Goal: Task Accomplishment & Management: Manage account settings

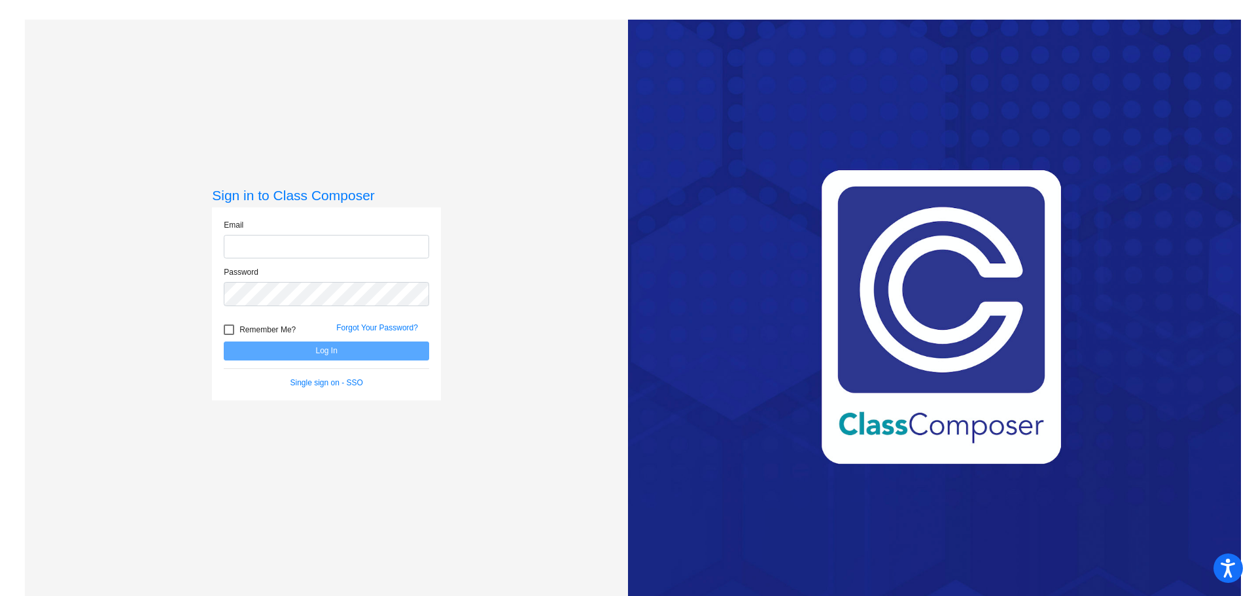
click at [378, 247] on input "email" at bounding box center [326, 247] width 205 height 24
type input "[PERSON_NAME][EMAIL_ADDRESS][PERSON_NAME][DOMAIN_NAME]"
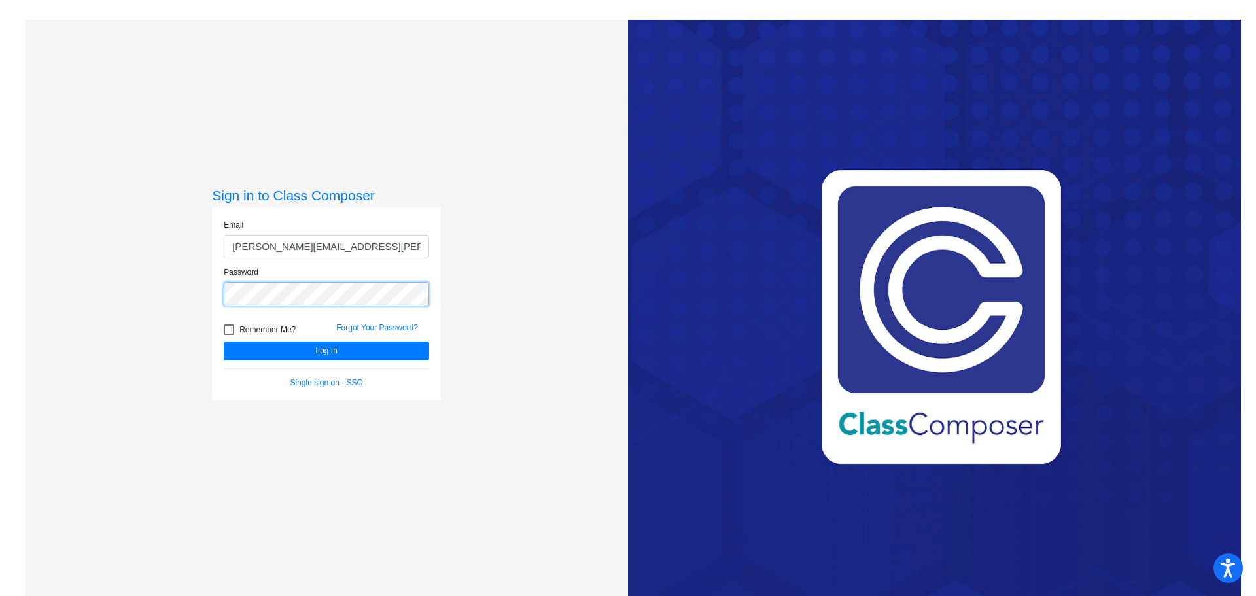
click at [224, 341] on button "Log In" at bounding box center [326, 350] width 205 height 19
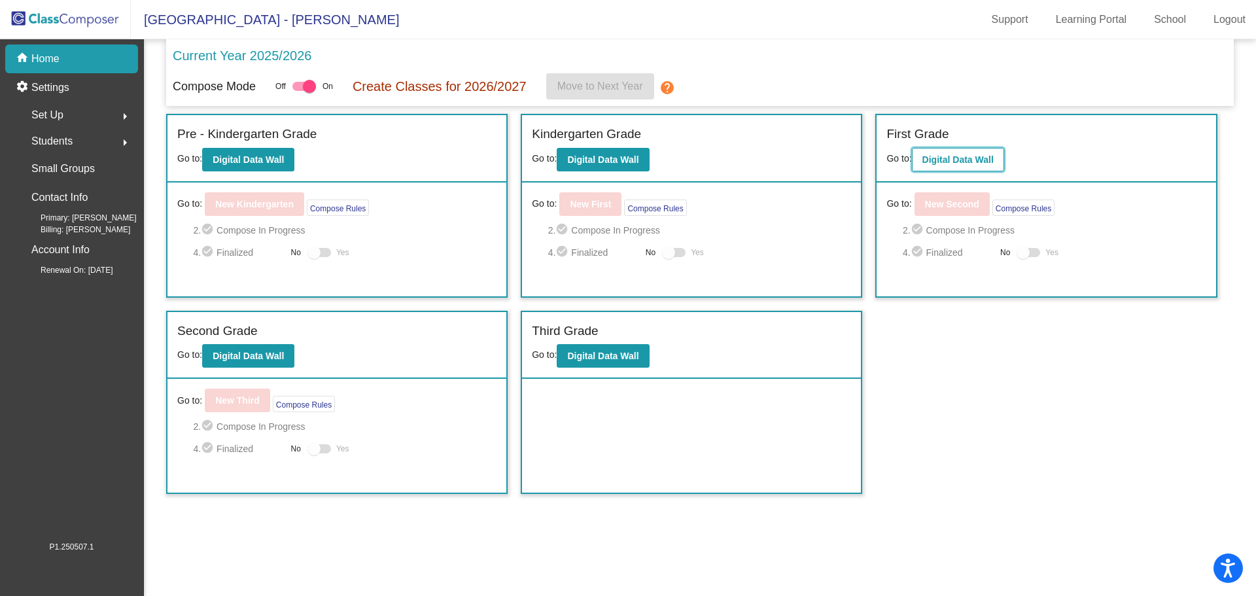
click at [1000, 158] on button "Digital Data Wall" at bounding box center [958, 160] width 92 height 24
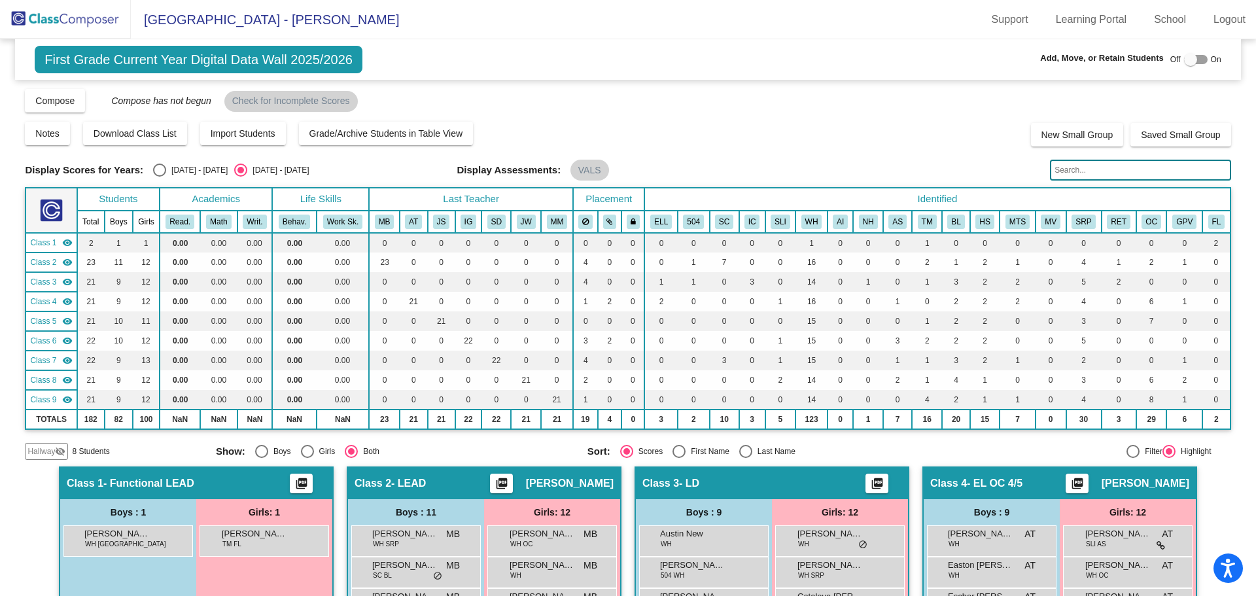
click at [808, 114] on div "Display Scores for Years: [DATE] - [DATE] [DATE] - [DATE] Grade/Archive Student…" at bounding box center [627, 274] width 1205 height 372
click at [43, 24] on img at bounding box center [65, 19] width 131 height 39
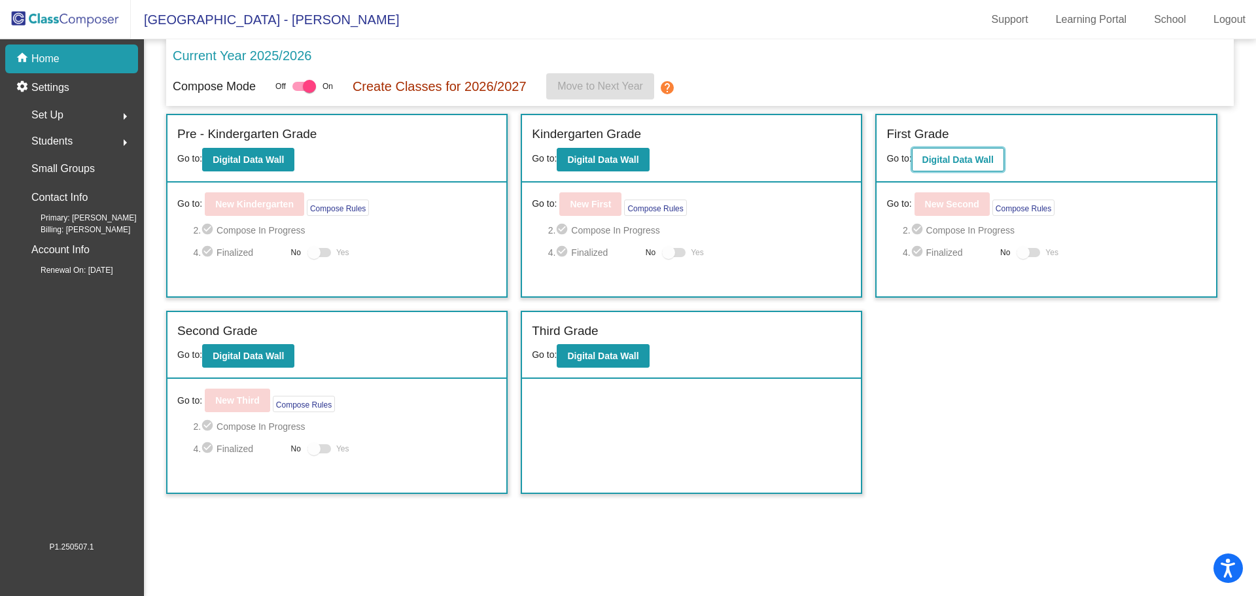
click at [961, 154] on b "Digital Data Wall" at bounding box center [957, 159] width 71 height 10
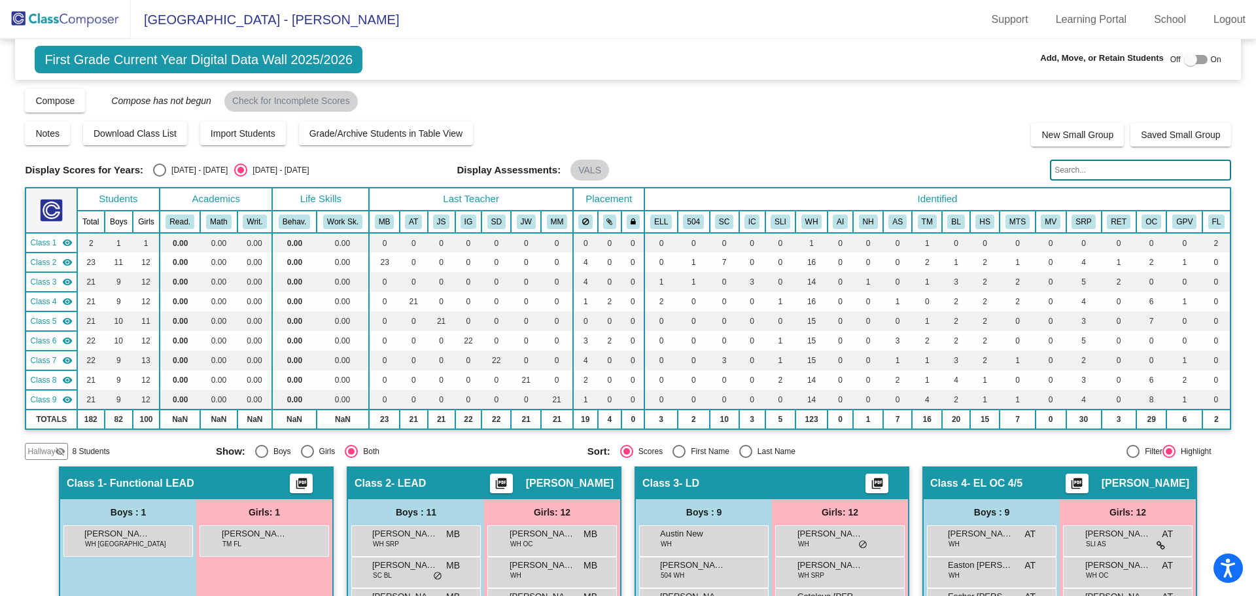
click at [41, 9] on img at bounding box center [65, 19] width 131 height 39
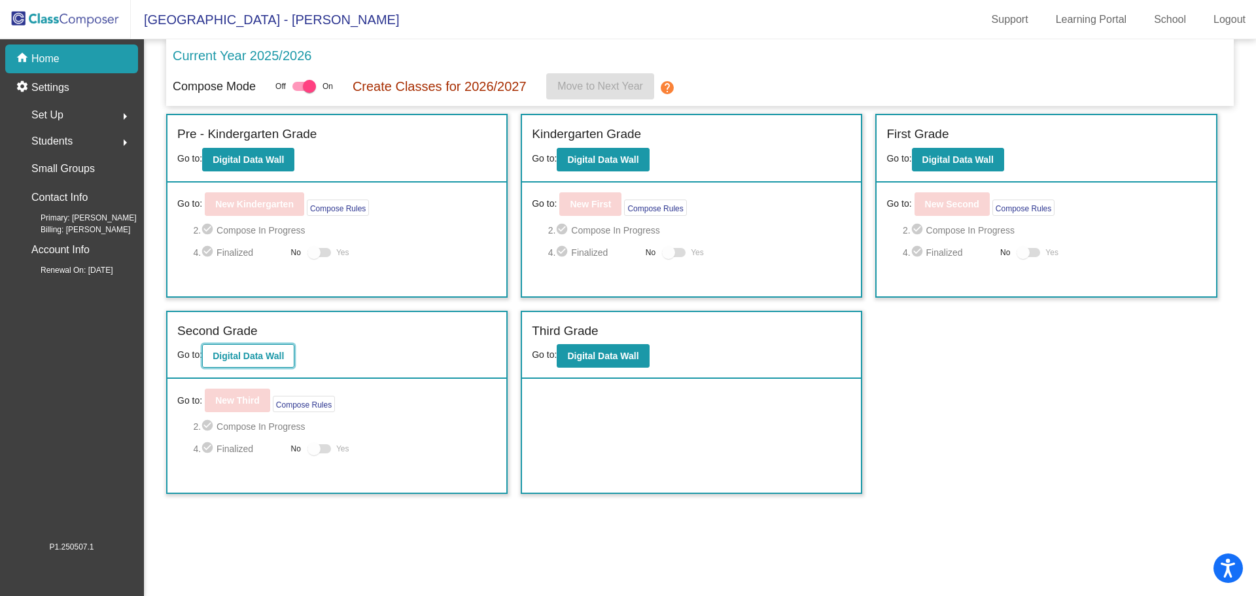
click at [245, 364] on button "Digital Data Wall" at bounding box center [248, 356] width 92 height 24
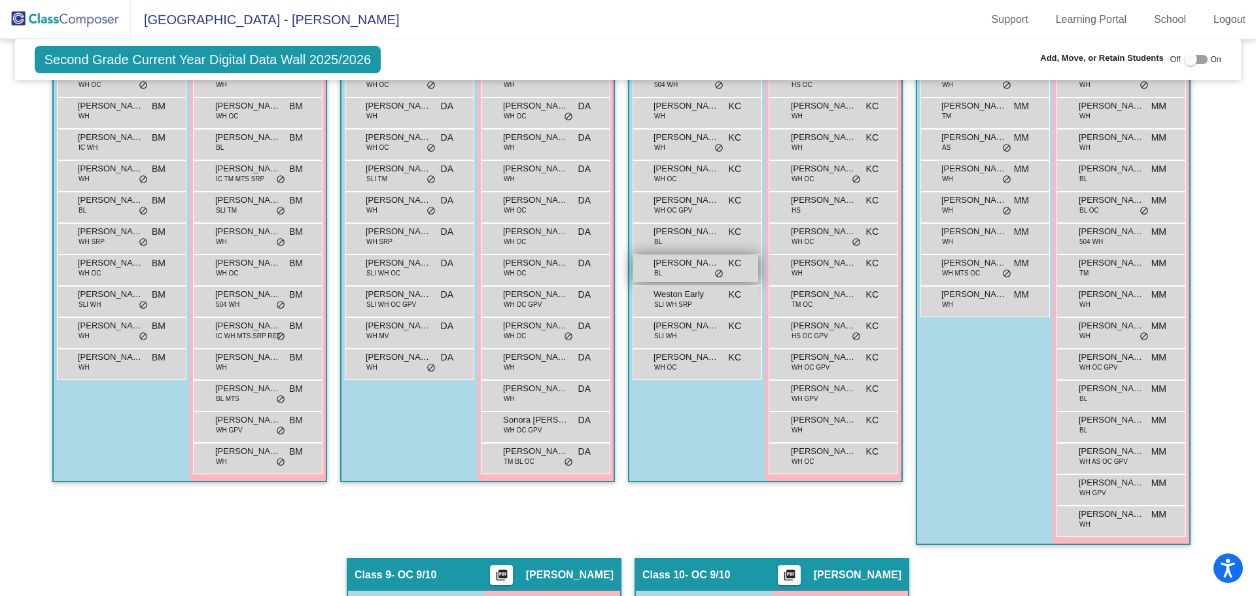
scroll to position [1177, 0]
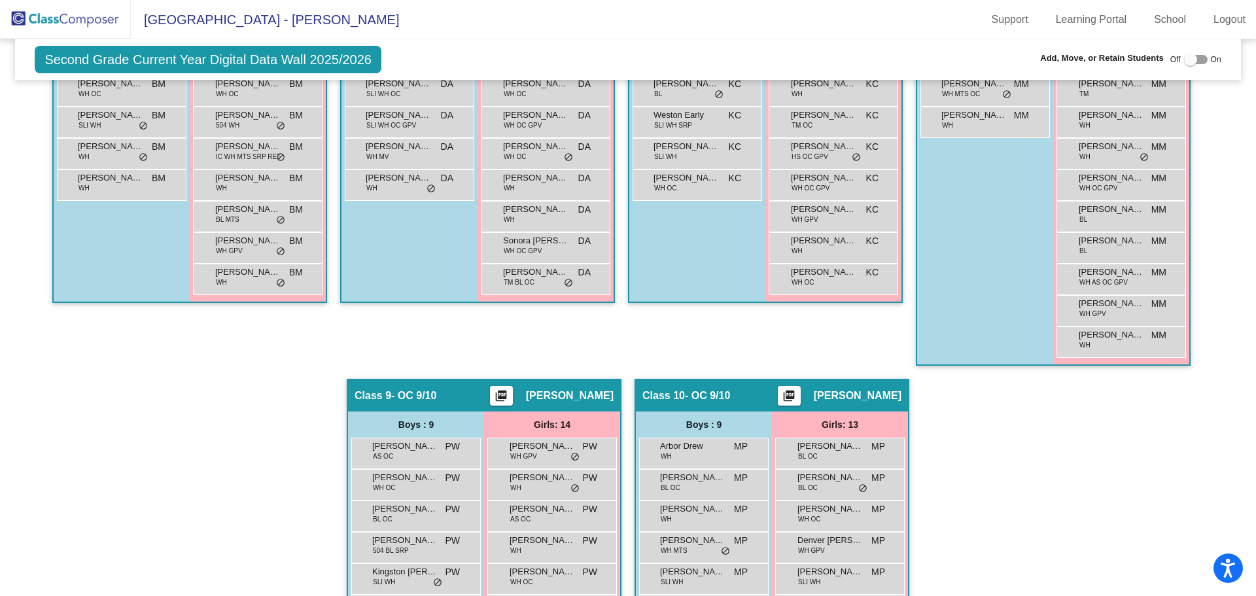
click at [348, 371] on div "Hallway - Hallway Class picture_as_pdf Add Student First Name Last Name Student…" at bounding box center [627, 103] width 1205 height 1589
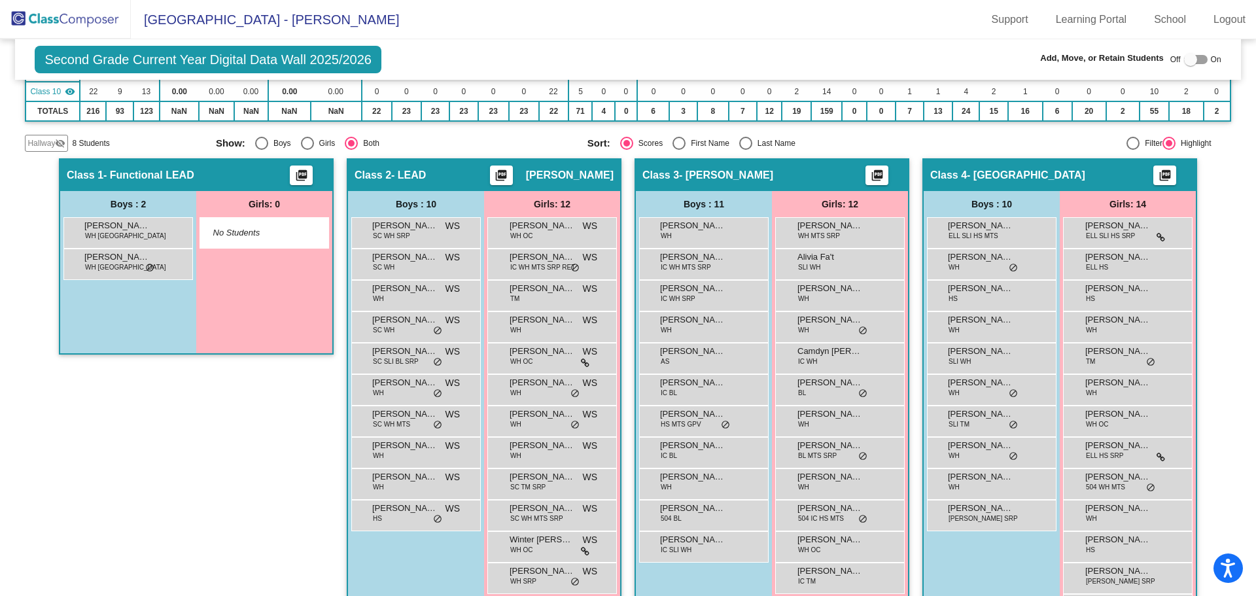
scroll to position [240, 0]
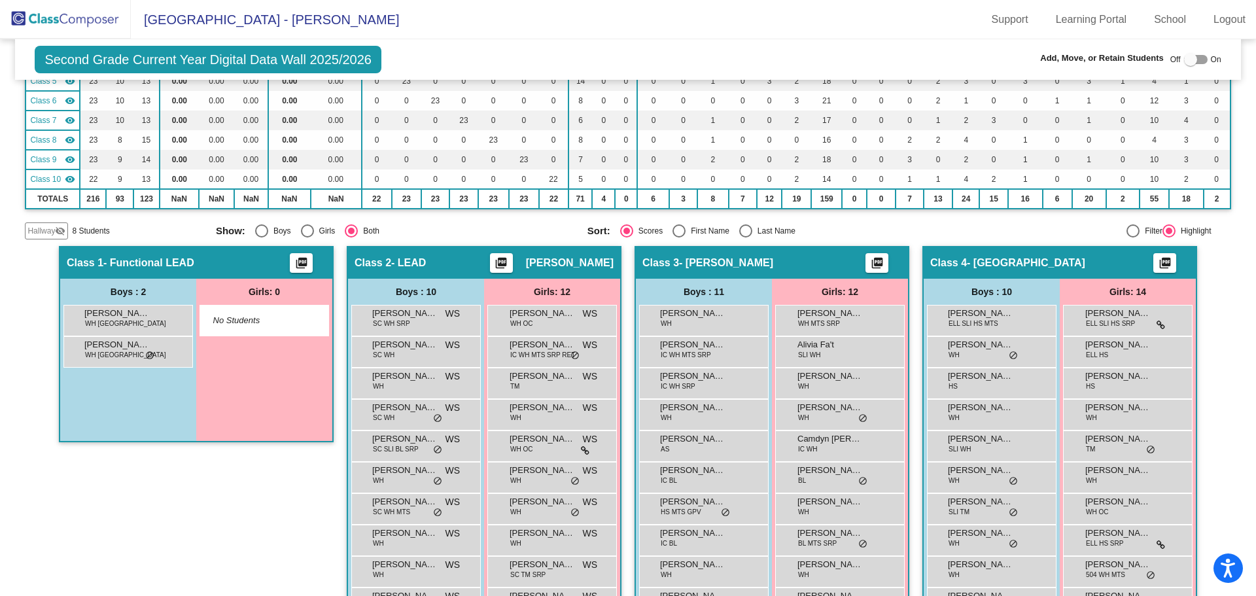
click at [43, 20] on img at bounding box center [65, 19] width 131 height 39
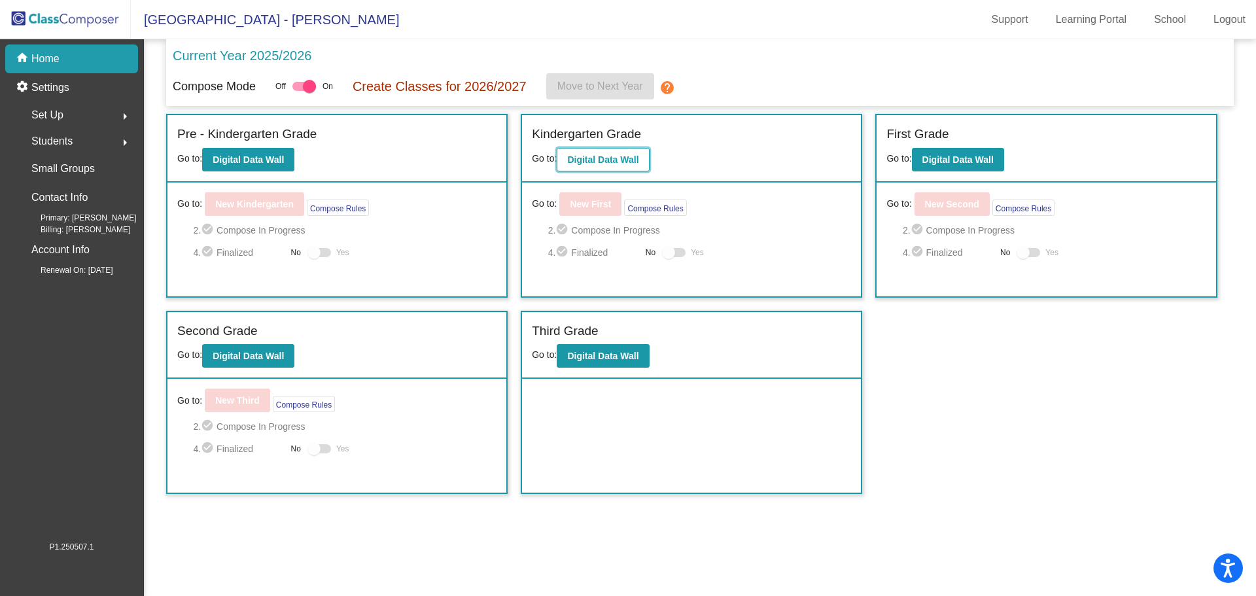
click at [613, 156] on b "Digital Data Wall" at bounding box center [602, 159] width 71 height 10
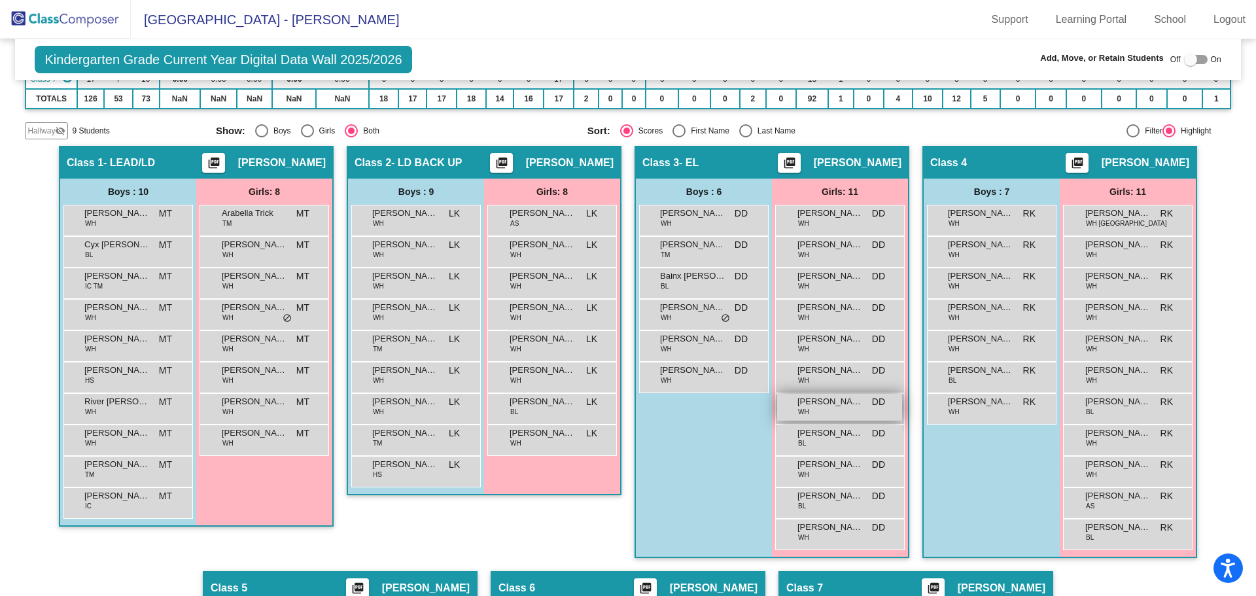
scroll to position [598, 0]
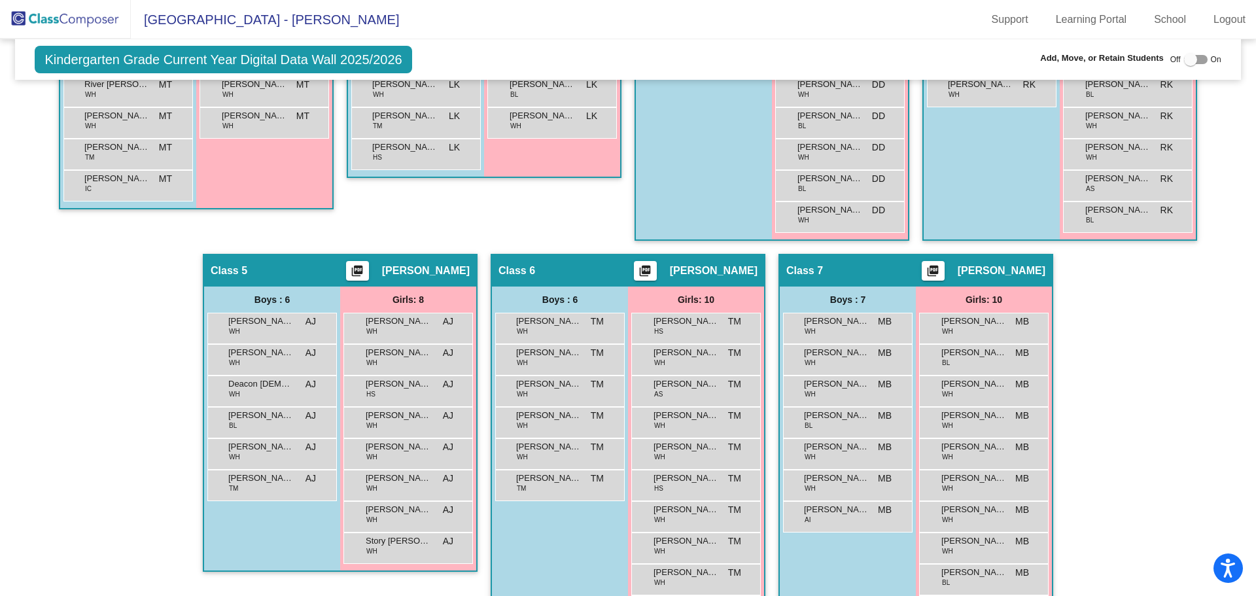
click at [957, 61] on div "Add, Move, or Retain Students Off On" at bounding box center [1043, 60] width 356 height 17
click at [889, 44] on div "Kindergarten Grade Current Year Digital Data Wall 2025/2026 Add, Move, or Retai…" at bounding box center [627, 59] width 1225 height 41
click at [893, 47] on div "Kindergarten Grade Current Year Digital Data Wall 2025/2026 Add, Move, or Retai…" at bounding box center [627, 59] width 1225 height 41
click at [895, 47] on div "Kindergarten Grade Current Year Digital Data Wall 2025/2026 Add, Move, or Retai…" at bounding box center [627, 59] width 1225 height 41
click at [982, 40] on div "Kindergarten Grade Current Year Digital Data Wall 2025/2026 Add, Move, or Retai…" at bounding box center [627, 59] width 1225 height 41
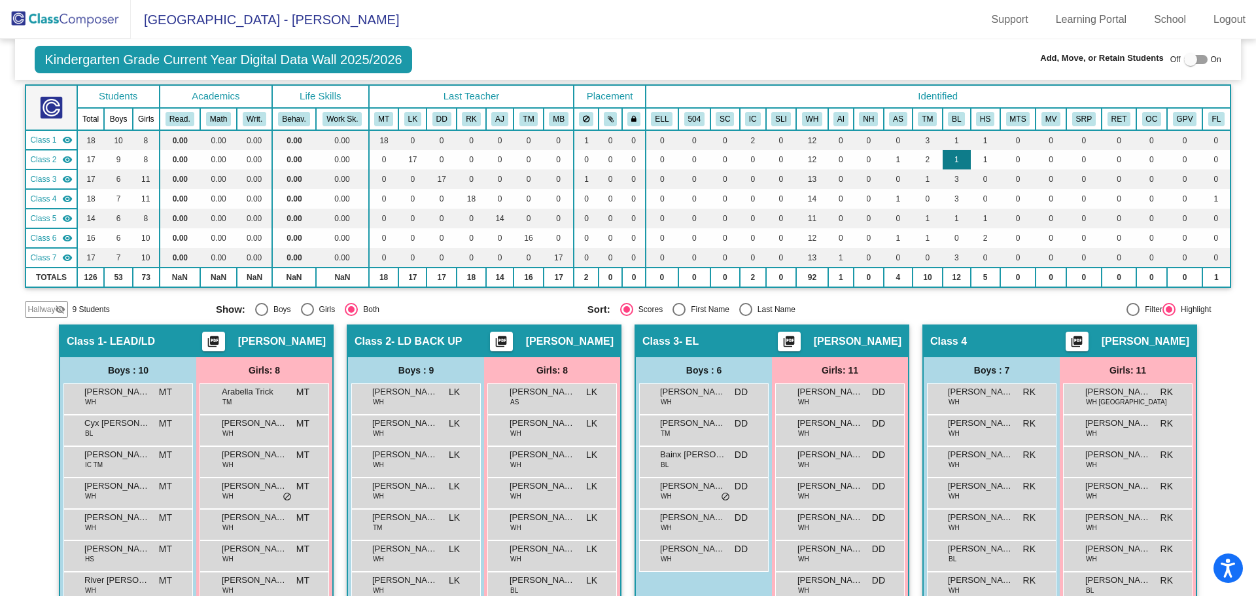
scroll to position [0, 0]
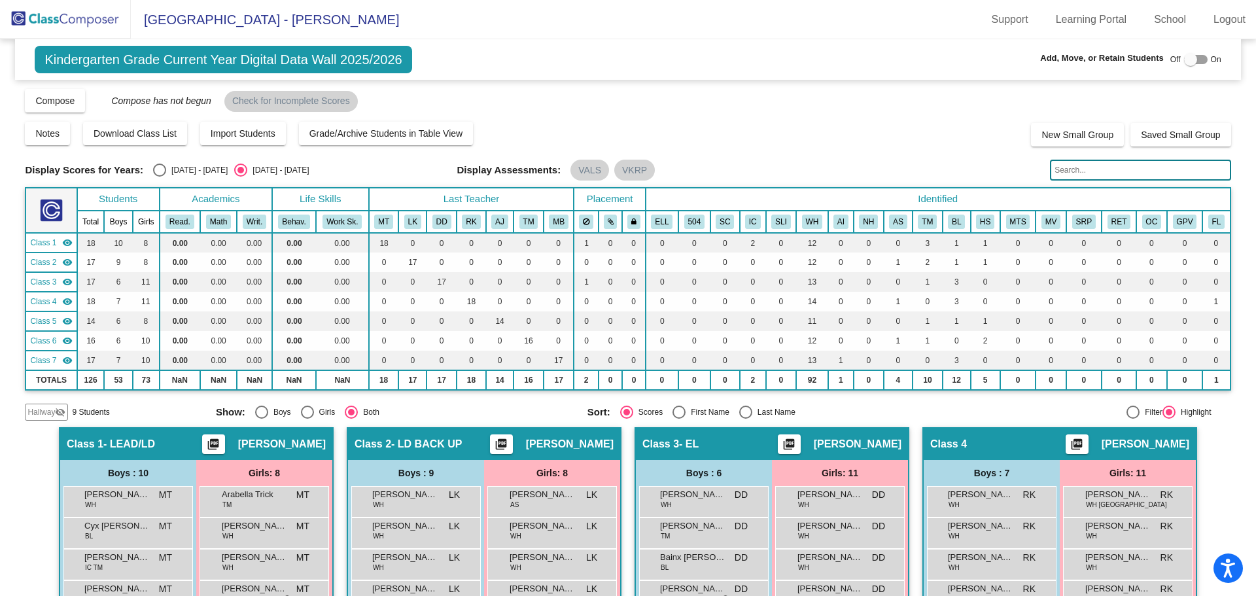
click at [935, 94] on div "Compose View Compose View & Edit Compose Submit Classes Compose has not begun C…" at bounding box center [627, 100] width 1205 height 25
click at [923, 103] on div "Compose View Compose View & Edit Compose Submit Classes Compose has not begun C…" at bounding box center [627, 100] width 1205 height 25
click at [922, 104] on div "Compose View Compose View & Edit Compose Submit Classes Compose has not begun C…" at bounding box center [627, 100] width 1205 height 25
click at [915, 106] on div "Compose View Compose View & Edit Compose Submit Classes Compose has not begun C…" at bounding box center [627, 100] width 1205 height 25
click at [904, 109] on div "Compose View Compose View & Edit Compose Submit Classes Compose has not begun C…" at bounding box center [627, 100] width 1205 height 25
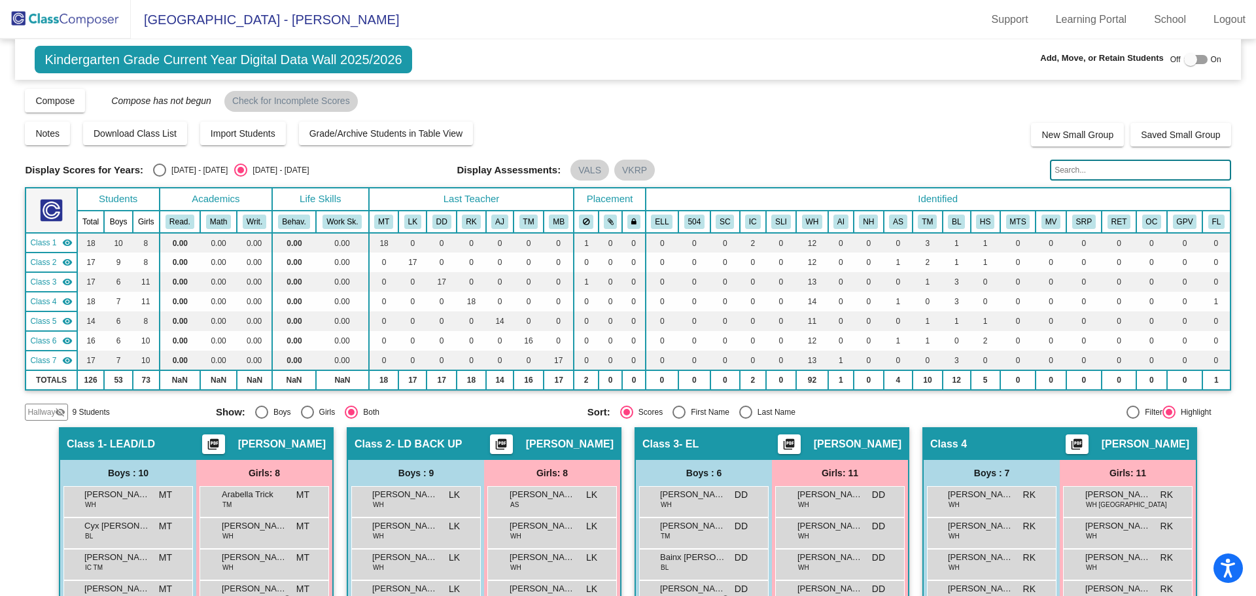
click at [778, 73] on div "Kindergarten Grade Current Year Digital Data Wall 2025/2026 Add, Move, or Retai…" at bounding box center [627, 59] width 1225 height 41
click at [1192, 169] on input "text" at bounding box center [1140, 170] width 181 height 21
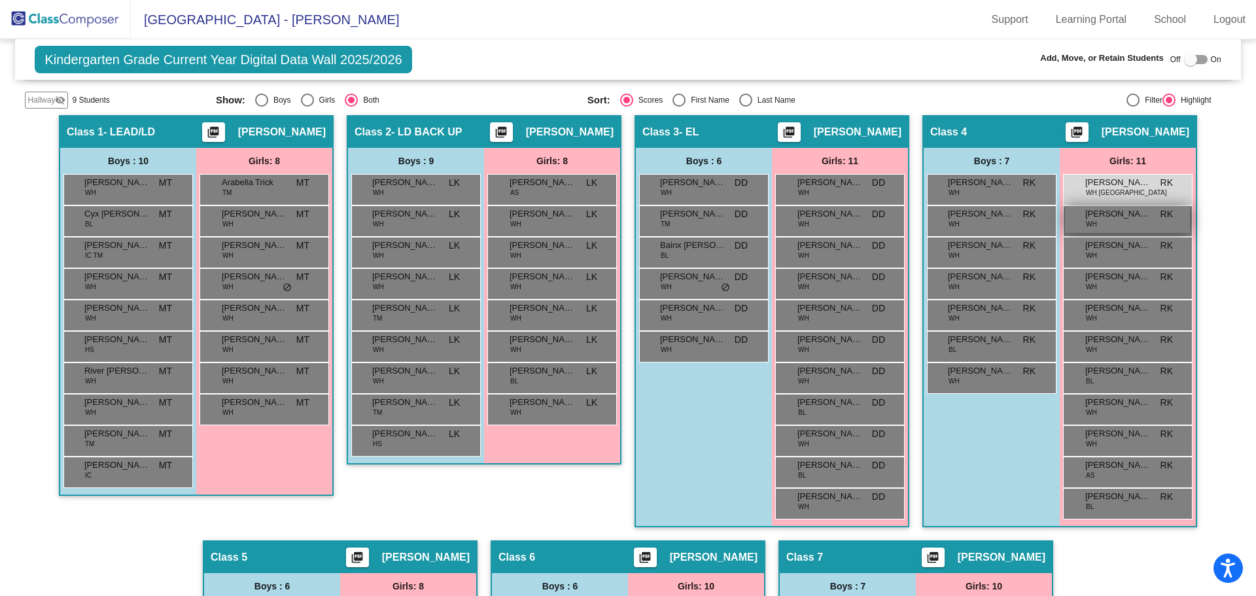
scroll to position [302, 0]
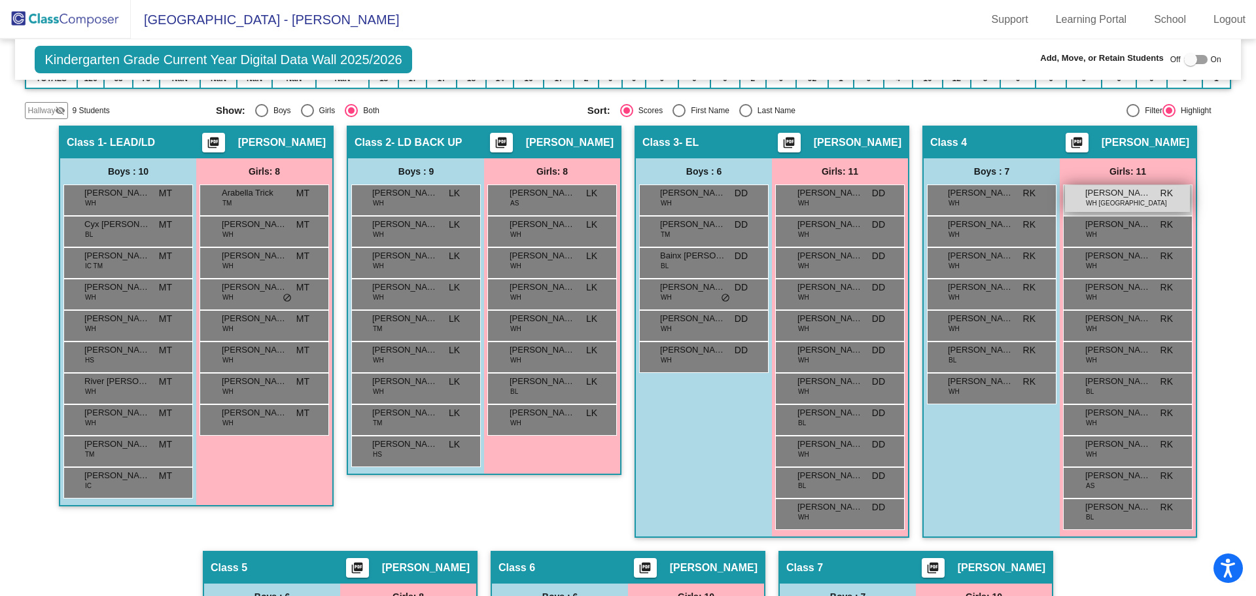
click at [1122, 189] on span "[PERSON_NAME]" at bounding box center [1117, 192] width 65 height 13
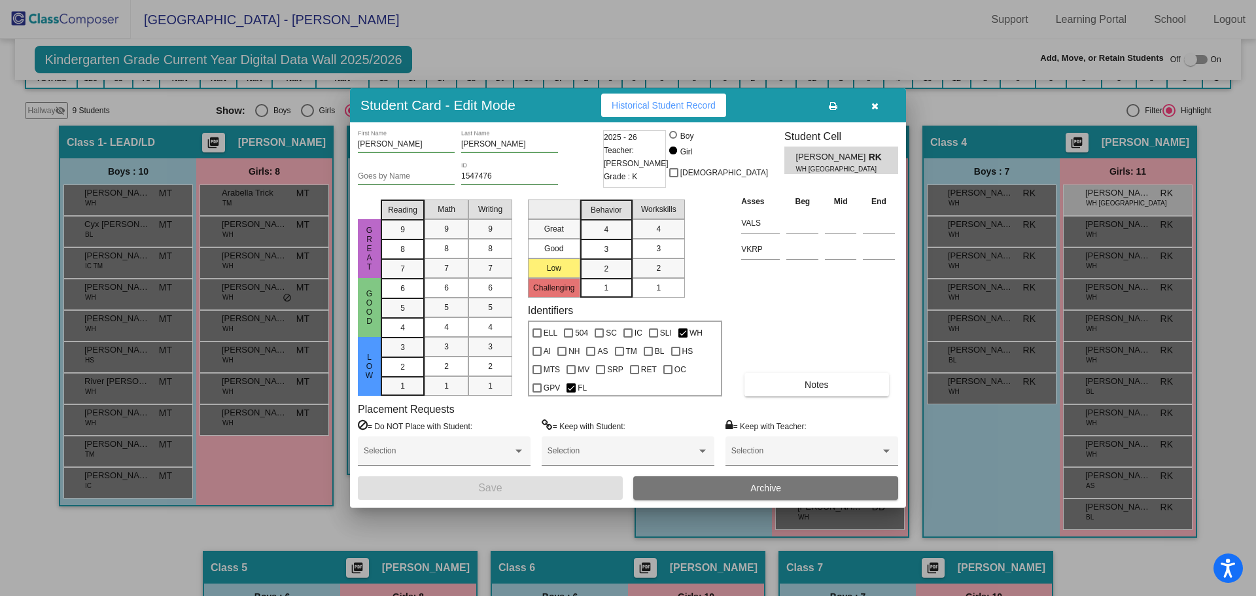
click at [130, 523] on div at bounding box center [628, 298] width 1256 height 596
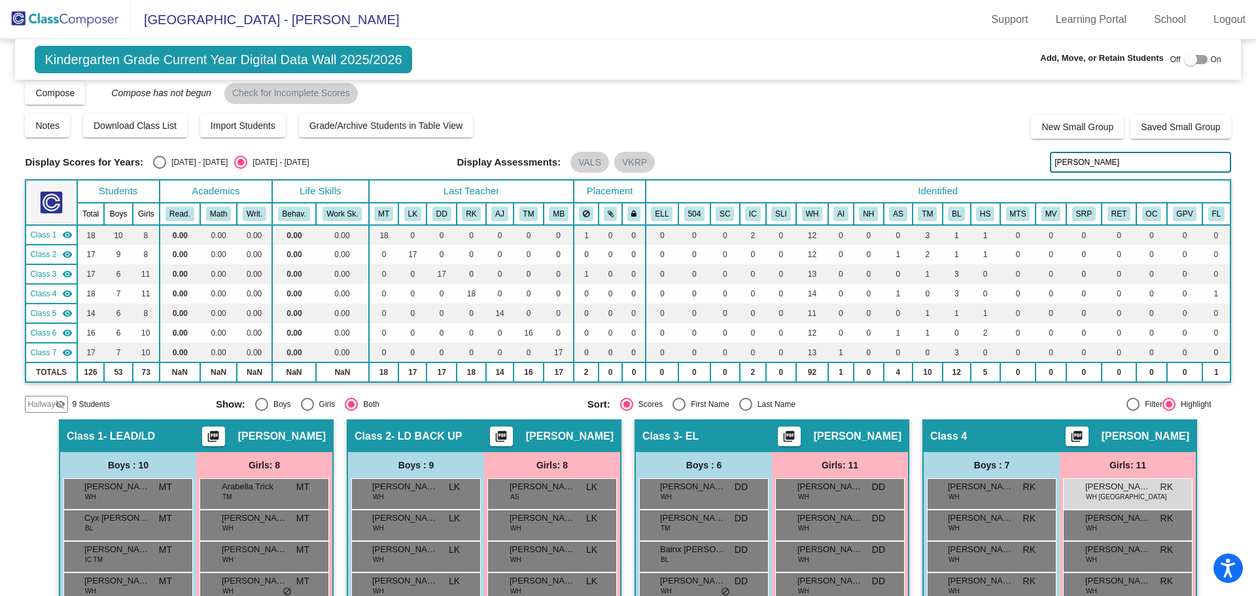
scroll to position [0, 0]
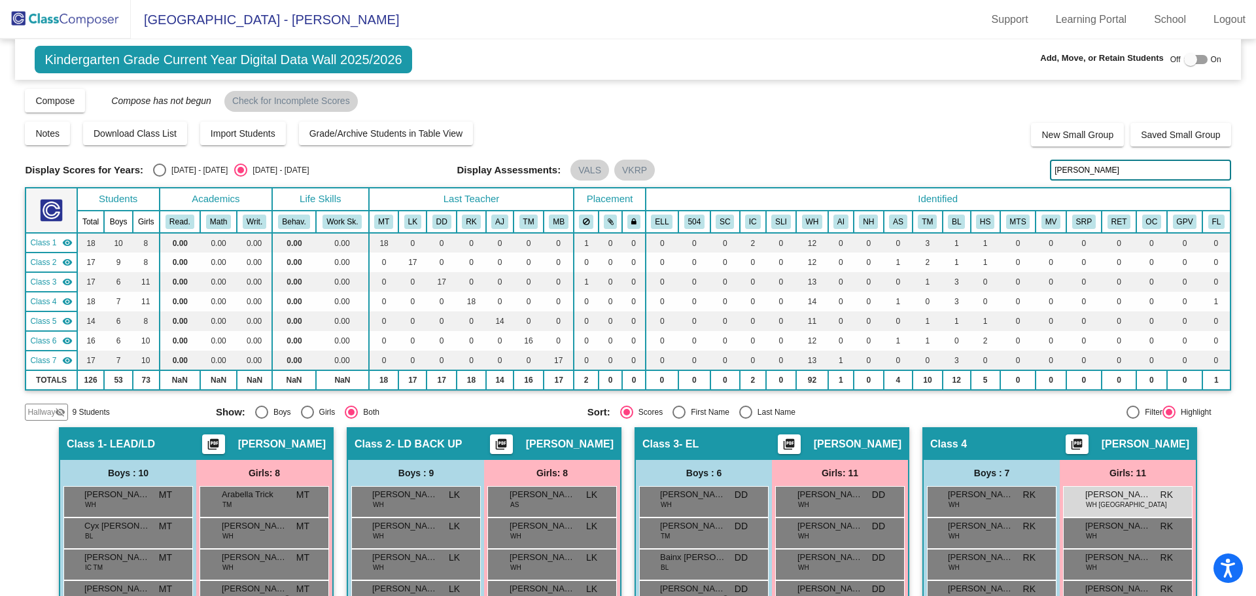
click at [1093, 177] on input "[PERSON_NAME]" at bounding box center [1140, 170] width 181 height 21
type input "f"
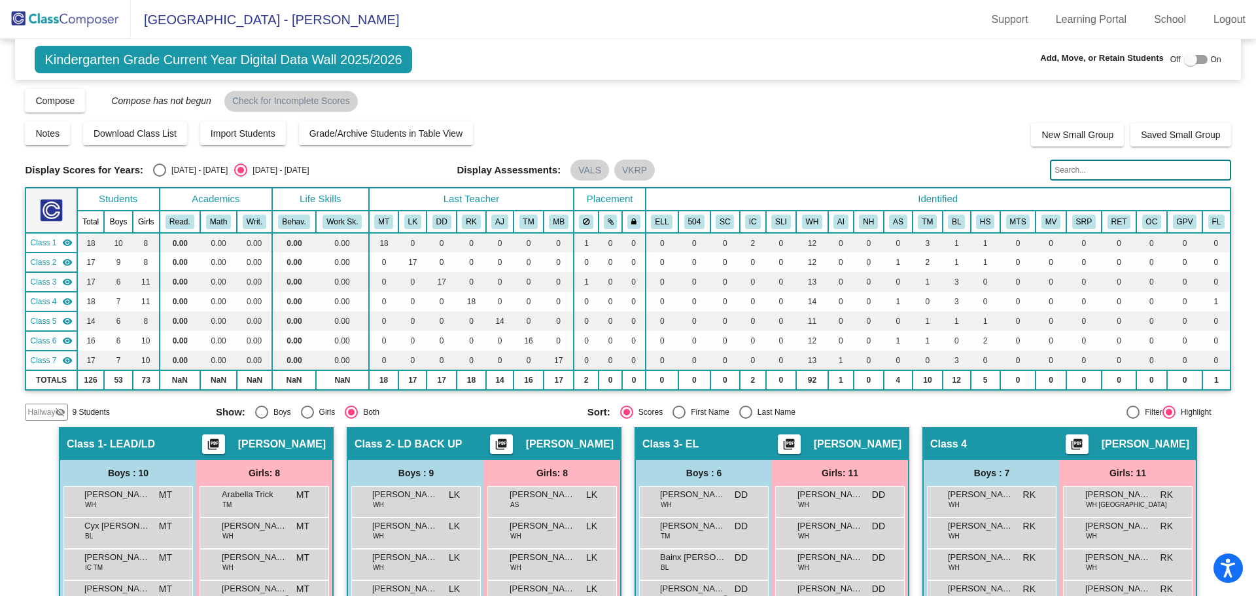
click at [90, 26] on img at bounding box center [65, 19] width 131 height 39
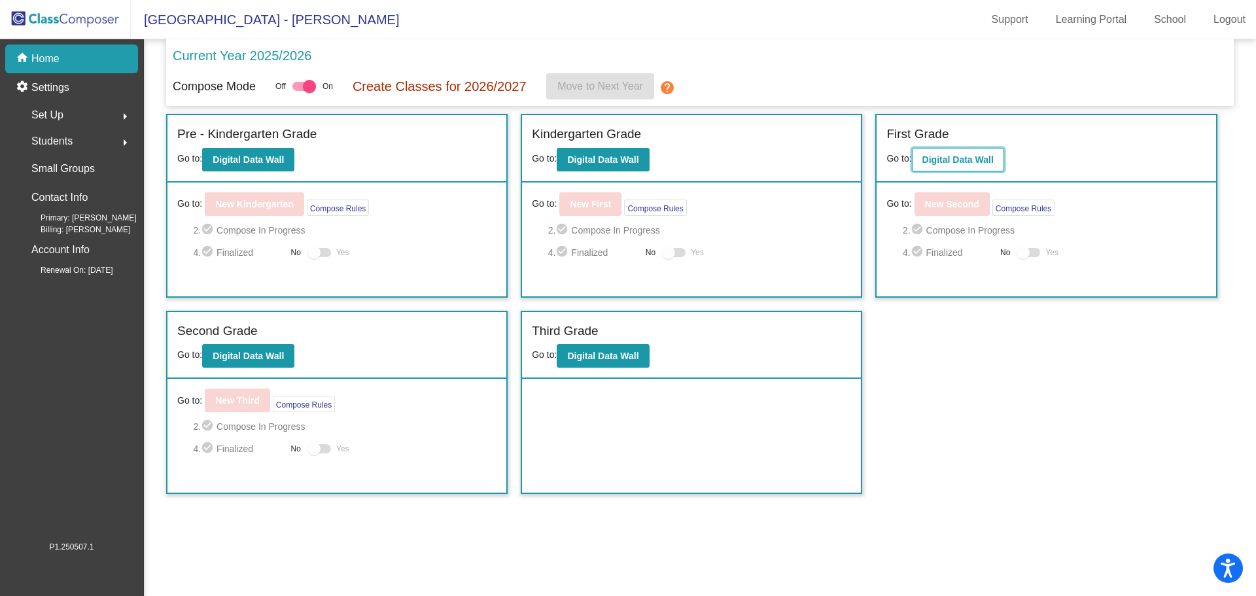
click at [979, 156] on b "Digital Data Wall" at bounding box center [957, 159] width 71 height 10
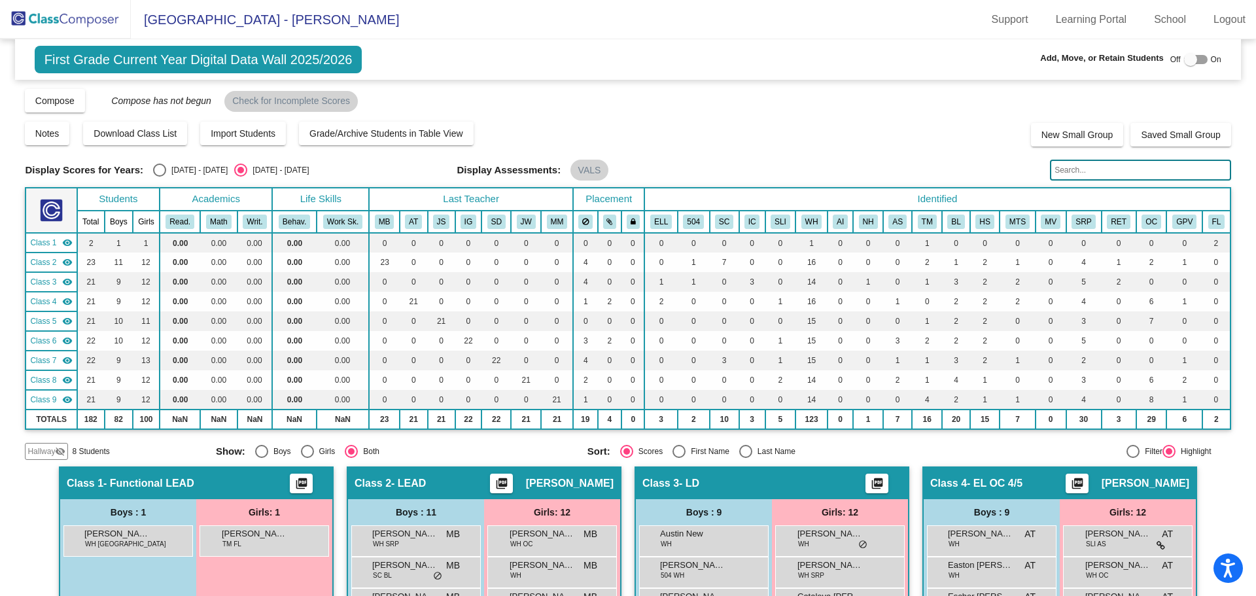
click at [1099, 165] on input "text" at bounding box center [1140, 170] width 181 height 21
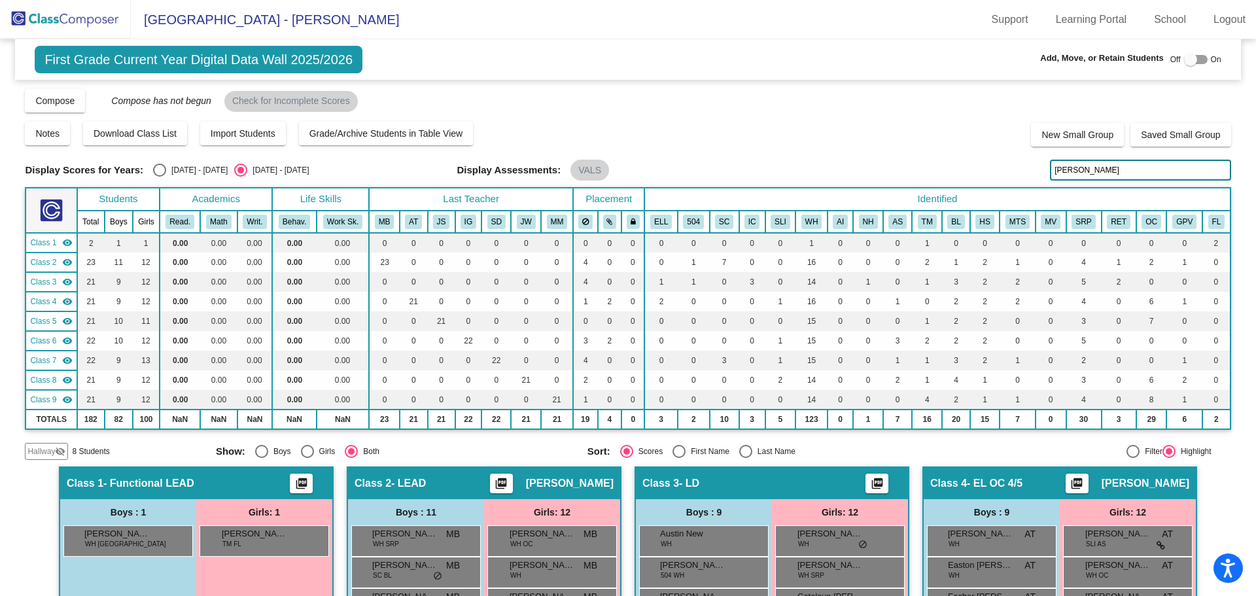
click at [1084, 169] on input "[PERSON_NAME]" at bounding box center [1140, 170] width 181 height 21
type input "d"
type input "janovvian"
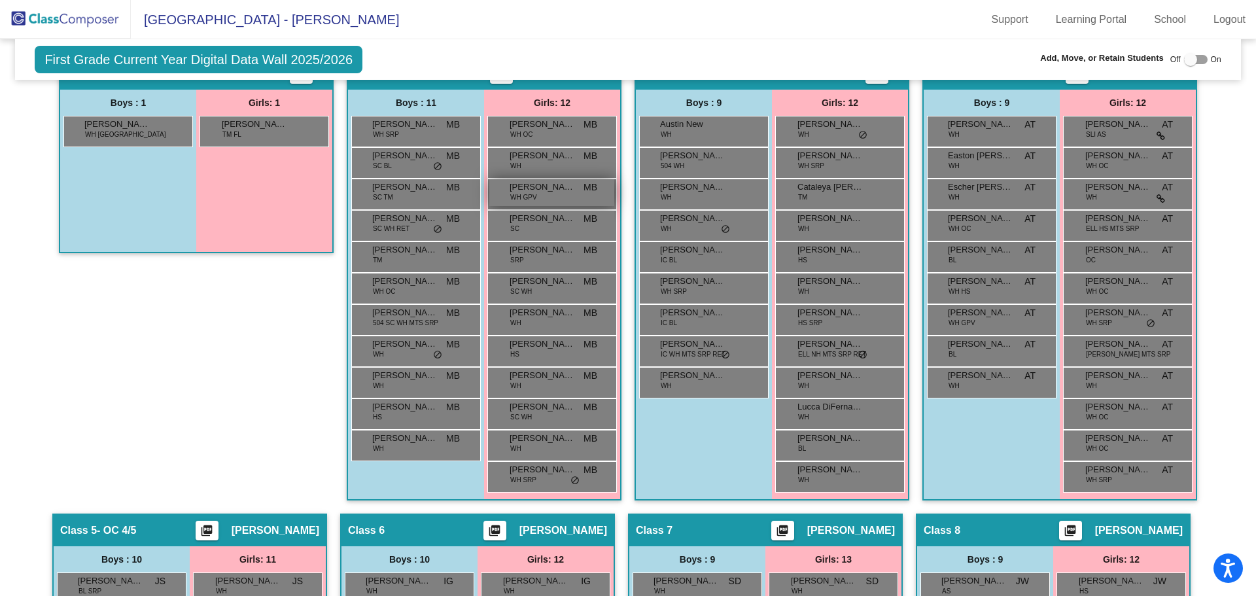
scroll to position [358, 0]
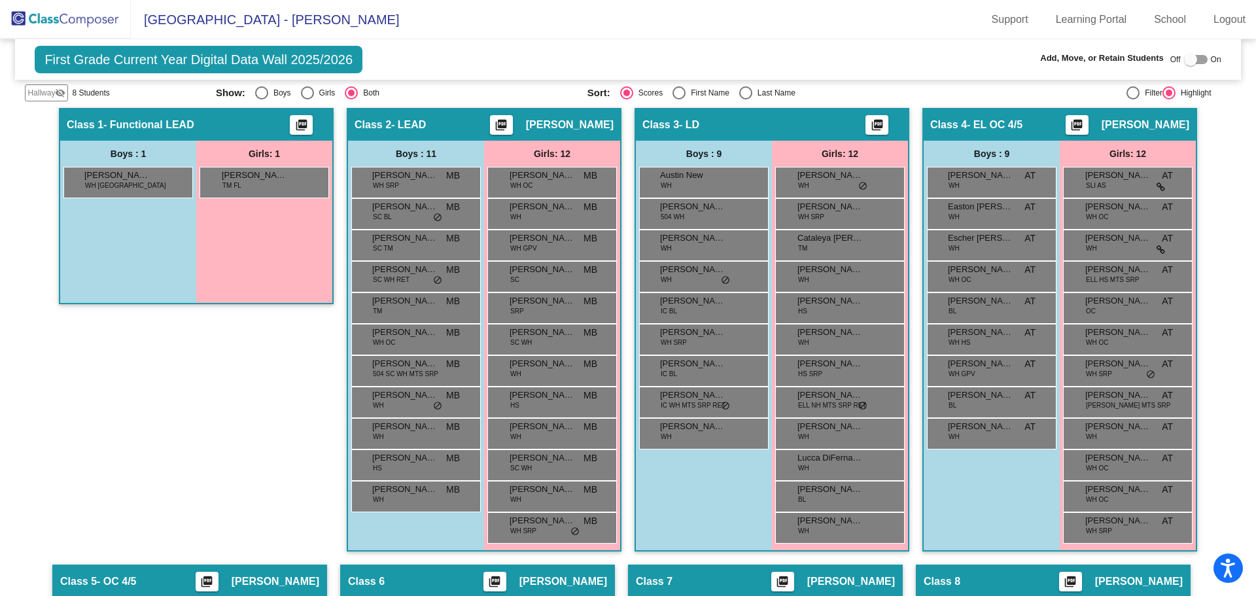
click at [64, 12] on img at bounding box center [65, 19] width 131 height 39
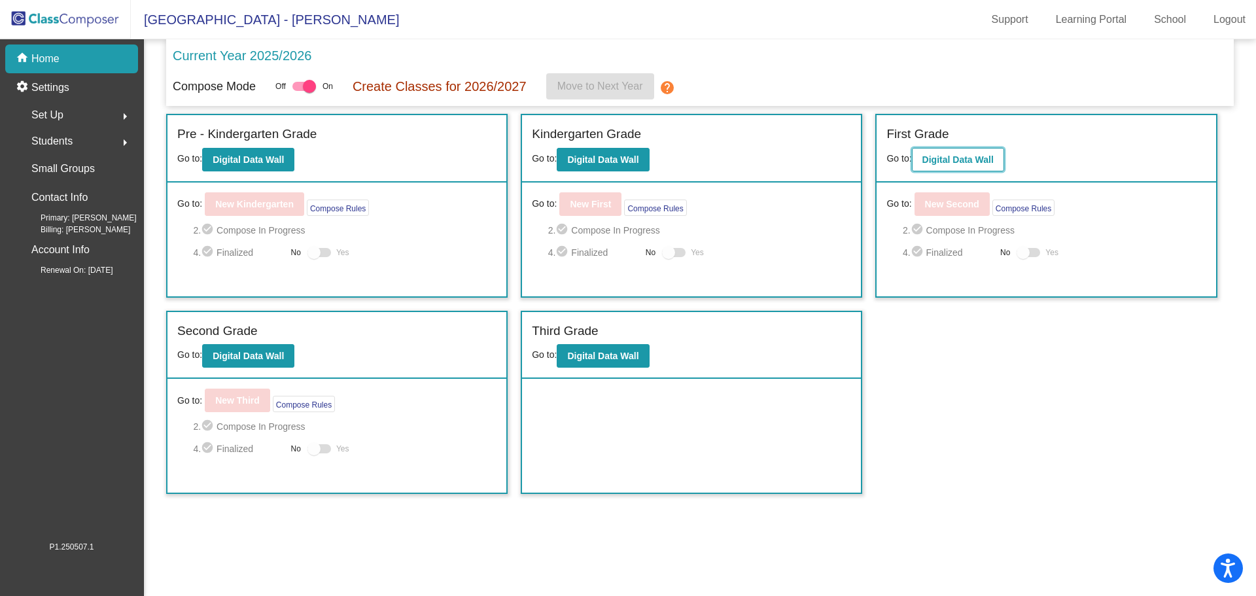
click at [965, 154] on b "Digital Data Wall" at bounding box center [957, 159] width 71 height 10
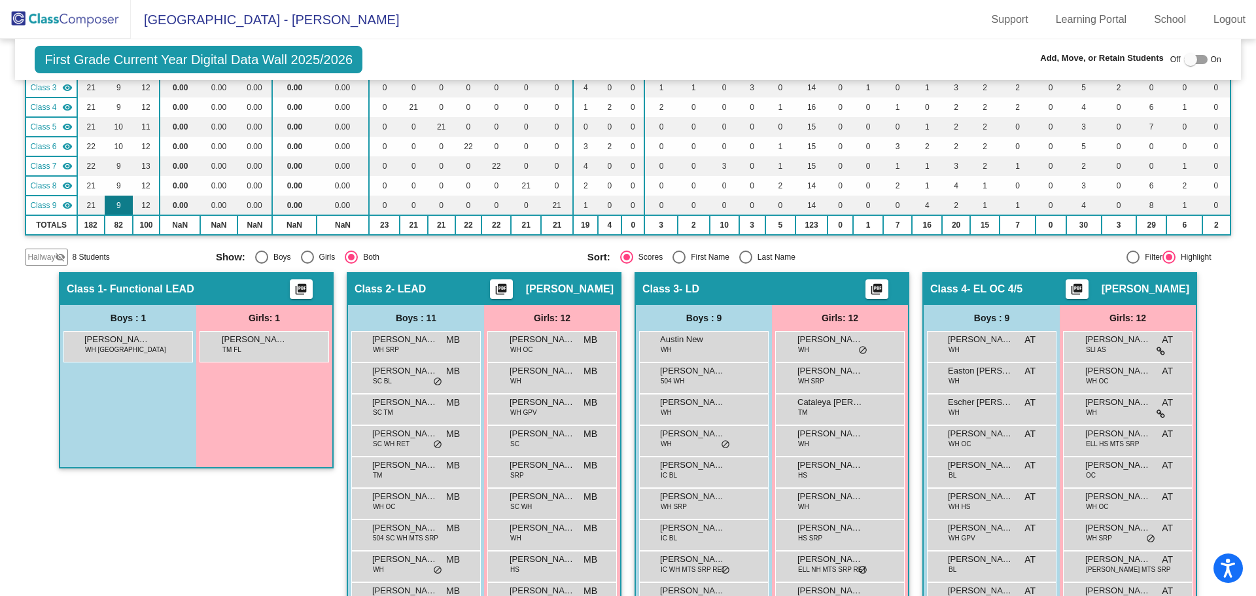
scroll to position [181, 0]
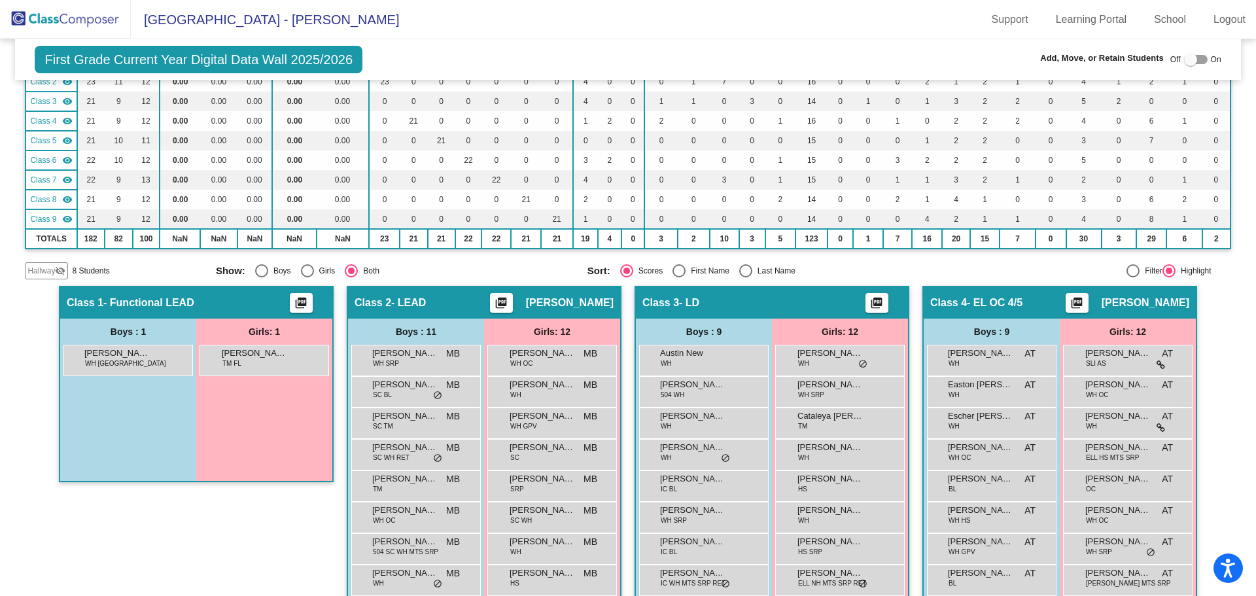
click at [37, 275] on span "Hallway" at bounding box center [40, 271] width 27 height 12
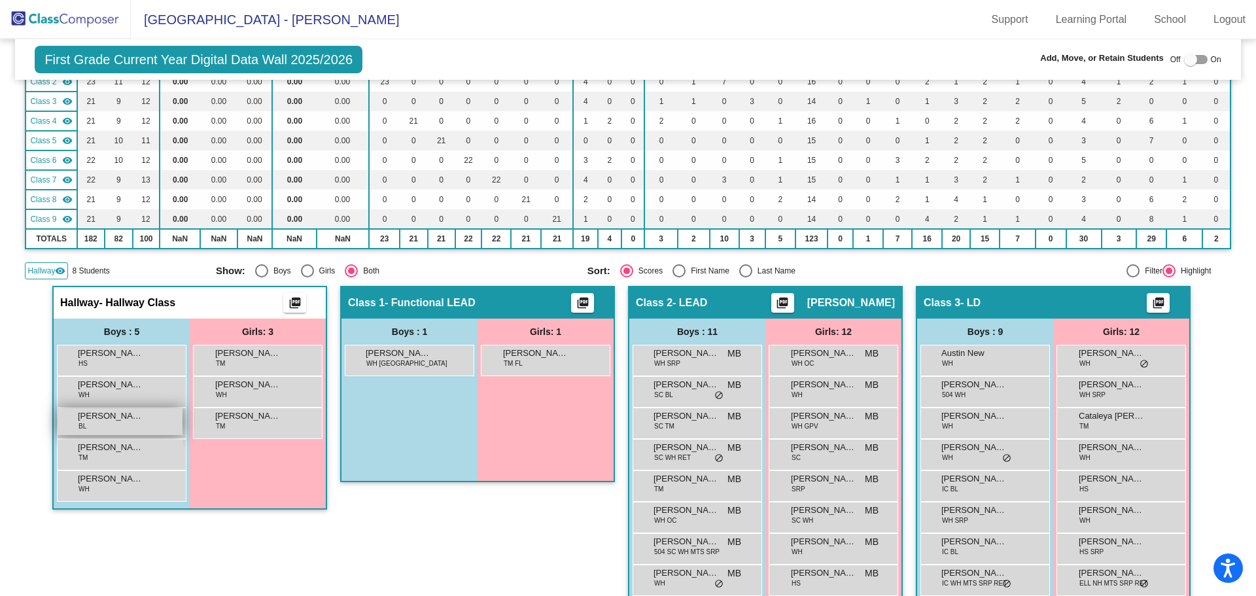
click at [86, 432] on div "Janovvian [PERSON_NAME] lock do_not_disturb_alt" at bounding box center [120, 421] width 125 height 27
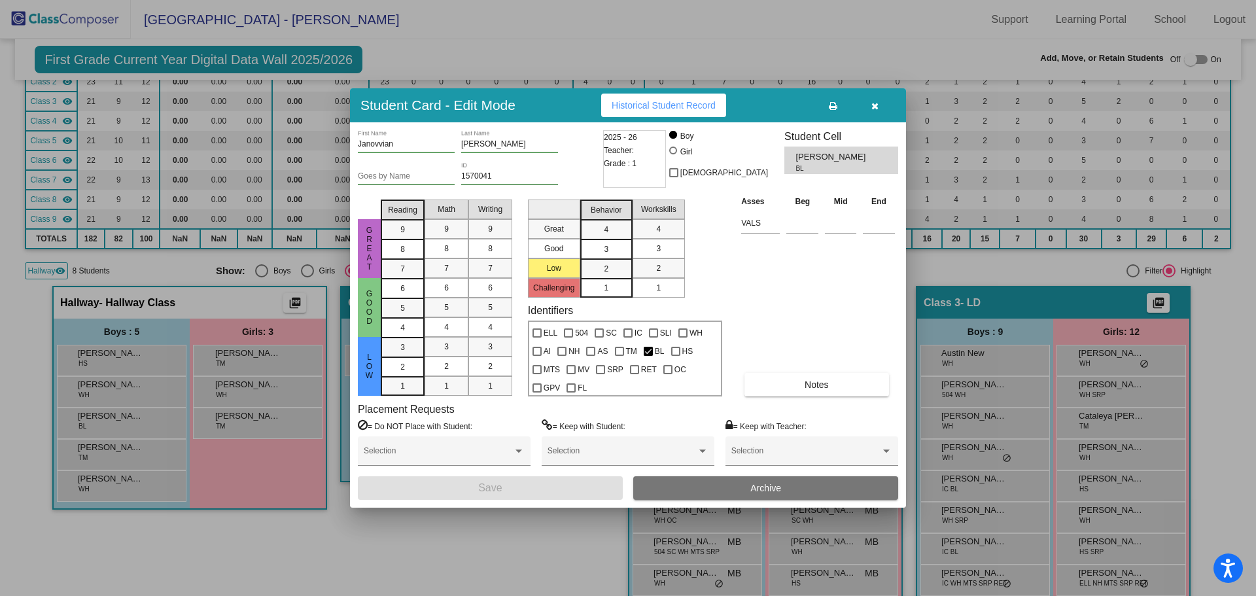
click at [651, 154] on div "2025 - 26 Teacher: Grade : 1" at bounding box center [634, 159] width 63 height 58
click at [643, 160] on div "2025 - 26 Teacher: Grade : 1" at bounding box center [634, 159] width 63 height 58
click at [676, 110] on span "Historical Student Record" at bounding box center [664, 105] width 104 height 10
click at [827, 452] on span at bounding box center [805, 455] width 149 height 9
click at [825, 441] on div "Student Card - Edit Mode Historical Student Record Janovvian First Name [PERSON…" at bounding box center [628, 298] width 1256 height 596
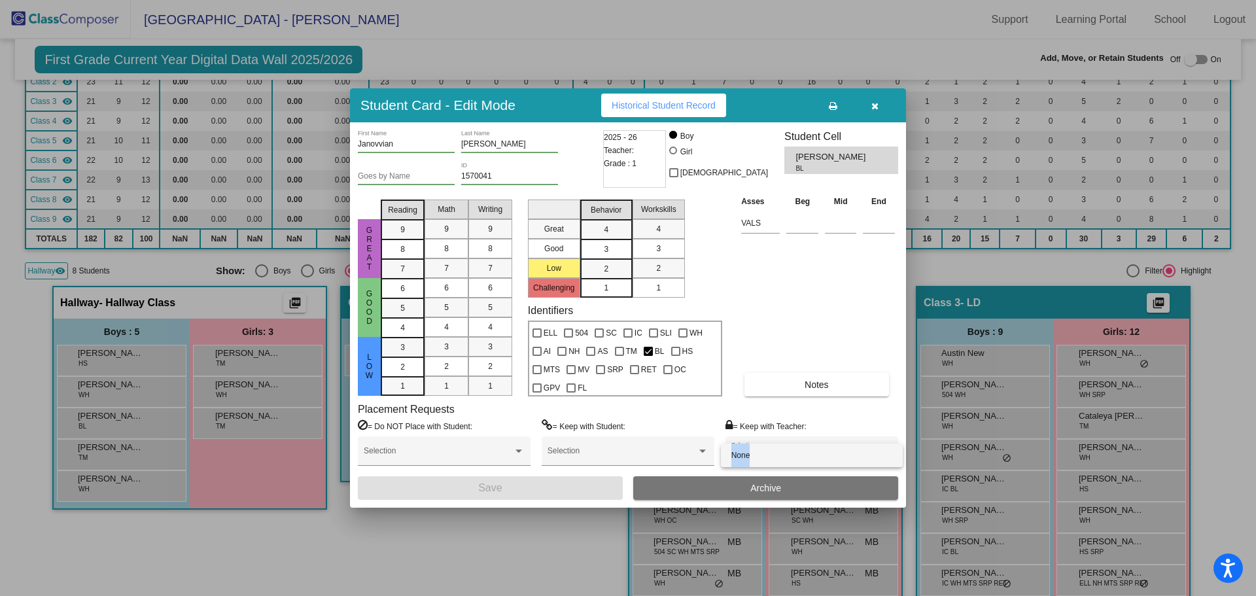
click at [825, 406] on div at bounding box center [628, 298] width 1256 height 596
click at [623, 438] on div "Selection" at bounding box center [628, 450] width 173 height 29
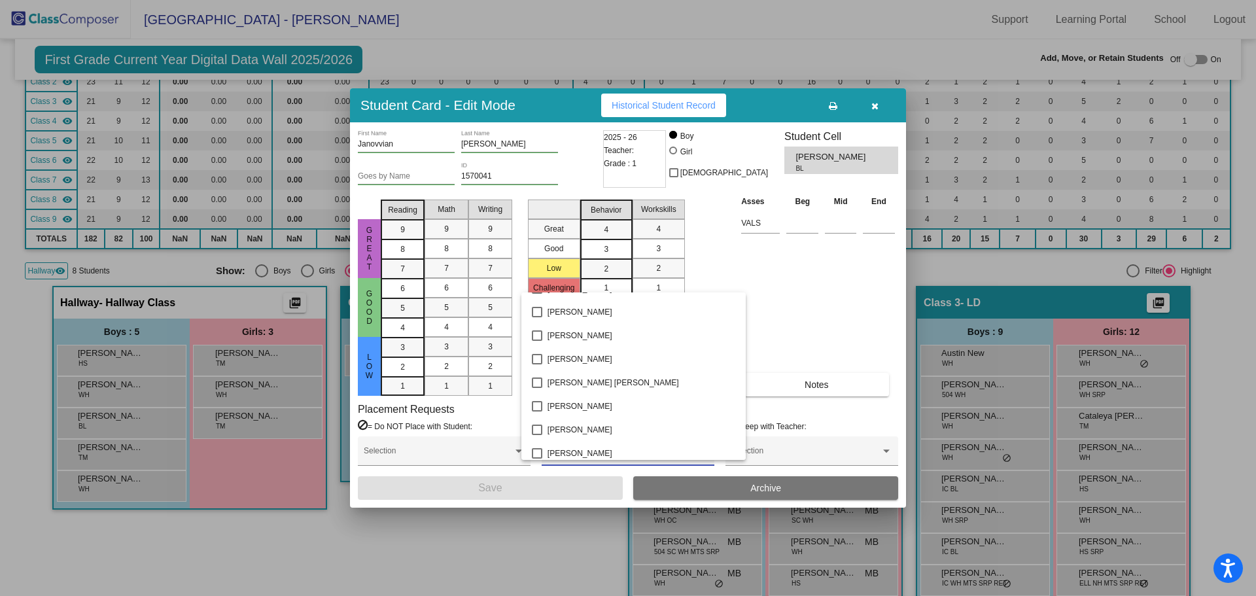
scroll to position [241, 0]
click at [822, 303] on div at bounding box center [628, 298] width 1256 height 596
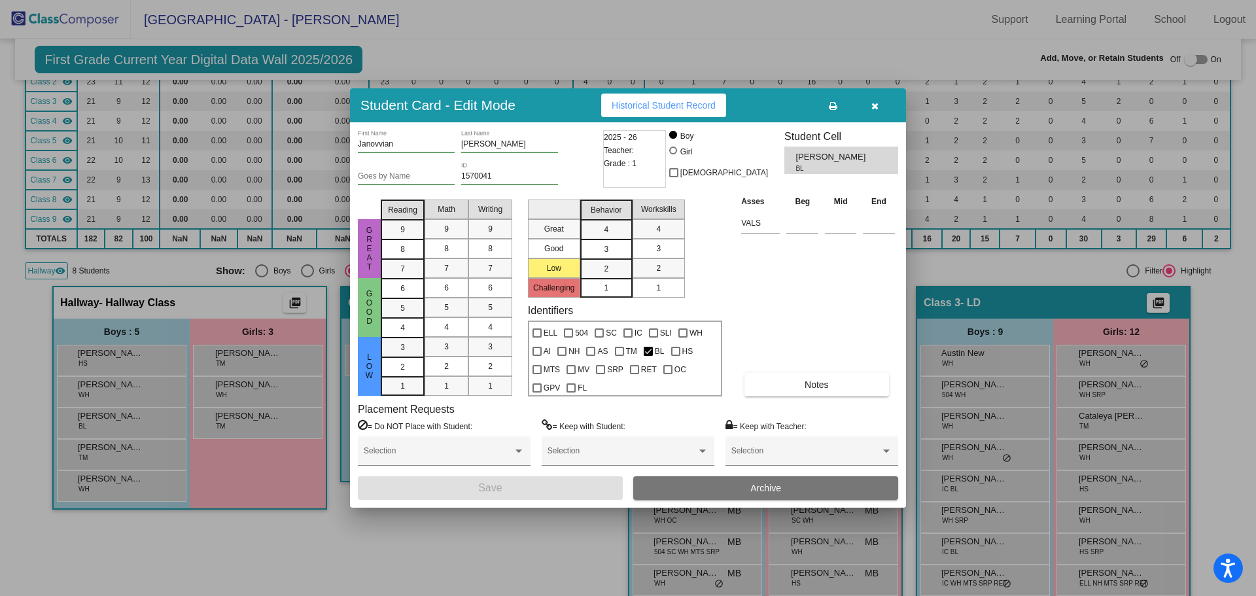
click at [821, 290] on div "Asses Beg Mid End VALS Notes" at bounding box center [818, 295] width 160 height 202
click at [521, 447] on div at bounding box center [519, 451] width 12 height 9
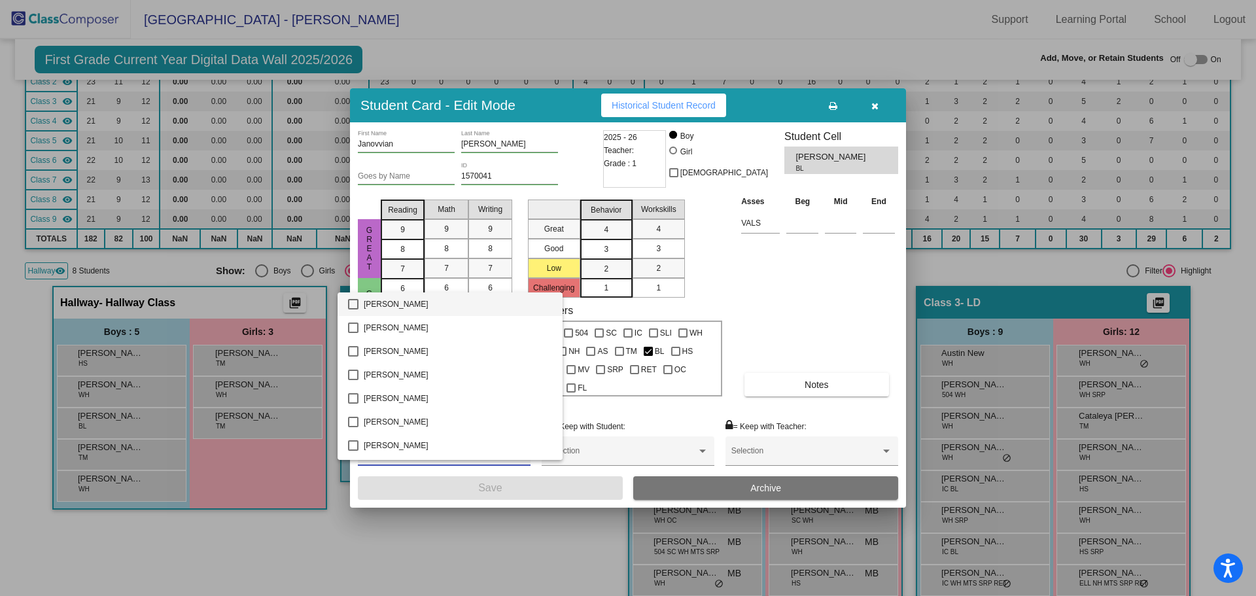
click at [776, 278] on div at bounding box center [628, 298] width 1256 height 596
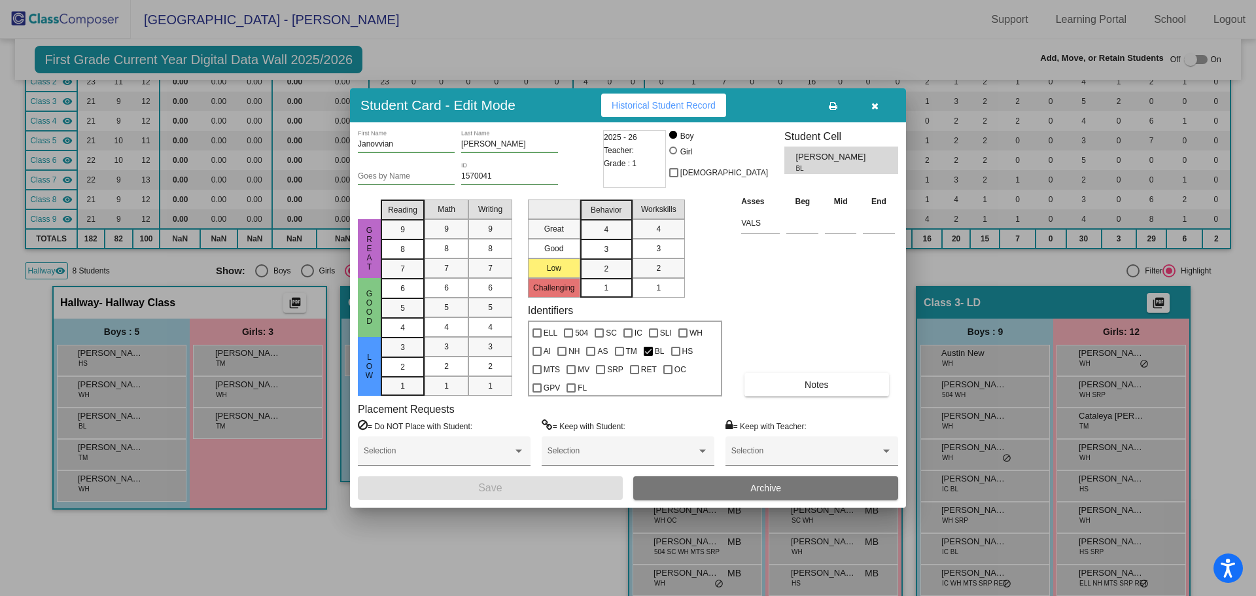
click at [676, 482] on button "Archive" at bounding box center [765, 488] width 265 height 24
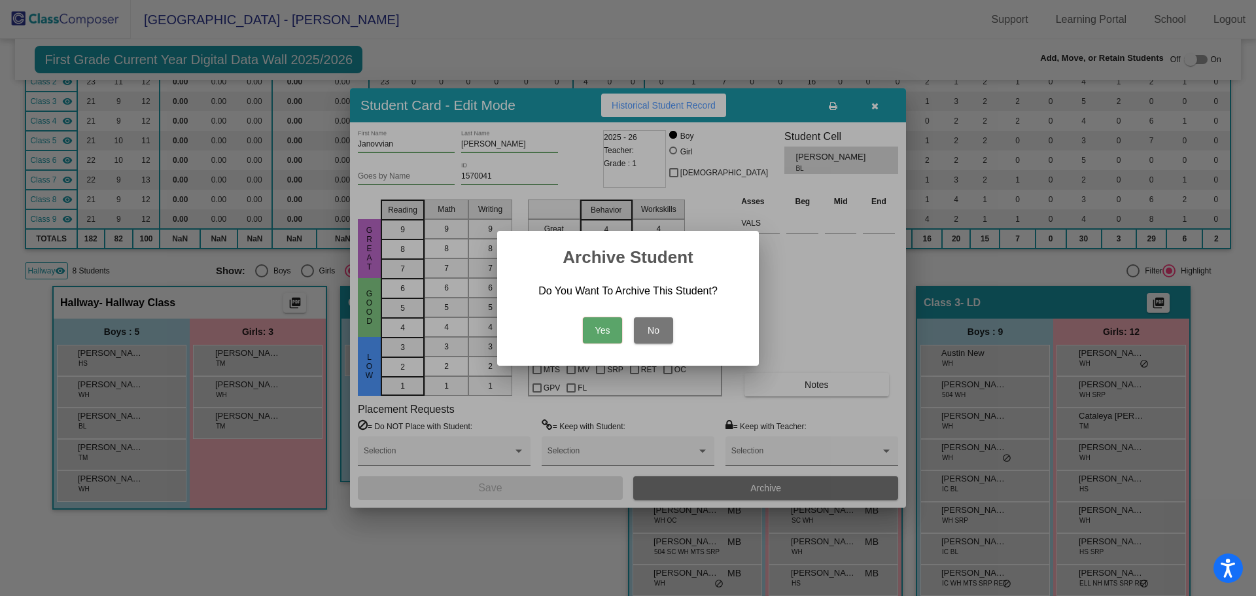
click at [598, 324] on button "Yes" at bounding box center [602, 330] width 39 height 26
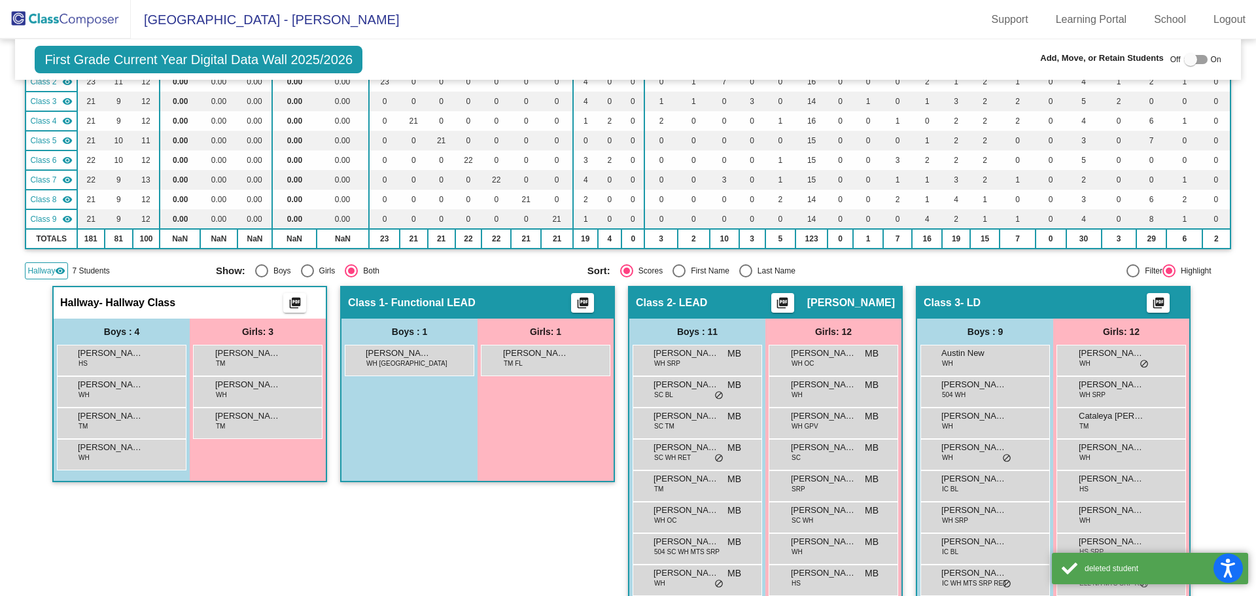
click at [71, 17] on img at bounding box center [65, 19] width 131 height 39
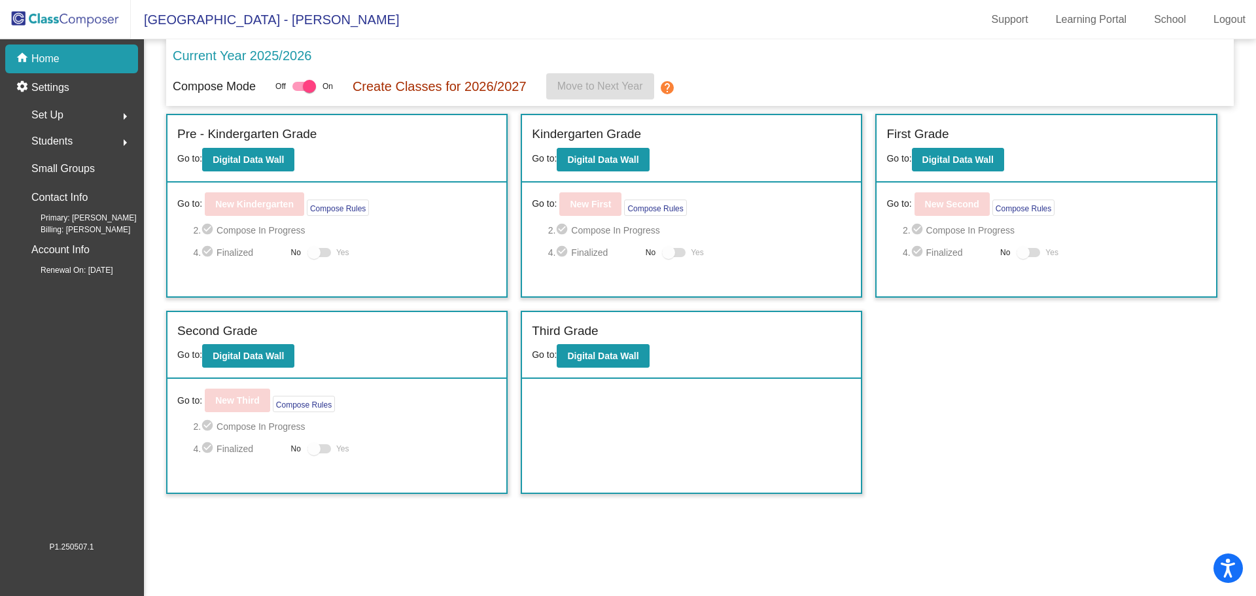
click at [77, 145] on div "Students arrow_right" at bounding box center [75, 141] width 125 height 26
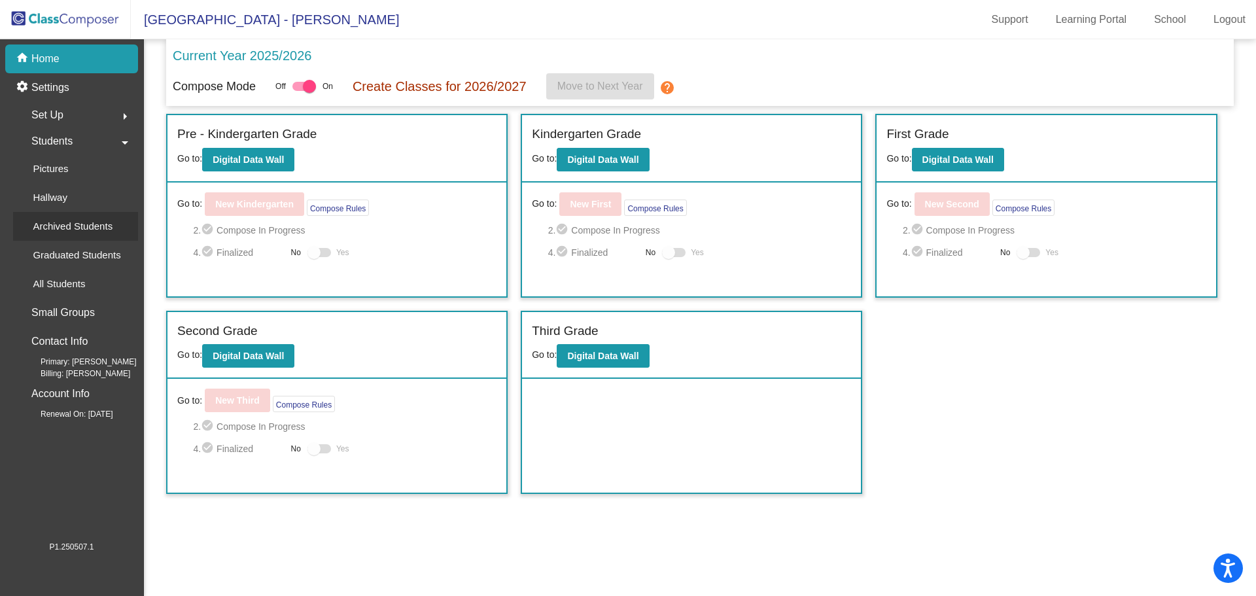
click at [63, 224] on p "Archived Students" at bounding box center [73, 226] width 80 height 16
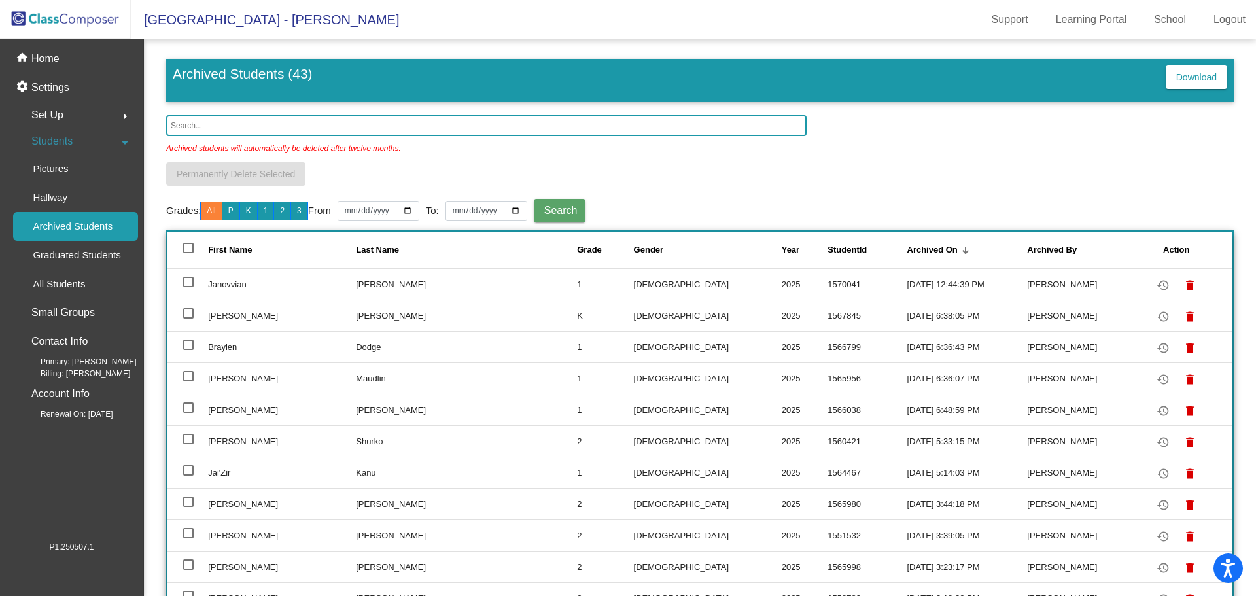
drag, startPoint x: 710, startPoint y: 283, endPoint x: 671, endPoint y: 286, distance: 39.3
click at [671, 286] on tr "Janovvian [PERSON_NAME] 1 [DEMOGRAPHIC_DATA] 2025 1570041 [DATE] 12:44:39 PM [P…" at bounding box center [699, 283] width 1065 height 31
copy tr "1570041"
click at [1155, 286] on mat-icon "restore" at bounding box center [1163, 285] width 16 height 16
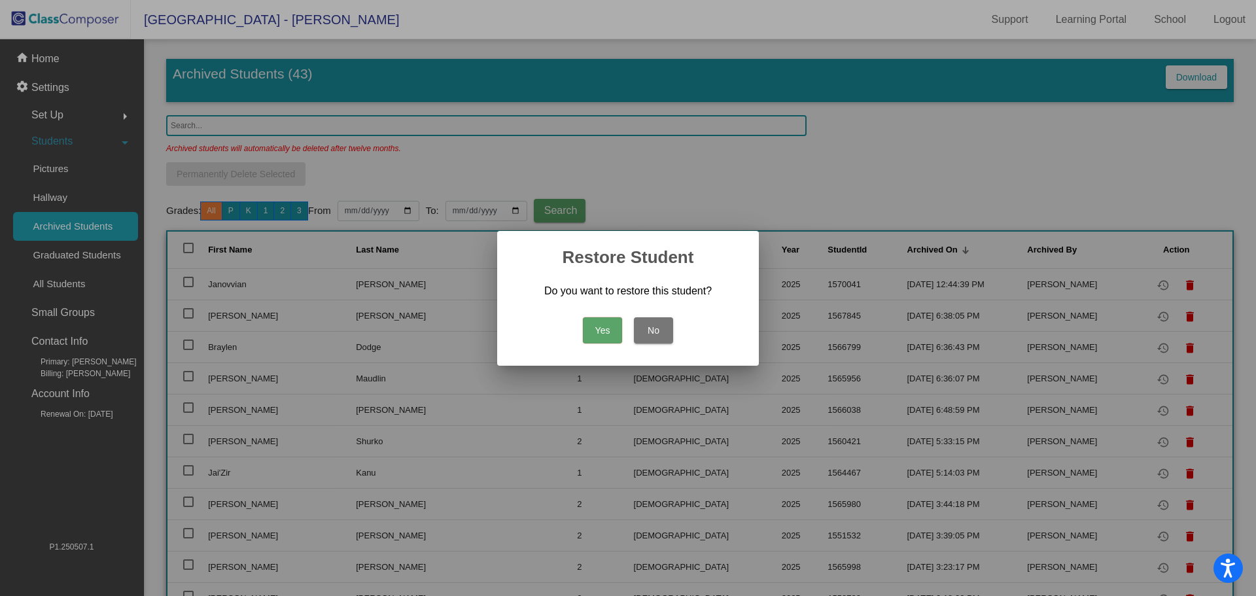
click at [608, 330] on button "Yes" at bounding box center [602, 330] width 39 height 26
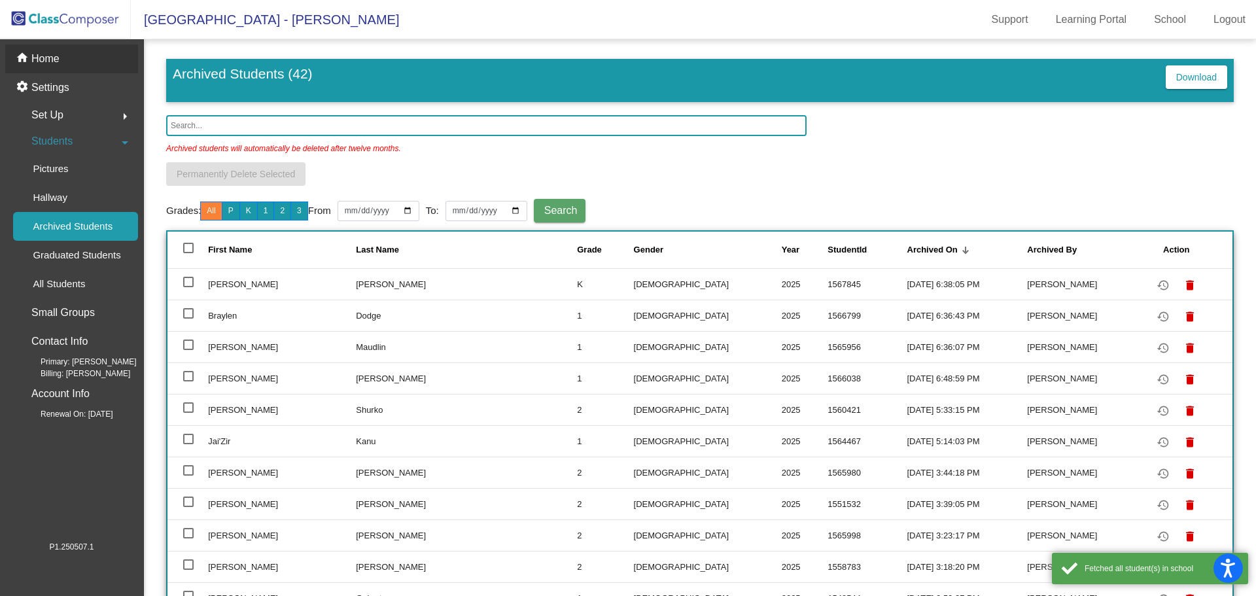
click at [57, 63] on p "Home" at bounding box center [45, 59] width 28 height 16
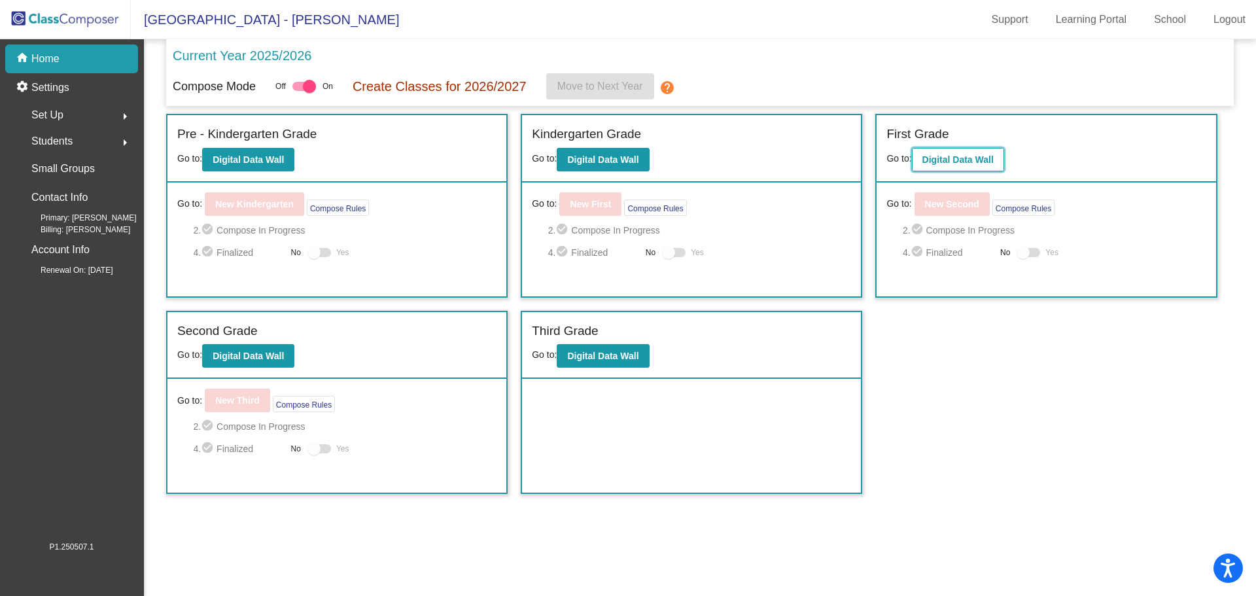
click at [951, 154] on b "Digital Data Wall" at bounding box center [957, 159] width 71 height 10
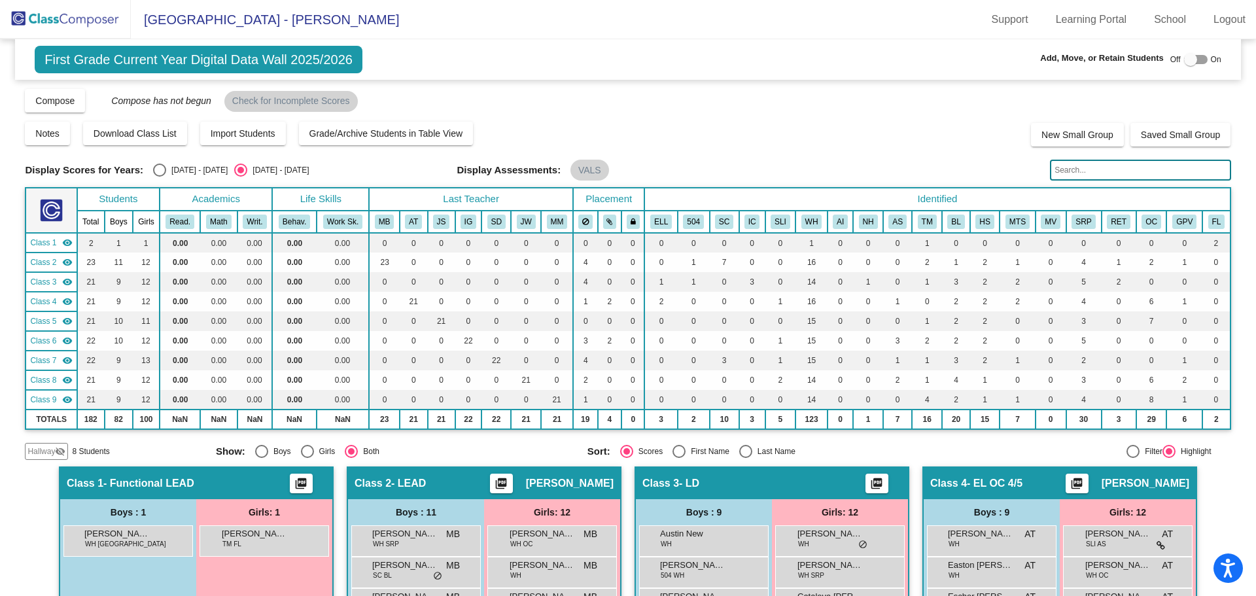
click at [44, 453] on span "Hallway" at bounding box center [40, 451] width 27 height 12
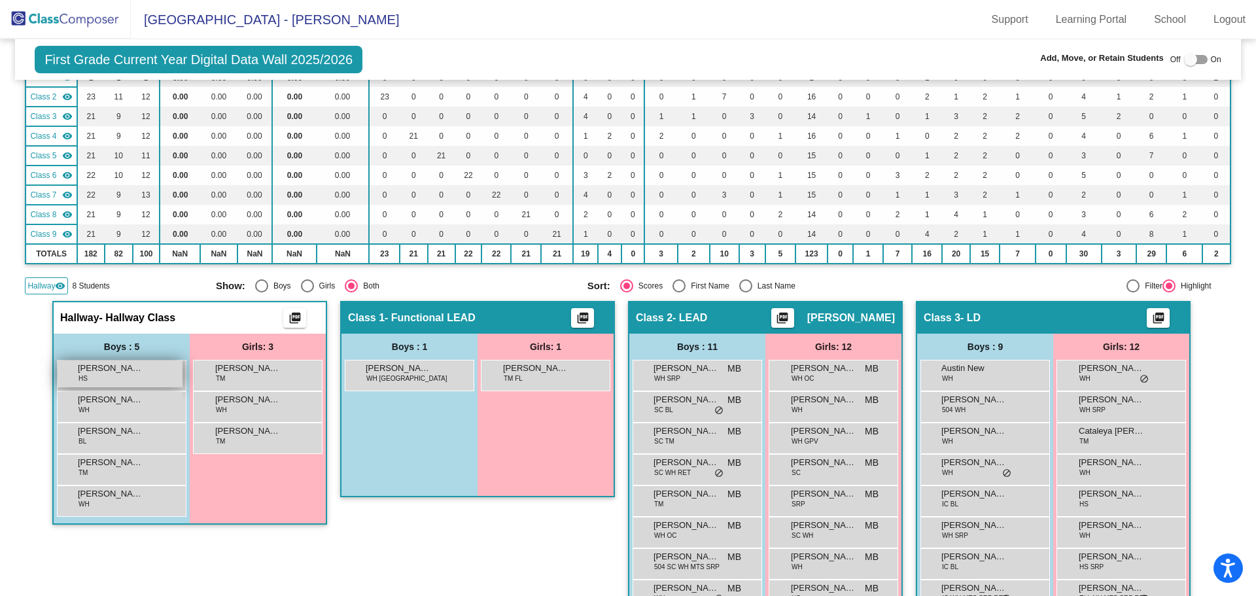
scroll to position [168, 0]
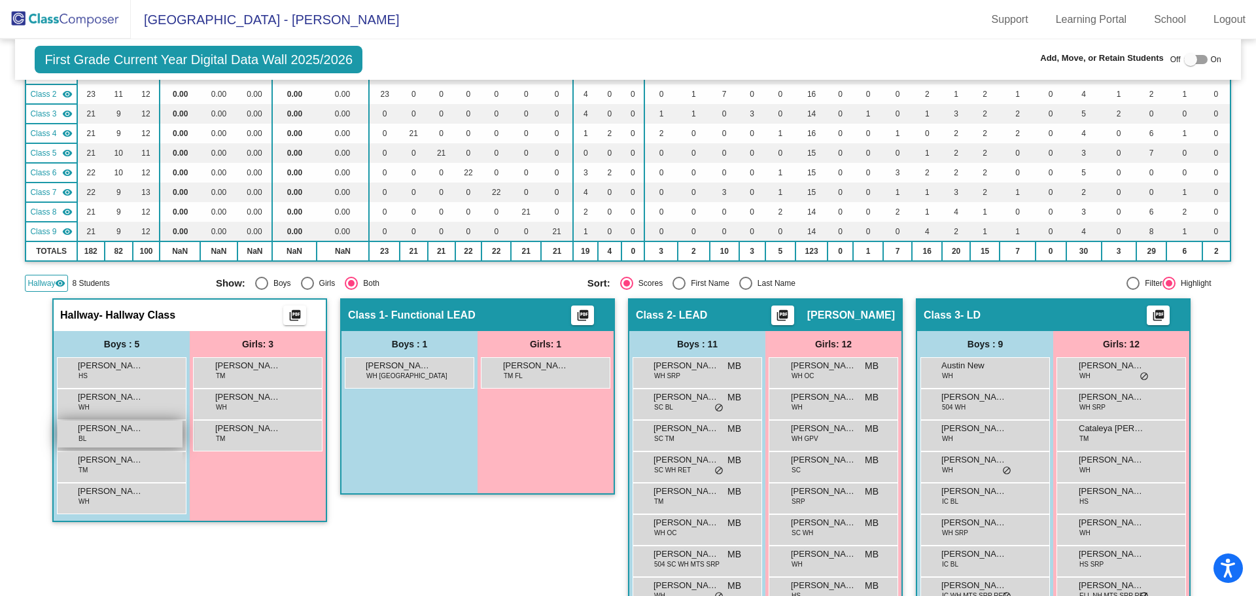
click at [112, 424] on span "[PERSON_NAME]" at bounding box center [110, 428] width 65 height 13
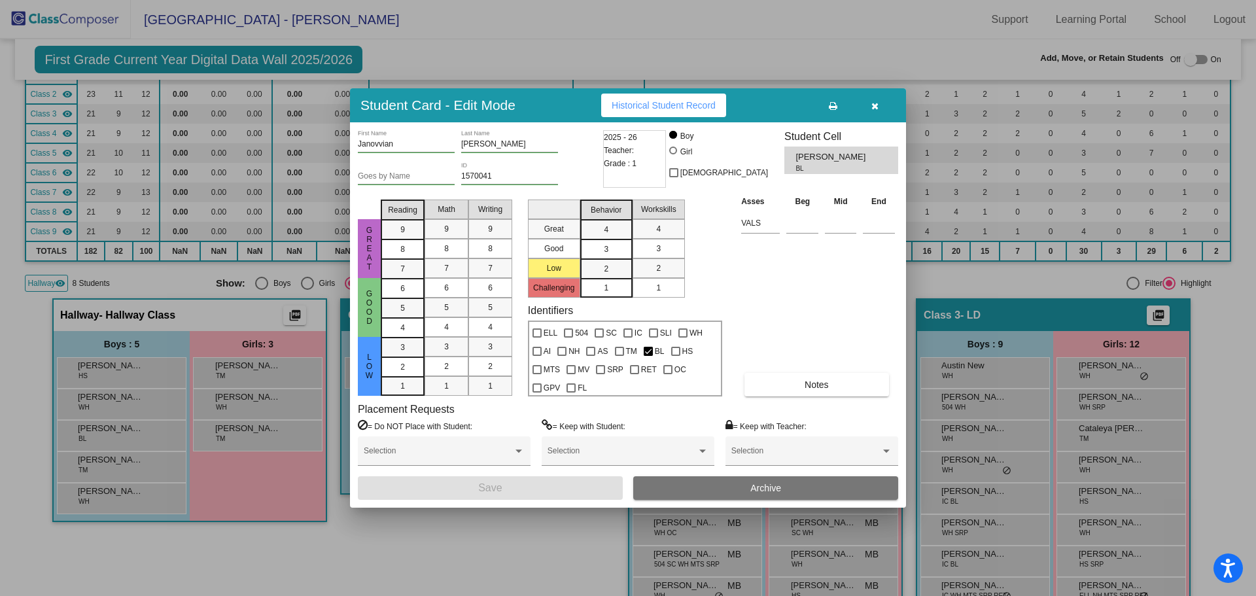
click at [657, 132] on div "2025 - 26 Teacher: Grade : 1" at bounding box center [634, 159] width 63 height 58
drag, startPoint x: 649, startPoint y: 152, endPoint x: 644, endPoint y: 160, distance: 9.8
click at [645, 158] on div "2025 - 26 Teacher: Grade : 1" at bounding box center [634, 159] width 63 height 58
click at [641, 163] on div "2025 - 26 Teacher: Grade : 1" at bounding box center [634, 159] width 63 height 58
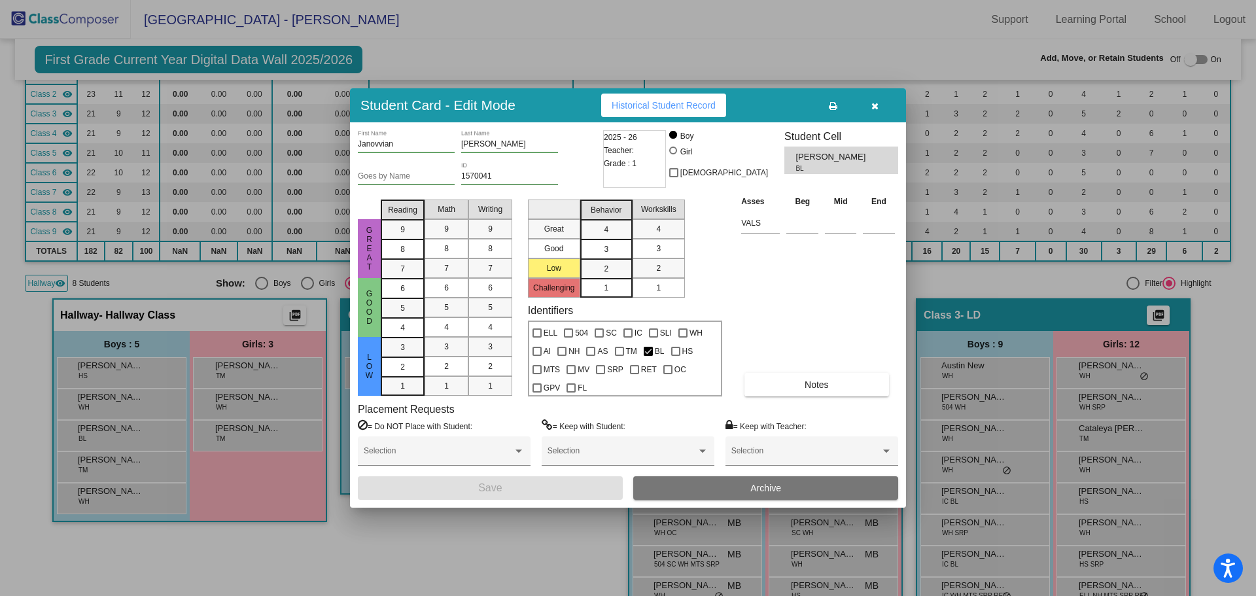
click at [641, 163] on div "2025 - 26 Teacher: Grade : 1" at bounding box center [634, 159] width 63 height 58
click at [480, 172] on input "1570041" at bounding box center [509, 176] width 97 height 9
click at [498, 178] on input "1570041" at bounding box center [509, 176] width 97 height 9
click at [502, 105] on h3 "Student Card - Edit Mode" at bounding box center [437, 105] width 155 height 16
click at [208, 535] on div at bounding box center [628, 298] width 1256 height 596
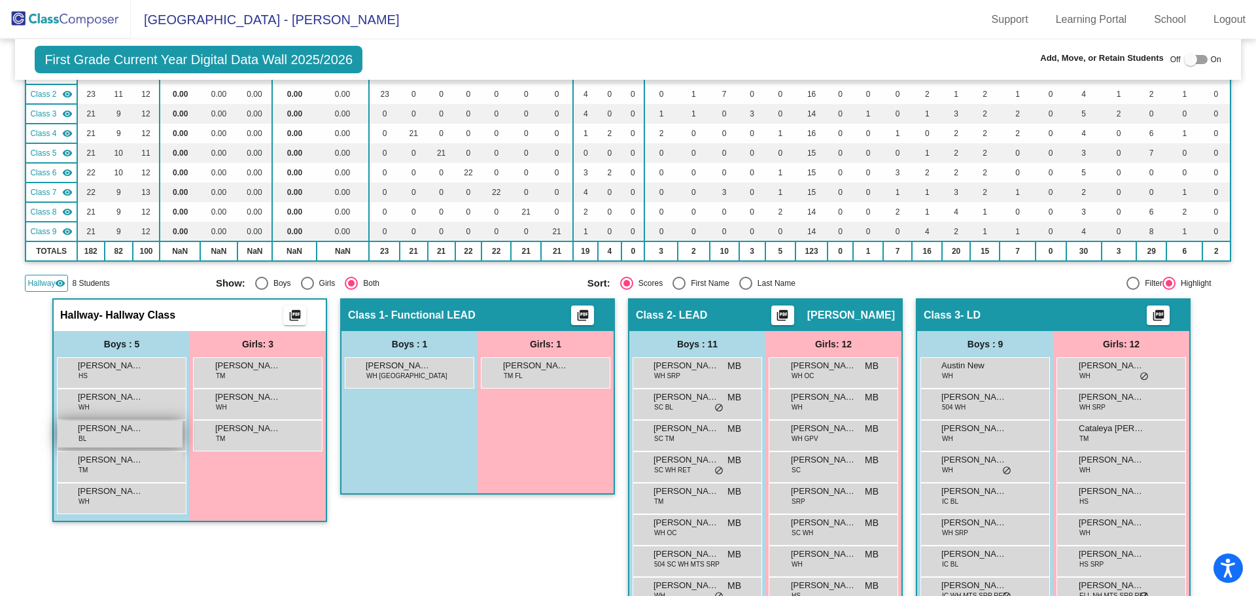
click at [101, 561] on div "Hallway - Hallway Class picture_as_pdf Add Student First Name Last Name Student…" at bounding box center [189, 526] width 275 height 457
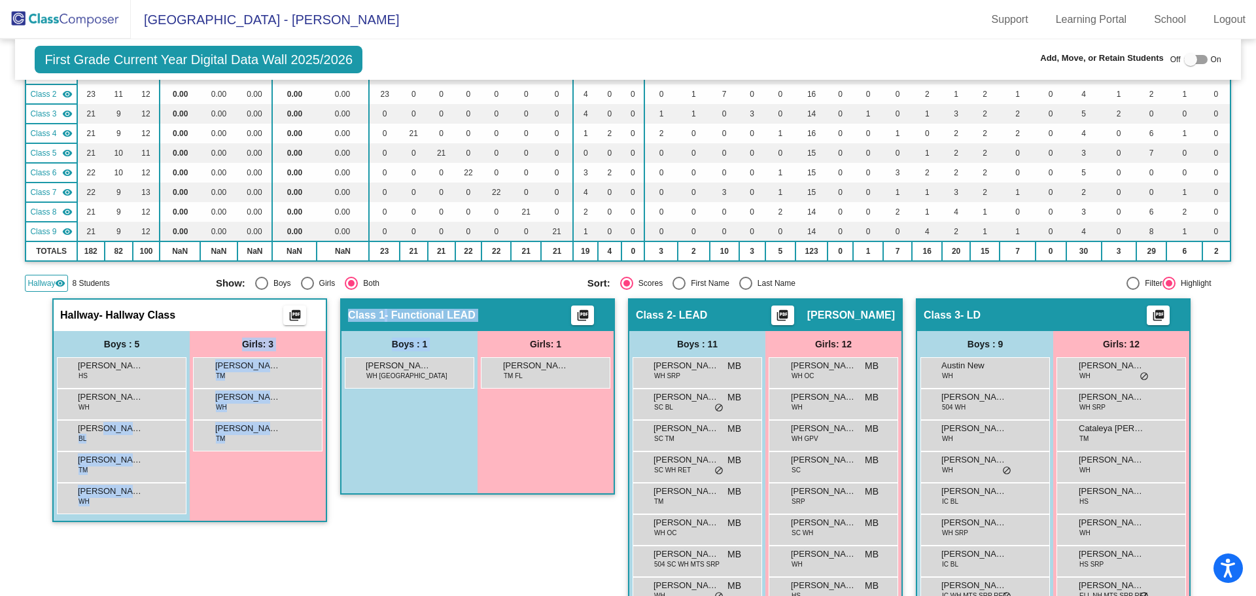
drag, startPoint x: 97, startPoint y: 431, endPoint x: 377, endPoint y: 460, distance: 281.5
click at [233, 532] on app-classroom "Hallway - Hallway Class picture_as_pdf Add Student First Name Last Name Student…" at bounding box center [189, 416] width 275 height 237
drag, startPoint x: 141, startPoint y: 433, endPoint x: 203, endPoint y: 534, distance: 118.6
click at [203, 534] on app-classroom "Hallway - Hallway Class picture_as_pdf Add Student First Name Last Name Student…" at bounding box center [189, 416] width 275 height 237
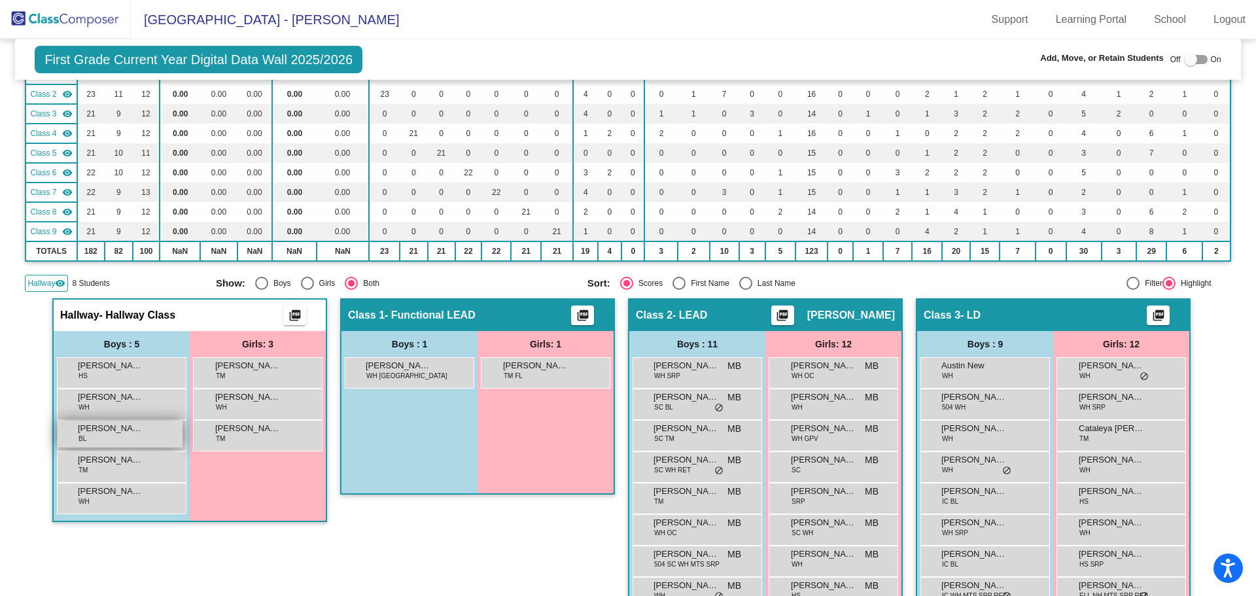
click at [152, 447] on div "Janovvian [PERSON_NAME] lock do_not_disturb_alt" at bounding box center [120, 434] width 125 height 27
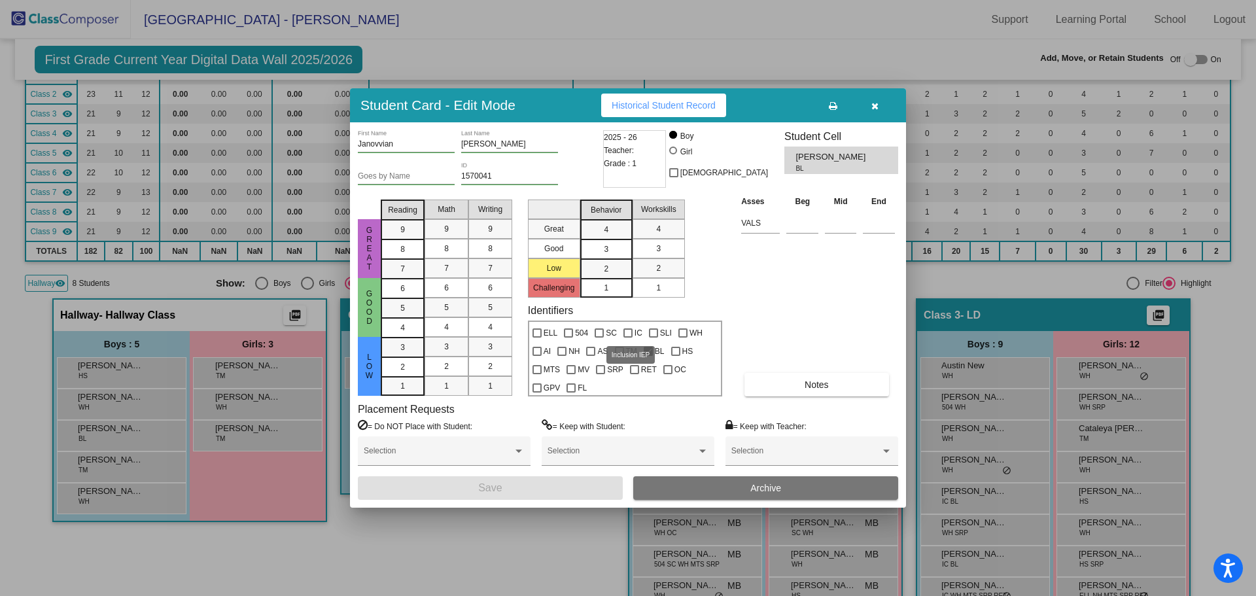
click at [629, 332] on div at bounding box center [627, 332] width 9 height 9
click at [628, 337] on input "IC" at bounding box center [627, 337] width 1 height 1
checkbox input "true"
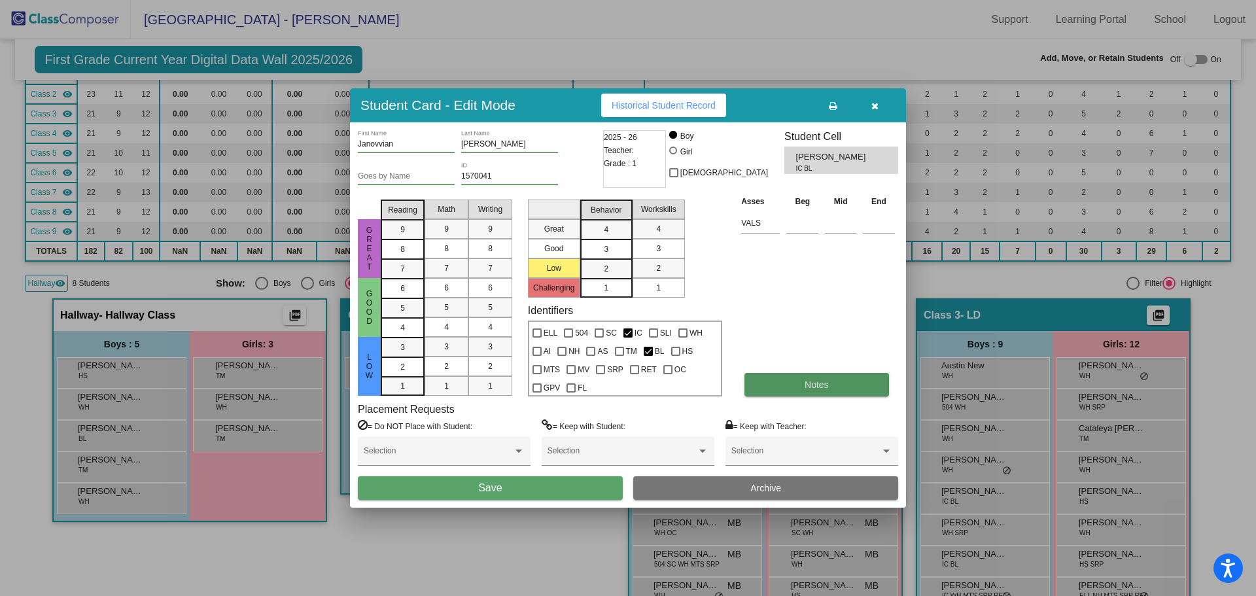
click at [820, 389] on span "Notes" at bounding box center [816, 384] width 24 height 10
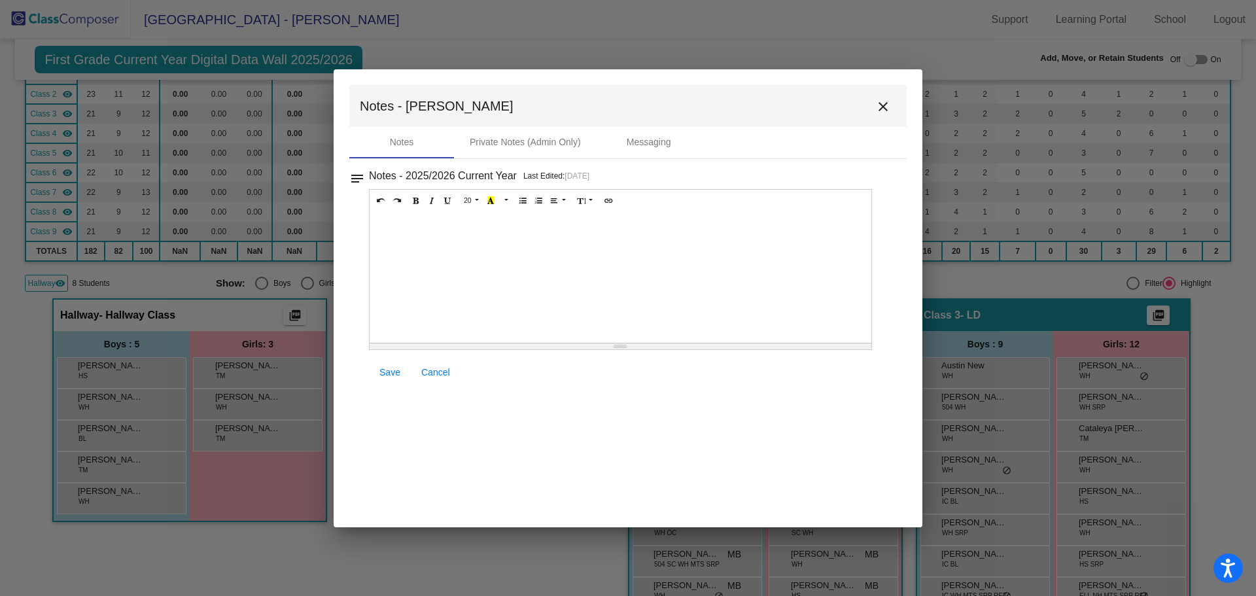
click at [883, 106] on mat-icon "close" at bounding box center [883, 107] width 16 height 16
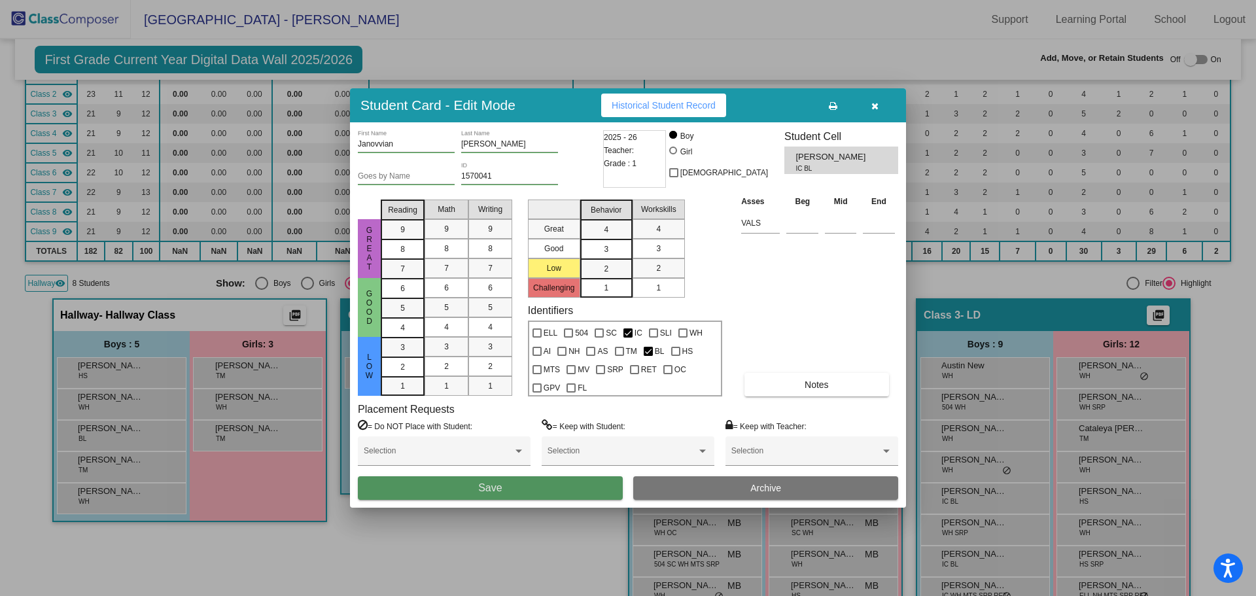
click at [491, 486] on span "Save" at bounding box center [490, 487] width 24 height 11
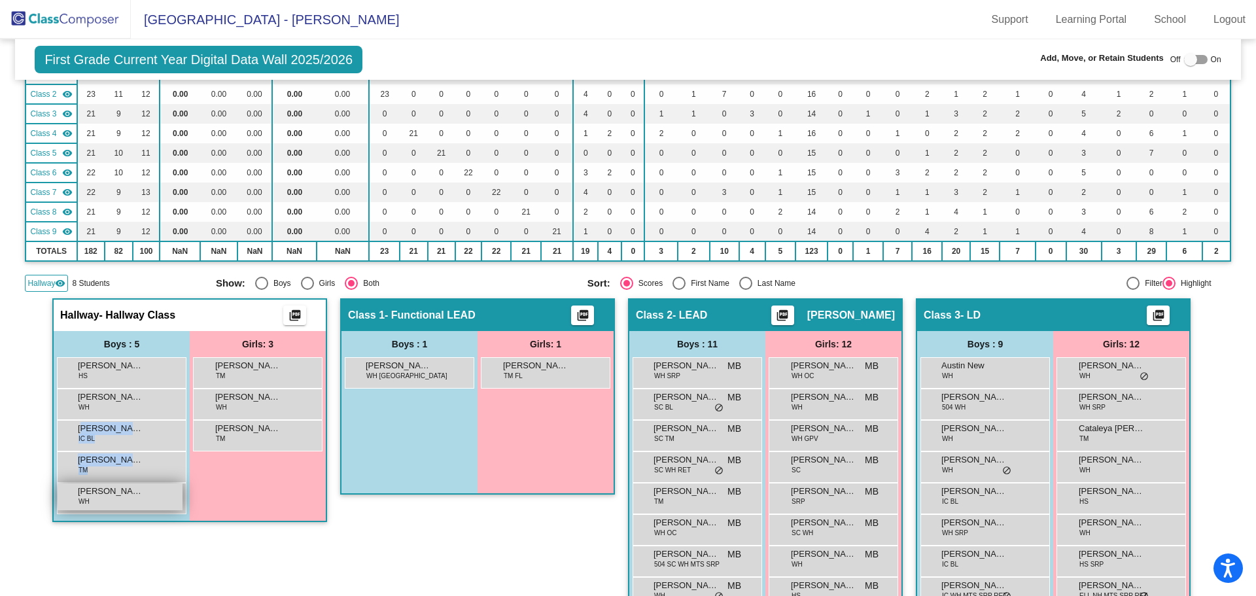
drag, startPoint x: 80, startPoint y: 430, endPoint x: 132, endPoint y: 485, distance: 75.4
click at [132, 485] on div "[PERSON_NAME] HS lock do_not_disturb_alt [PERSON_NAME] [PERSON_NAME] lock do_no…" at bounding box center [121, 435] width 129 height 157
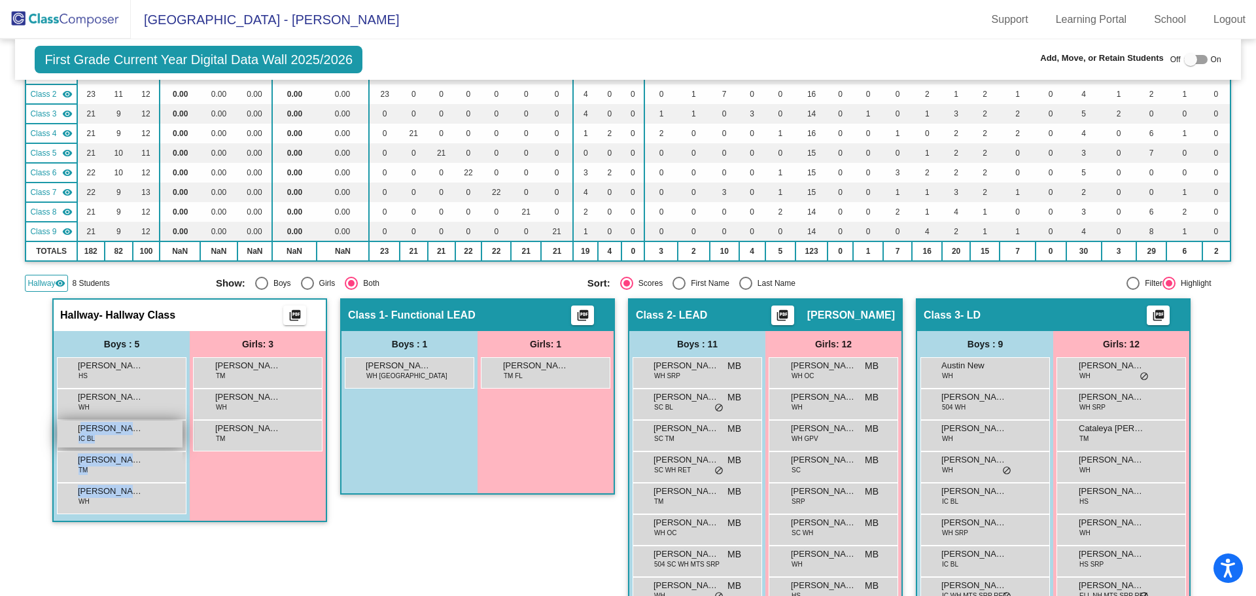
click at [146, 432] on div "Janovvian [PERSON_NAME] IC BL lock do_not_disturb_alt" at bounding box center [120, 434] width 125 height 27
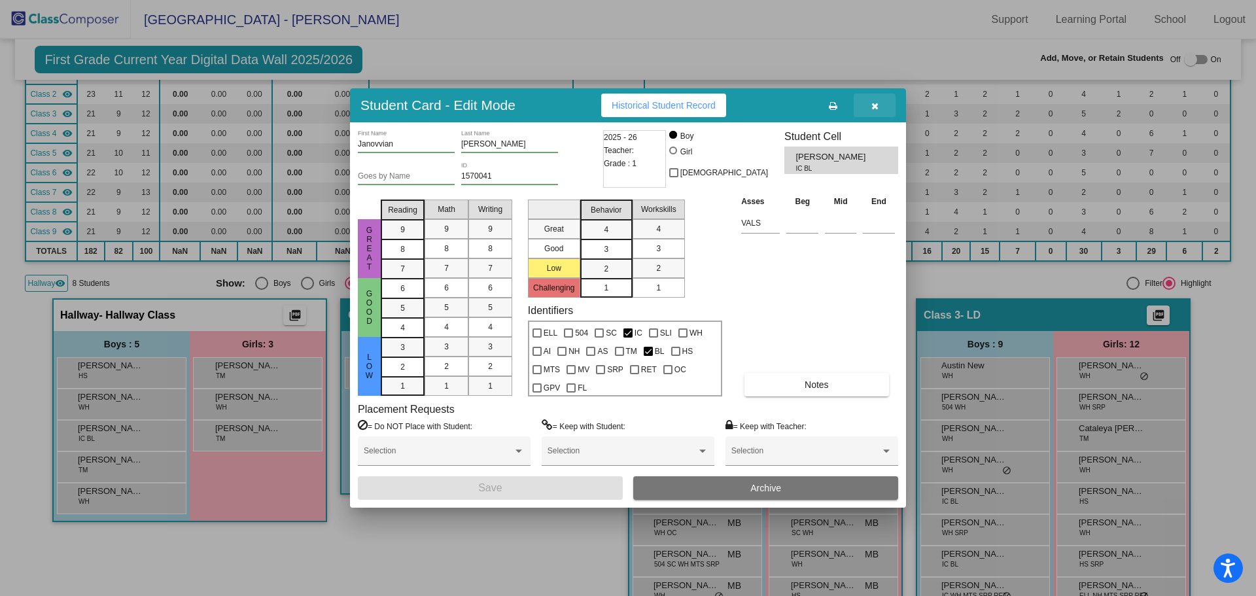
click at [874, 106] on icon "button" at bounding box center [874, 105] width 7 height 9
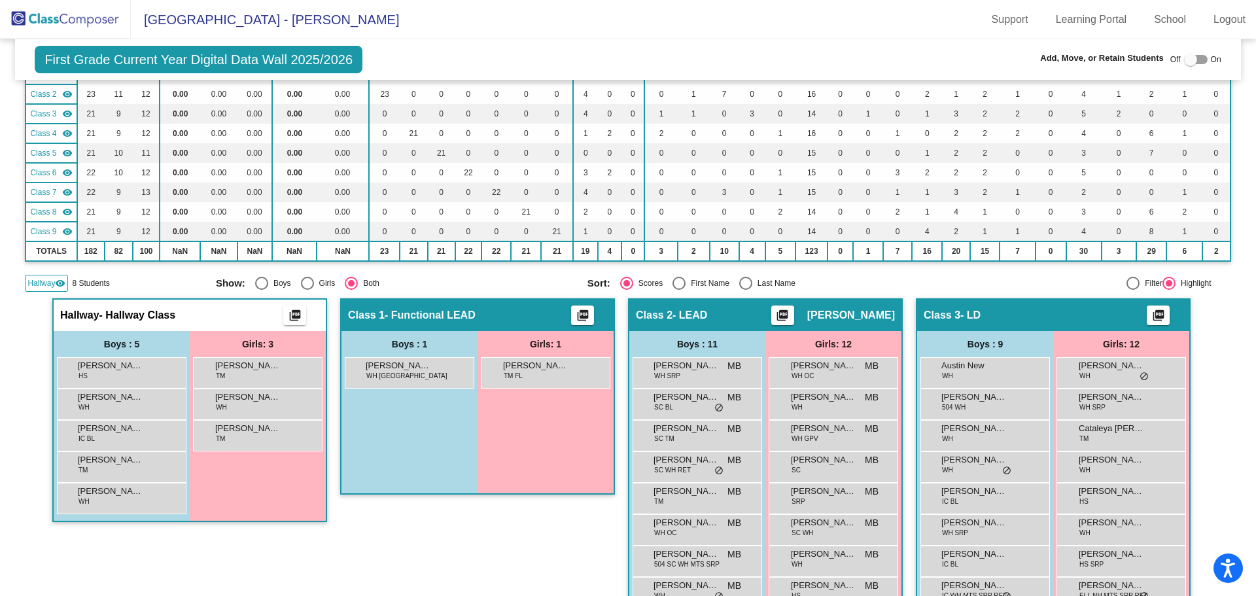
drag, startPoint x: 135, startPoint y: 430, endPoint x: 507, endPoint y: 419, distance: 372.3
click at [1184, 61] on div at bounding box center [1190, 59] width 13 height 13
checkbox input "true"
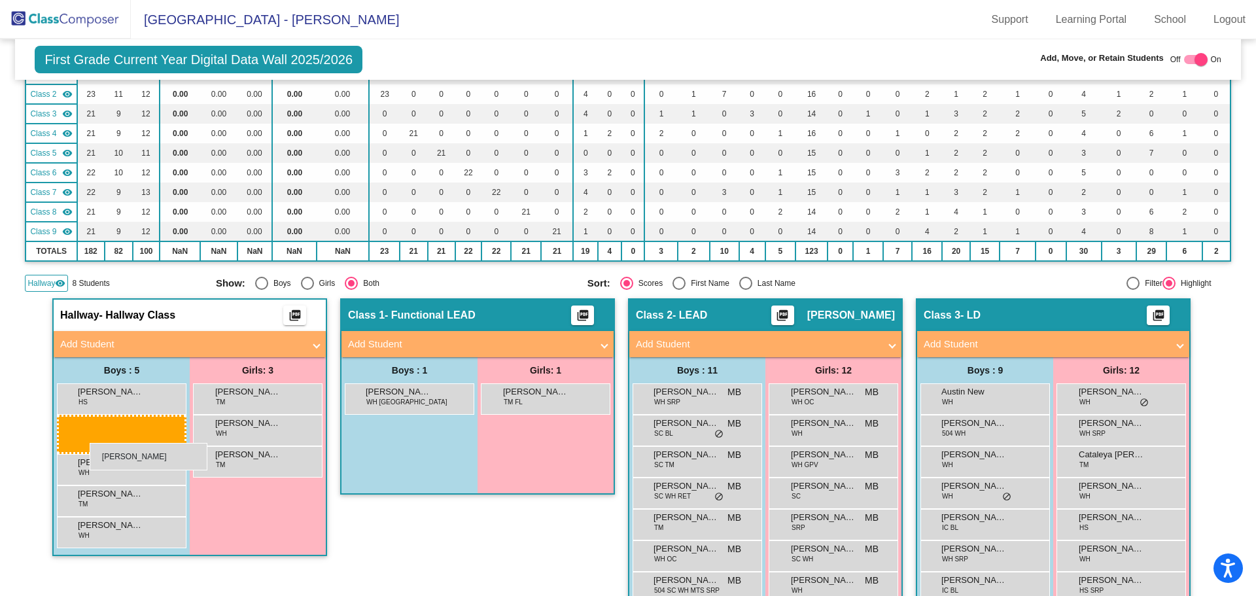
drag, startPoint x: 120, startPoint y: 458, endPoint x: 87, endPoint y: 443, distance: 36.0
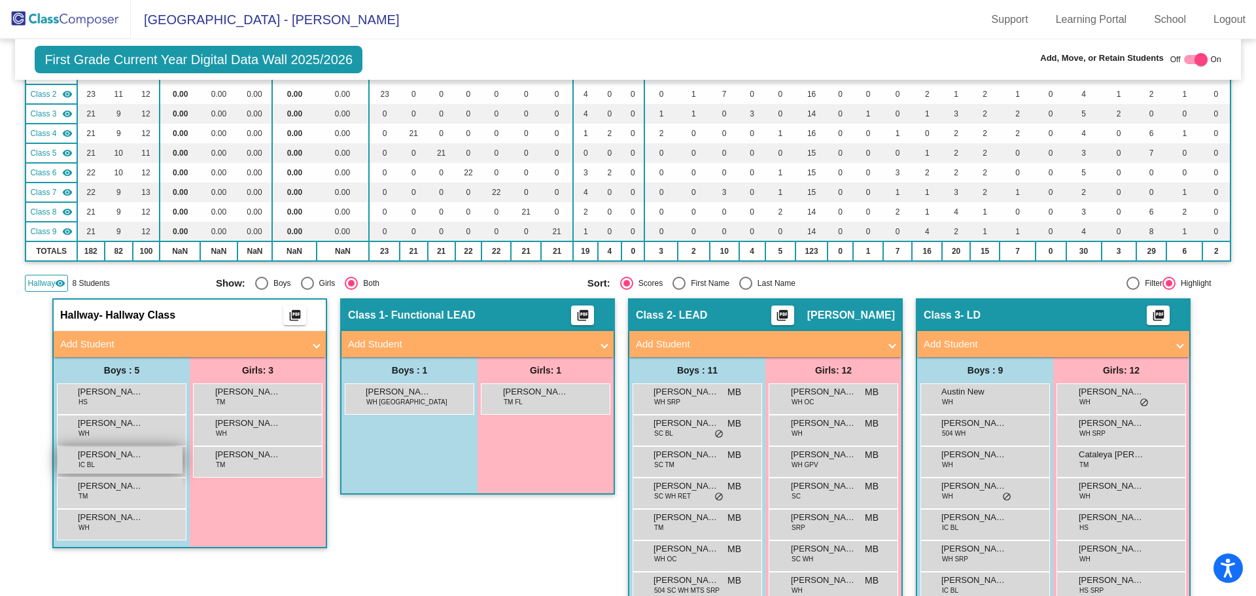
click at [85, 458] on span "[PERSON_NAME]" at bounding box center [110, 454] width 65 height 13
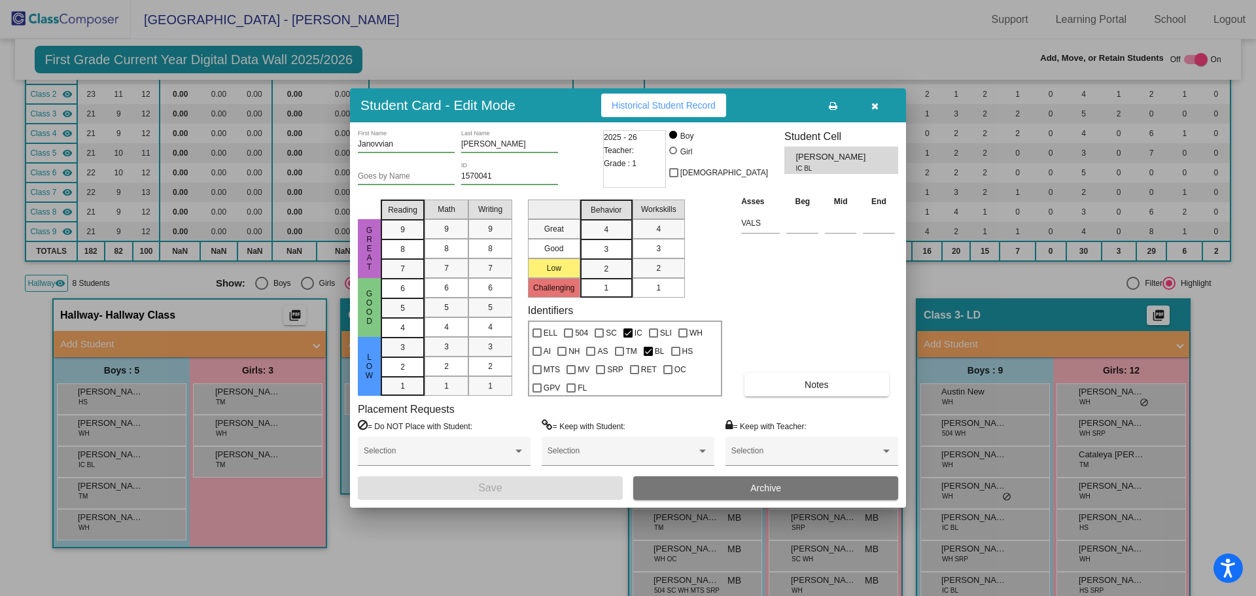
click at [666, 154] on div "2025 - 26 Teacher: Grade : 1" at bounding box center [634, 159] width 63 height 58
click at [653, 163] on div "2025 - 26 Teacher: Grade : 1" at bounding box center [634, 159] width 63 height 58
click at [644, 164] on div "2025 - 26 Teacher: Grade : 1" at bounding box center [634, 159] width 63 height 58
click at [641, 165] on div "2025 - 26 Teacher: Grade : 1" at bounding box center [634, 159] width 63 height 58
click at [638, 165] on div "2025 - 26 Teacher: Grade : 1" at bounding box center [634, 159] width 63 height 58
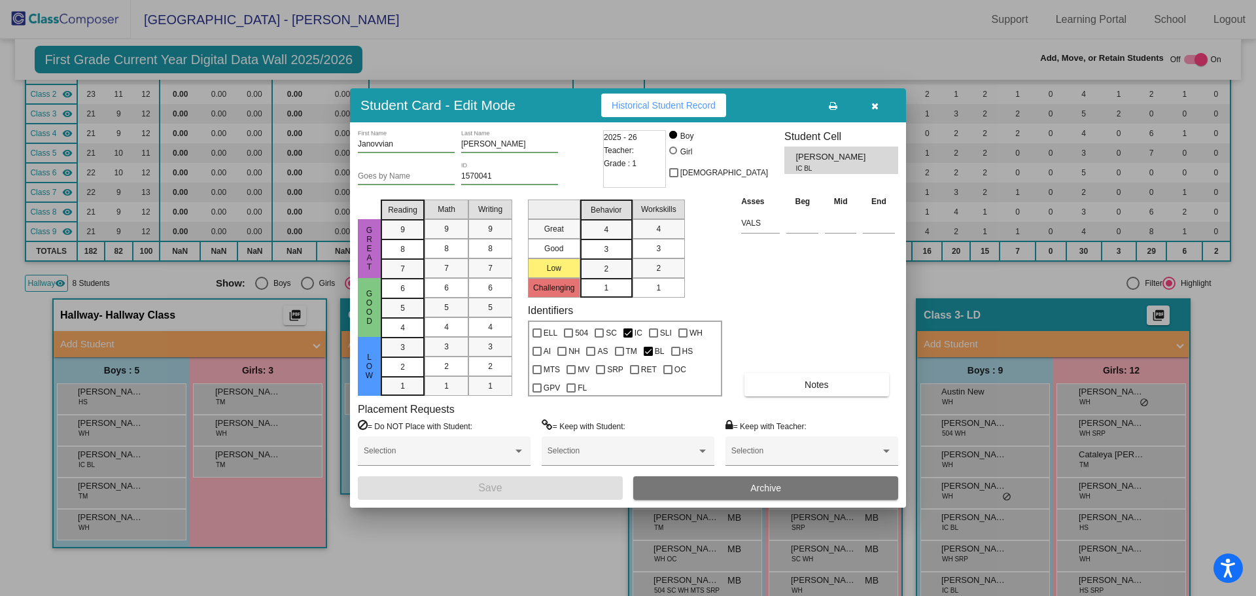
click at [635, 165] on div "2025 - 26 Teacher: Grade : 1" at bounding box center [634, 159] width 63 height 58
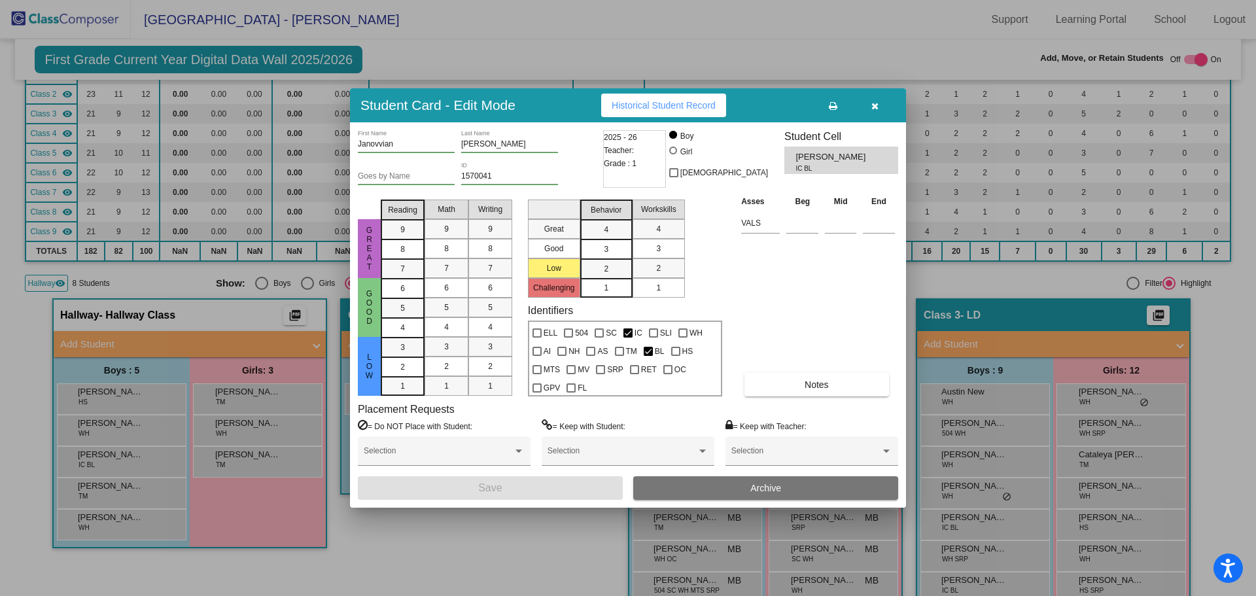
click at [871, 99] on button "button" at bounding box center [874, 106] width 42 height 24
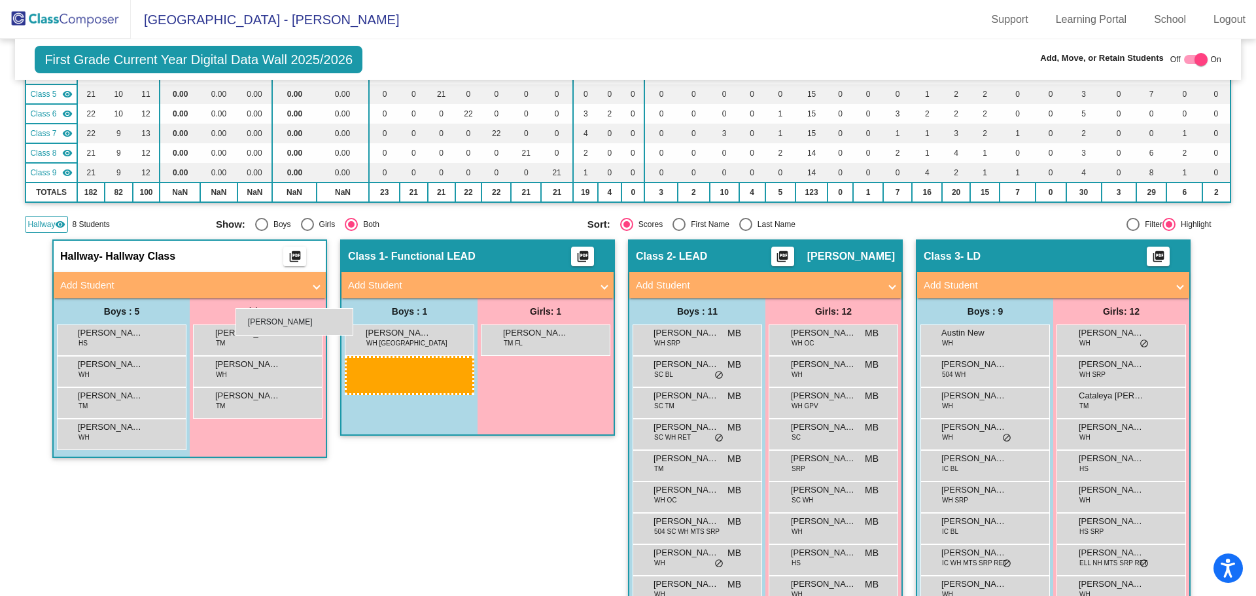
scroll to position [228, 0]
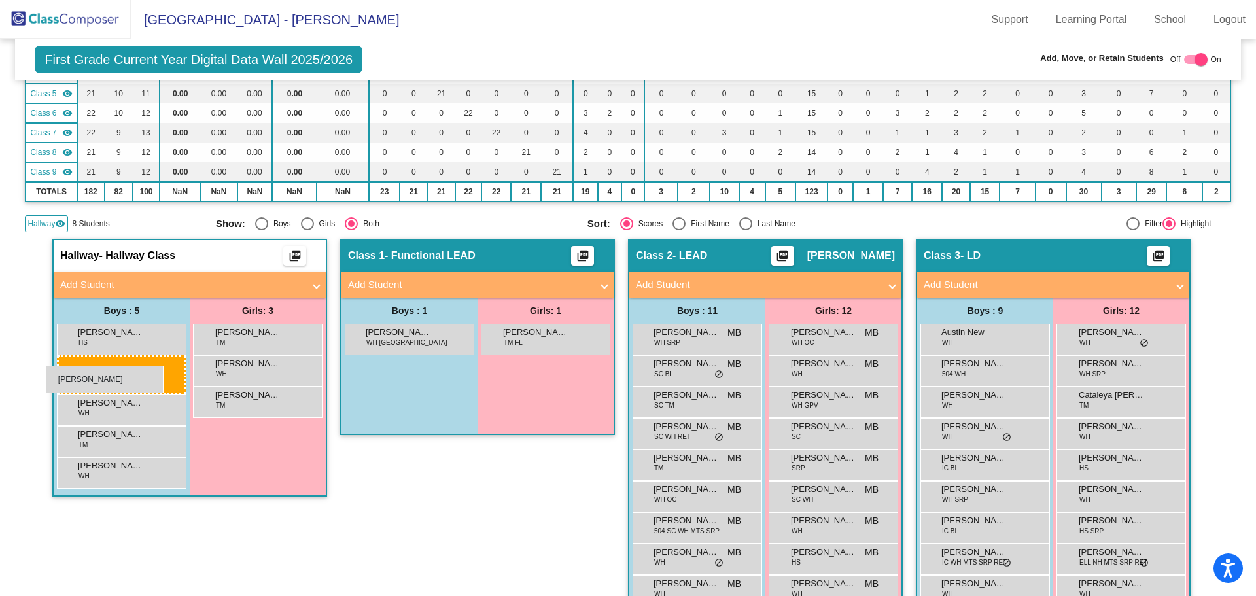
drag, startPoint x: 111, startPoint y: 467, endPoint x: 46, endPoint y: 366, distance: 120.6
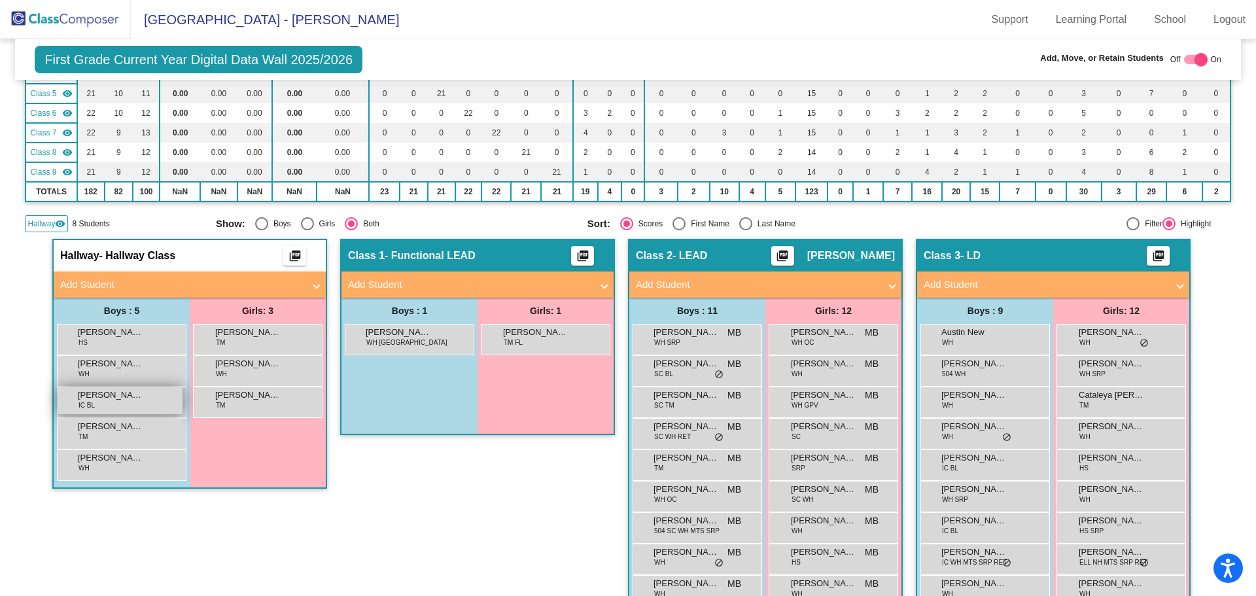
click at [90, 396] on span "[PERSON_NAME]" at bounding box center [110, 394] width 65 height 13
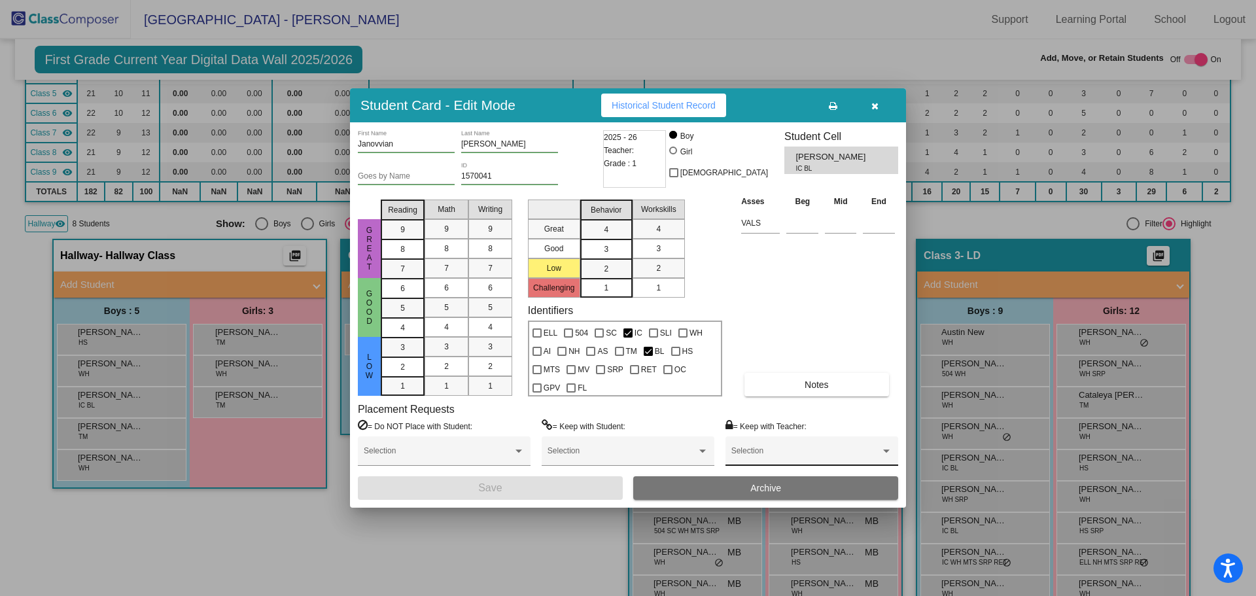
click at [741, 443] on div "Selection" at bounding box center [811, 454] width 161 height 24
click at [628, 453] on div at bounding box center [628, 298] width 1256 height 596
click at [572, 455] on span at bounding box center [621, 455] width 149 height 9
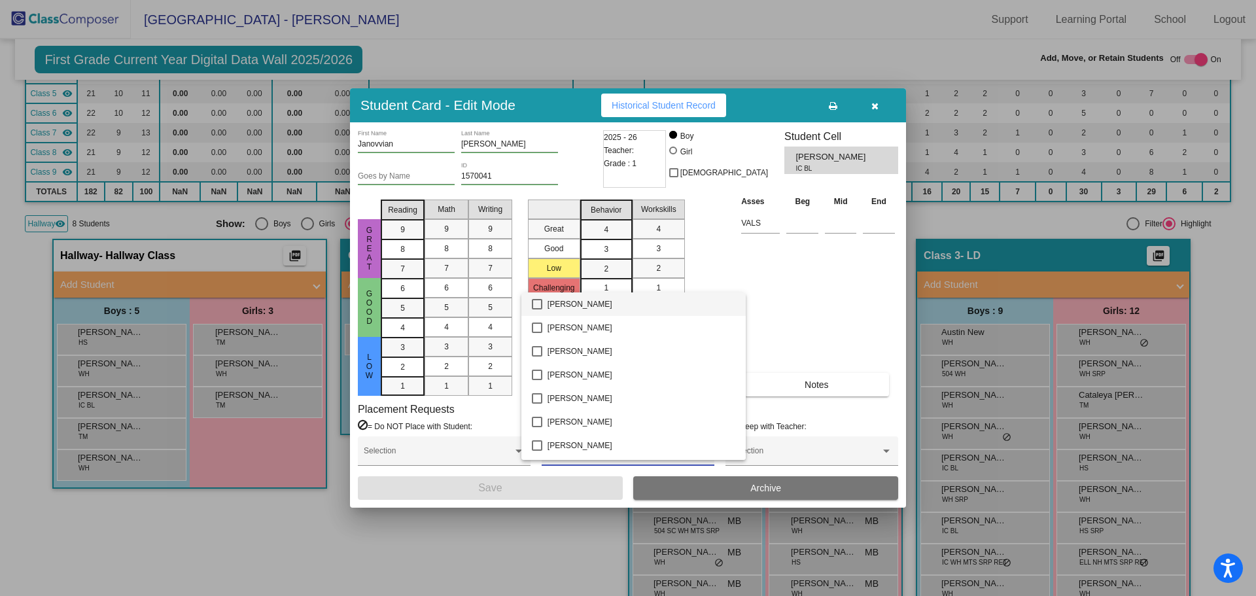
click at [430, 455] on div at bounding box center [628, 298] width 1256 height 596
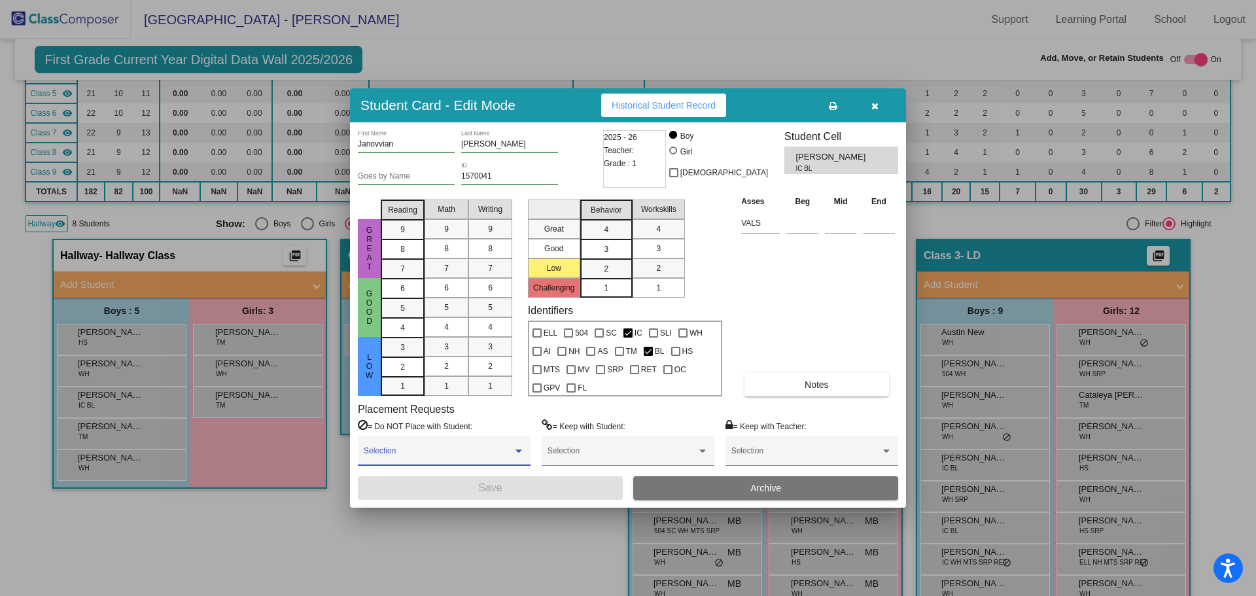
click at [427, 454] on span at bounding box center [438, 455] width 149 height 9
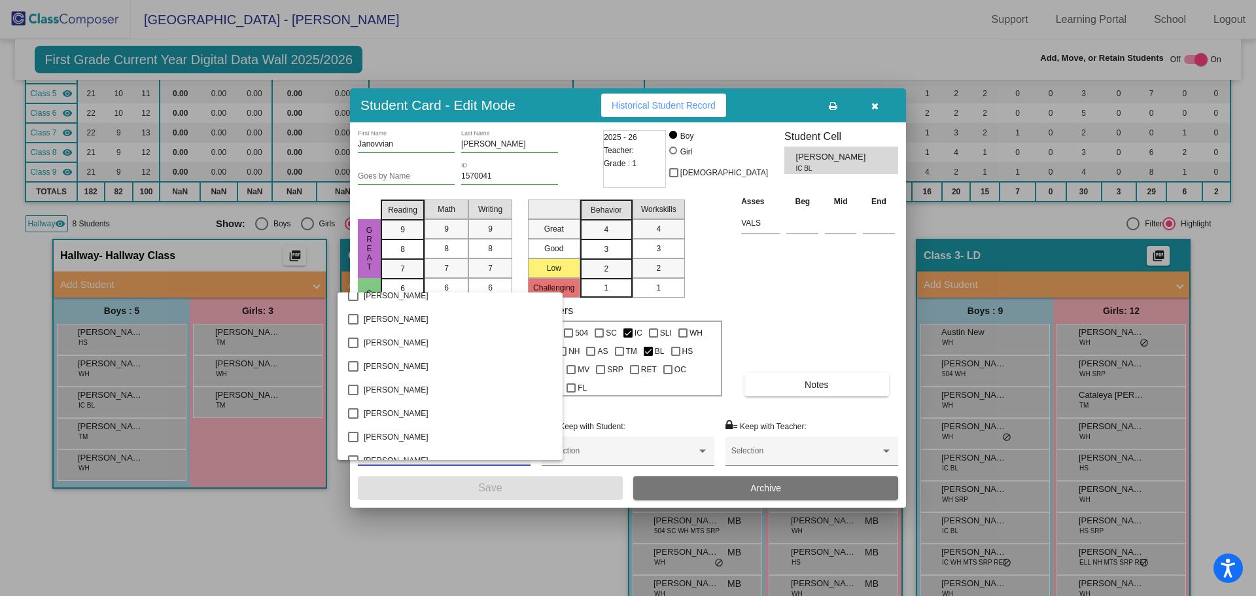
scroll to position [4094, 0]
click at [616, 454] on div at bounding box center [628, 298] width 1256 height 596
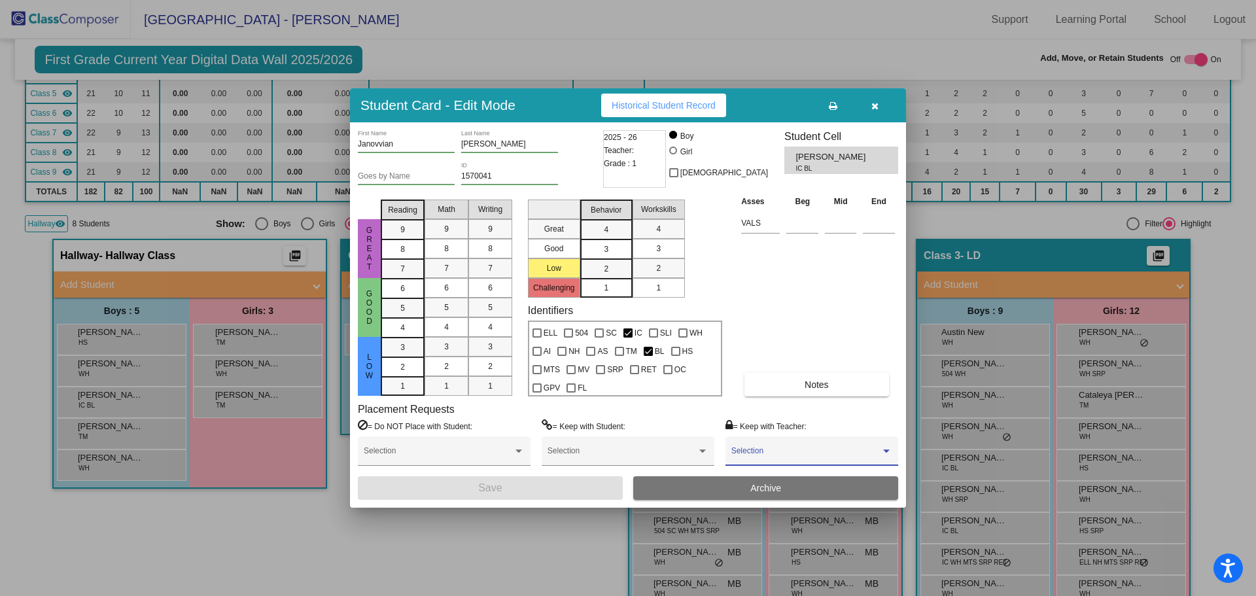
click at [828, 455] on span at bounding box center [805, 455] width 149 height 9
click at [765, 441] on div at bounding box center [628, 298] width 1256 height 596
click at [832, 441] on div "Selection" at bounding box center [811, 450] width 173 height 29
click at [777, 283] on div at bounding box center [628, 298] width 1256 height 596
click at [874, 108] on icon "button" at bounding box center [874, 105] width 7 height 9
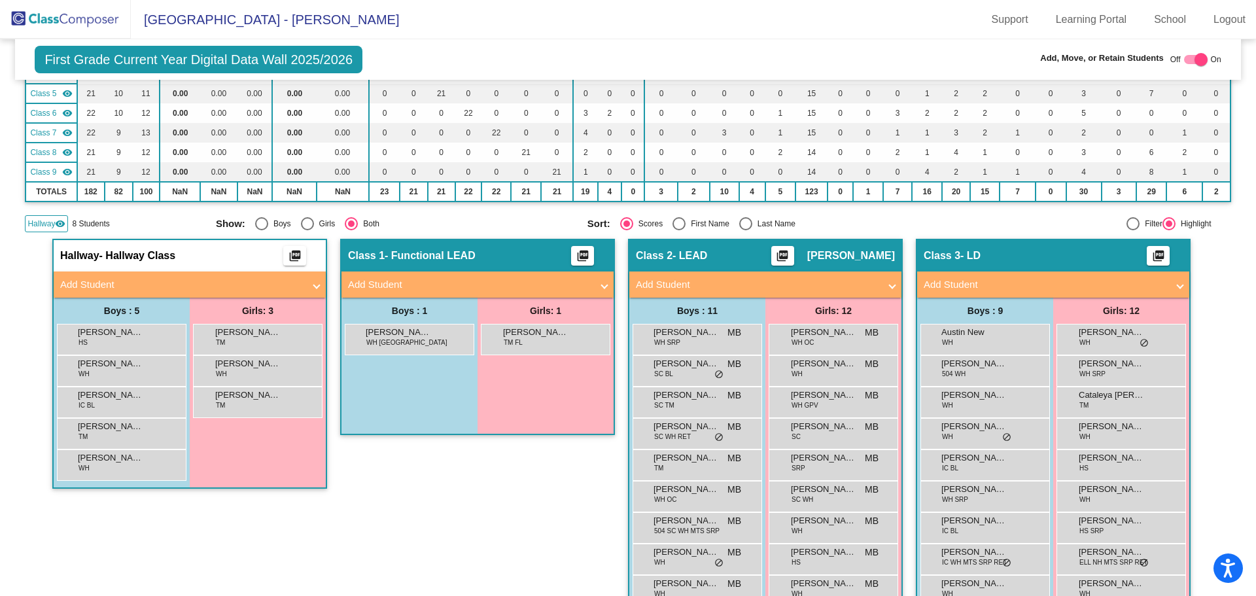
click at [313, 64] on span "First Grade Current Year Digital Data Wall 2025/2026" at bounding box center [199, 59] width 328 height 27
click at [203, 48] on span "First Grade Current Year Digital Data Wall 2025/2026" at bounding box center [199, 59] width 328 height 27
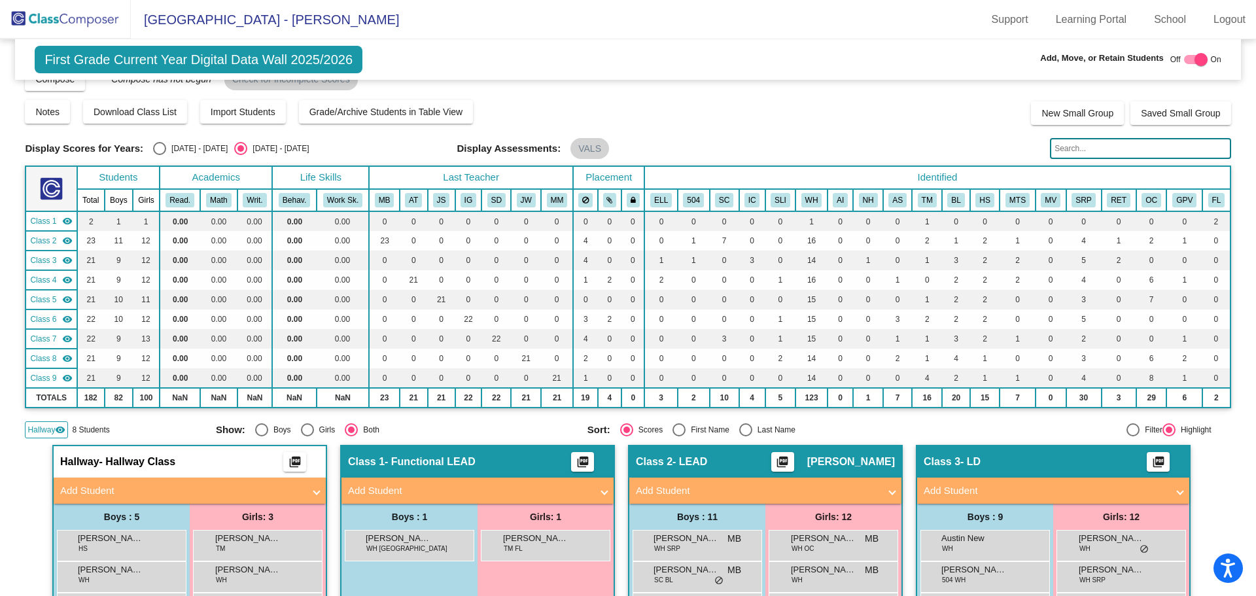
scroll to position [0, 0]
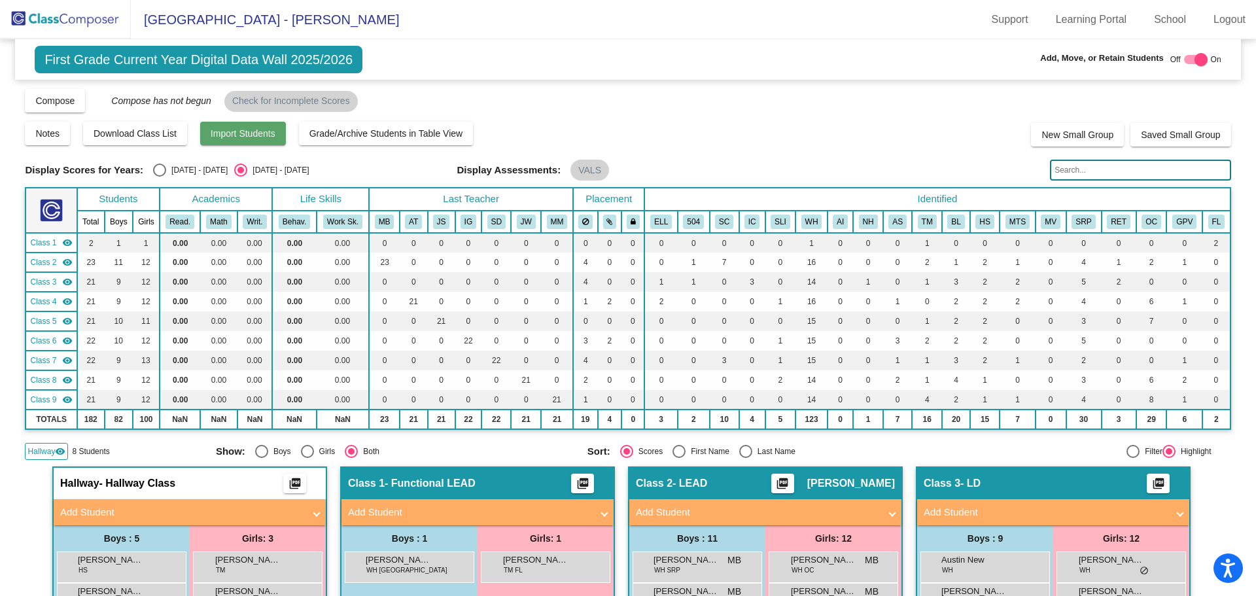
click at [269, 134] on span "Import Students" at bounding box center [243, 133] width 65 height 10
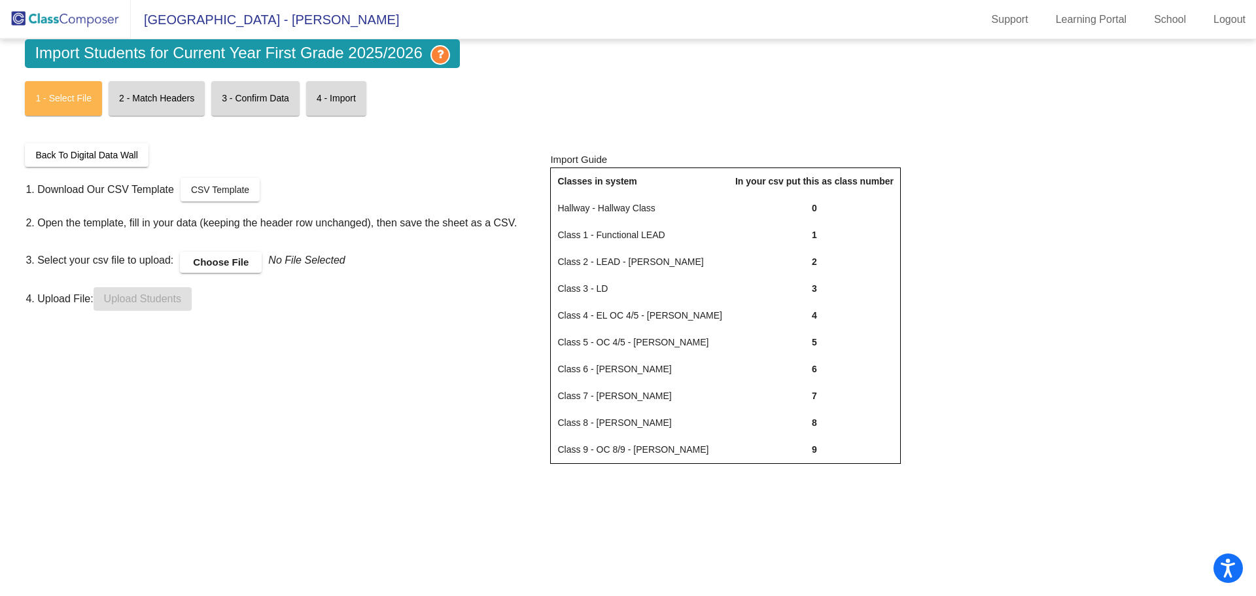
click at [41, 151] on span "Back To Digital Data Wall" at bounding box center [86, 155] width 102 height 10
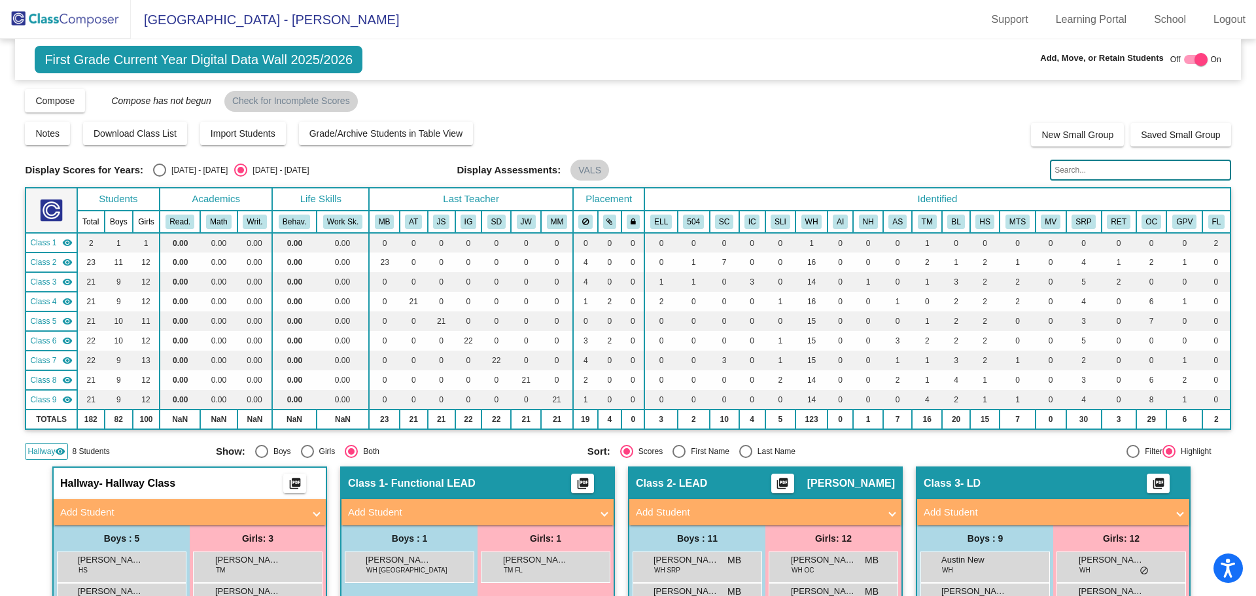
click at [143, 50] on span "First Grade Current Year Digital Data Wall 2025/2026" at bounding box center [199, 59] width 328 height 27
click at [177, 52] on span "First Grade Current Year Digital Data Wall 2025/2026" at bounding box center [199, 59] width 328 height 27
click at [277, 59] on span "First Grade Current Year Digital Data Wall 2025/2026" at bounding box center [199, 59] width 328 height 27
click at [79, 20] on img at bounding box center [65, 19] width 131 height 39
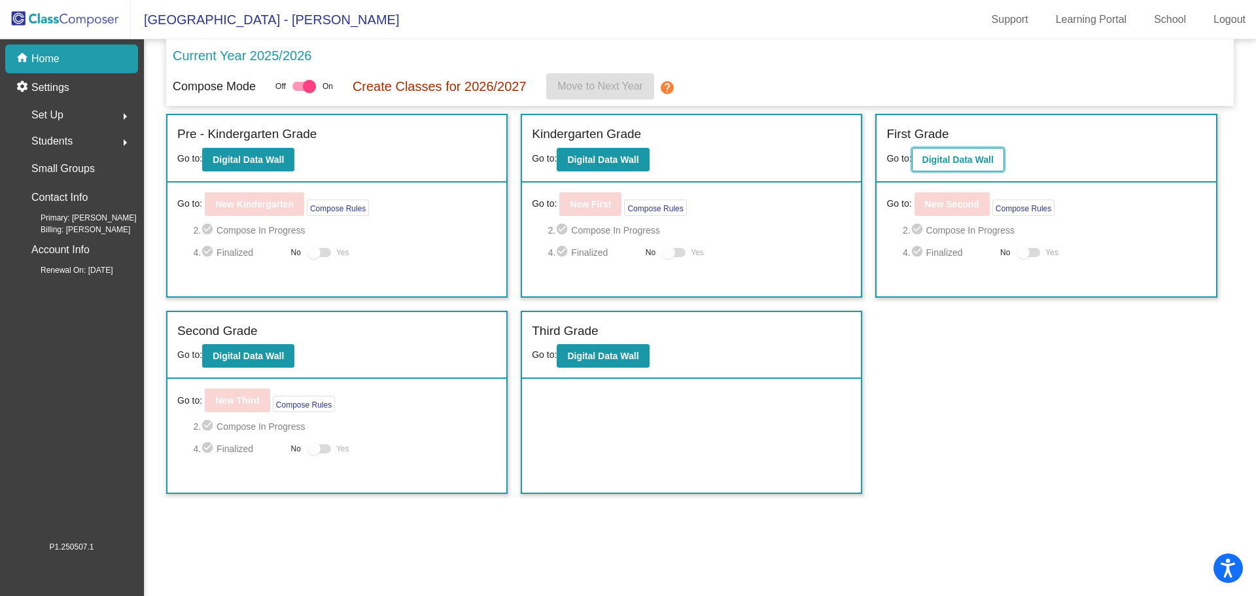
click at [926, 157] on b "Digital Data Wall" at bounding box center [957, 159] width 71 height 10
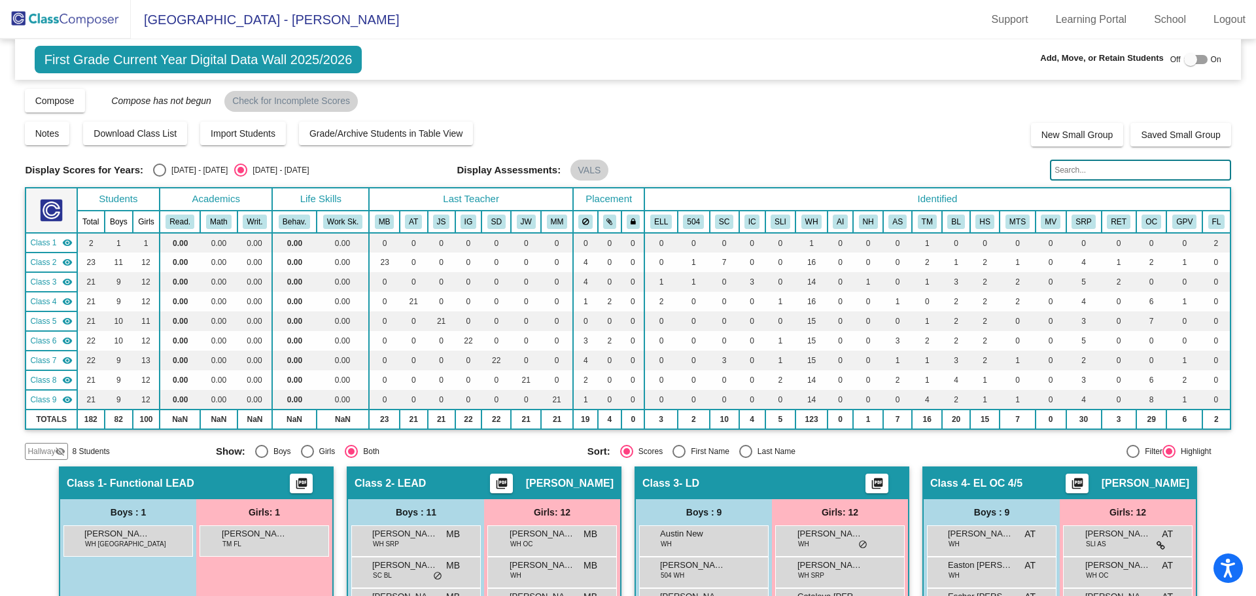
click at [1184, 61] on div at bounding box center [1190, 59] width 13 height 13
checkbox input "true"
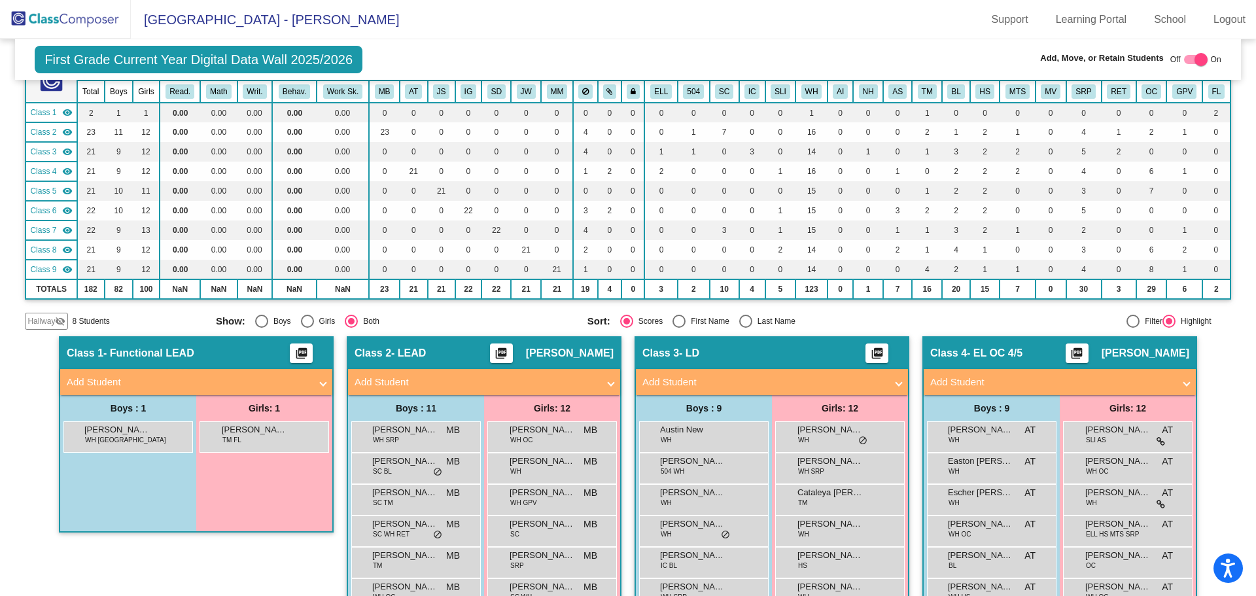
scroll to position [328, 0]
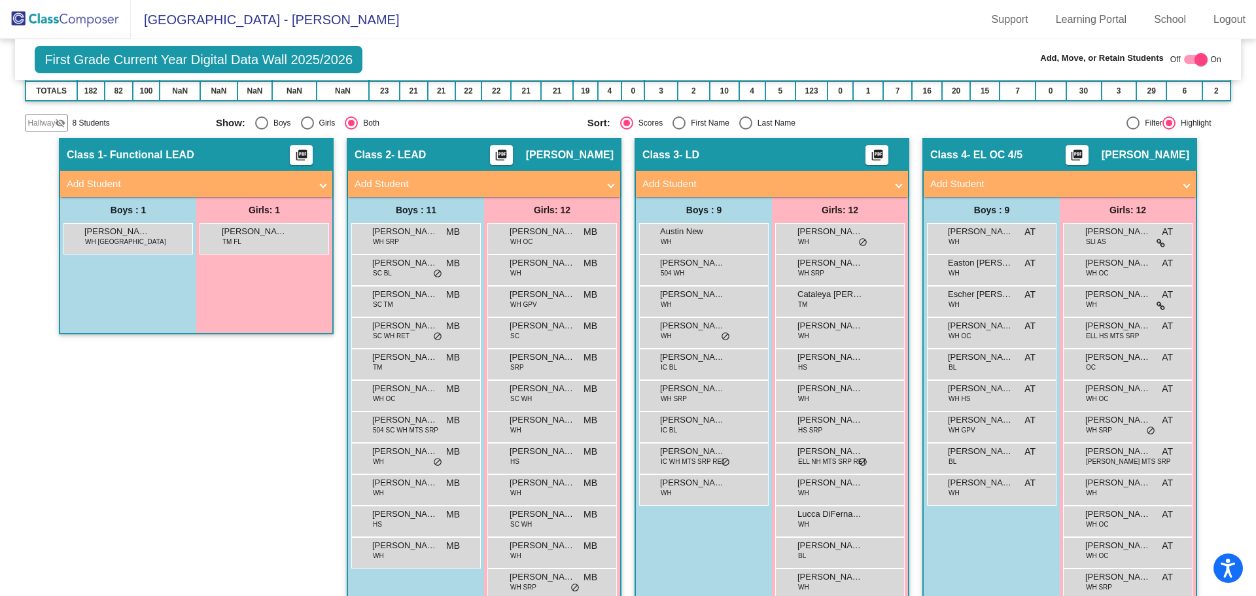
click at [42, 124] on span "Hallway" at bounding box center [40, 123] width 27 height 12
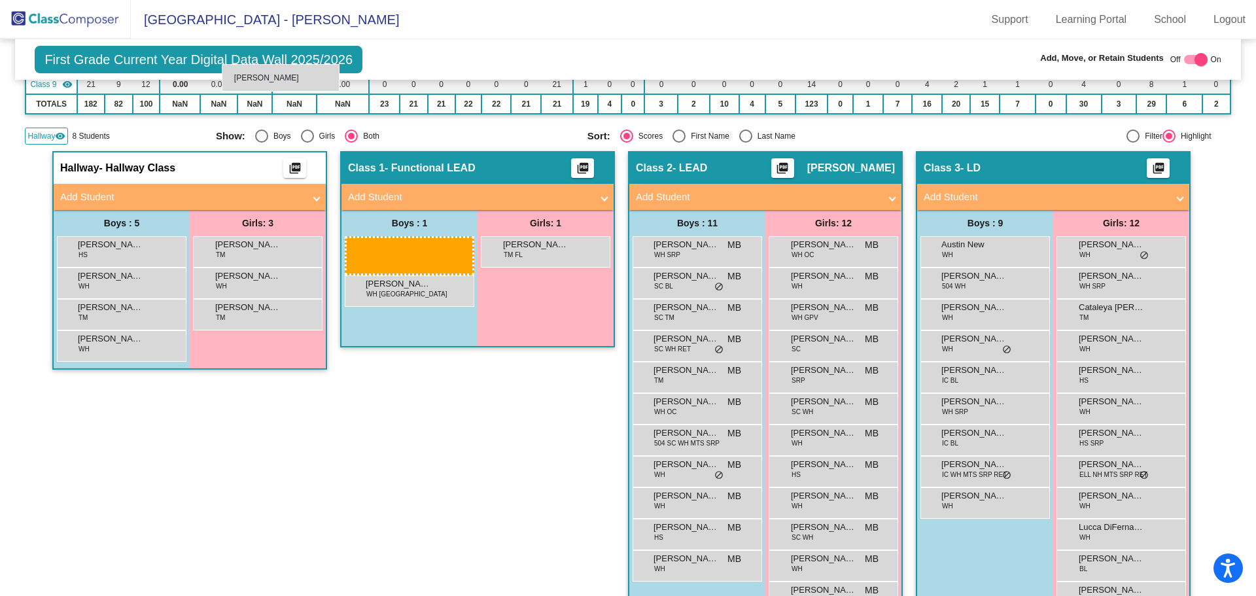
scroll to position [297, 0]
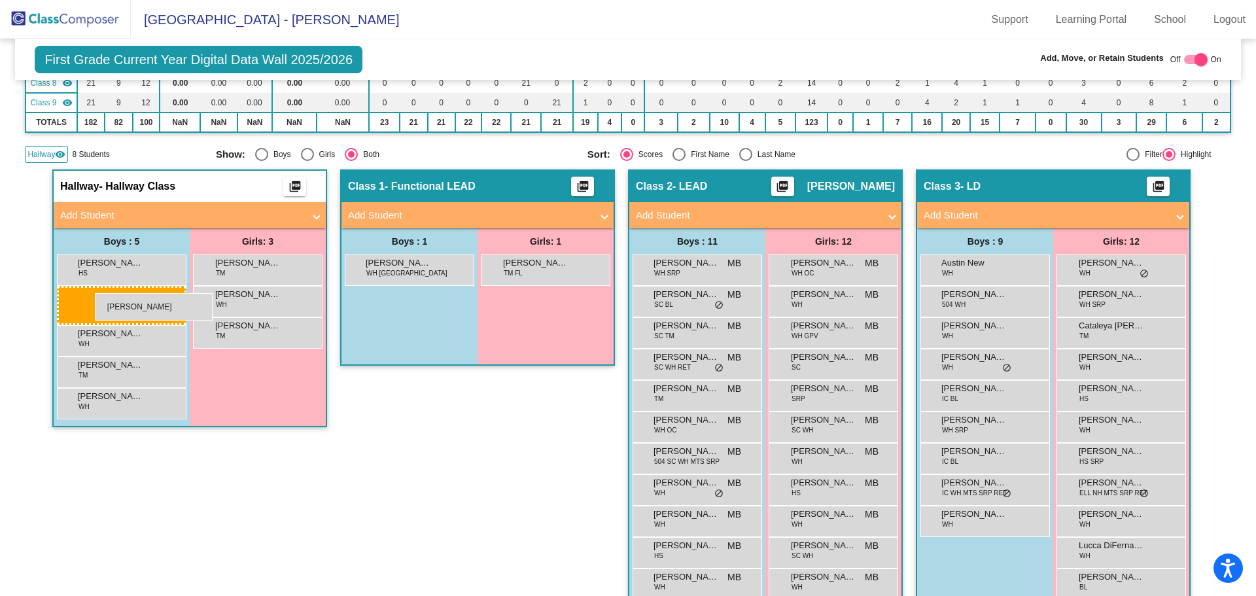
drag, startPoint x: 116, startPoint y: 300, endPoint x: 95, endPoint y: 293, distance: 21.9
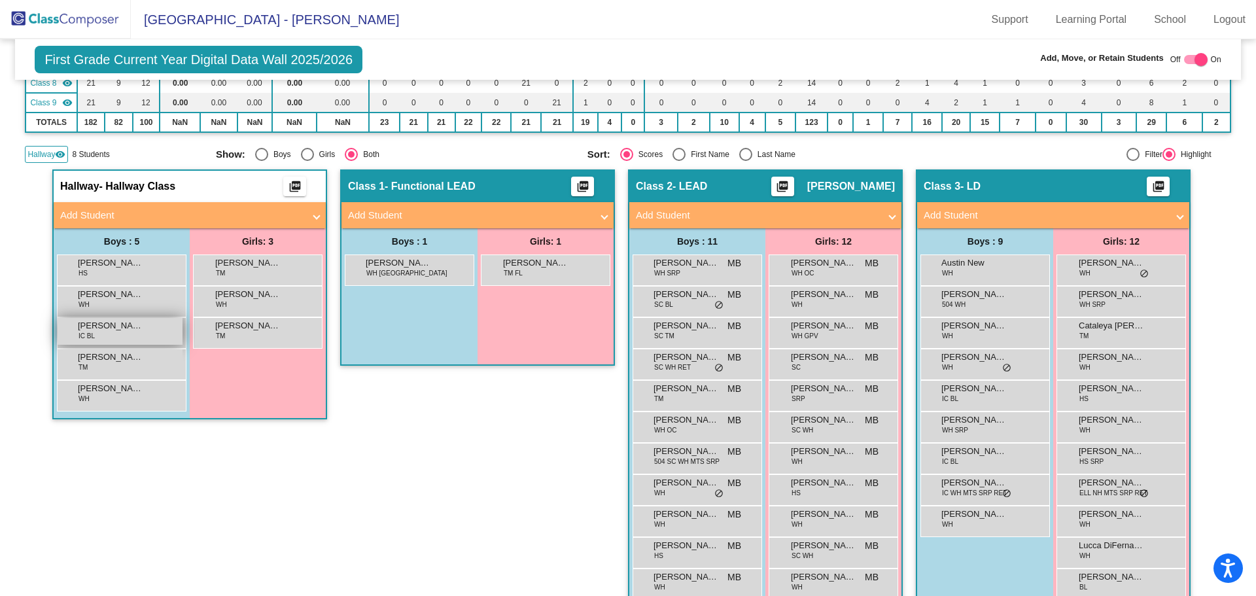
click at [110, 336] on div "Janovvian [PERSON_NAME] IC BL lock do_not_disturb_alt" at bounding box center [120, 331] width 125 height 27
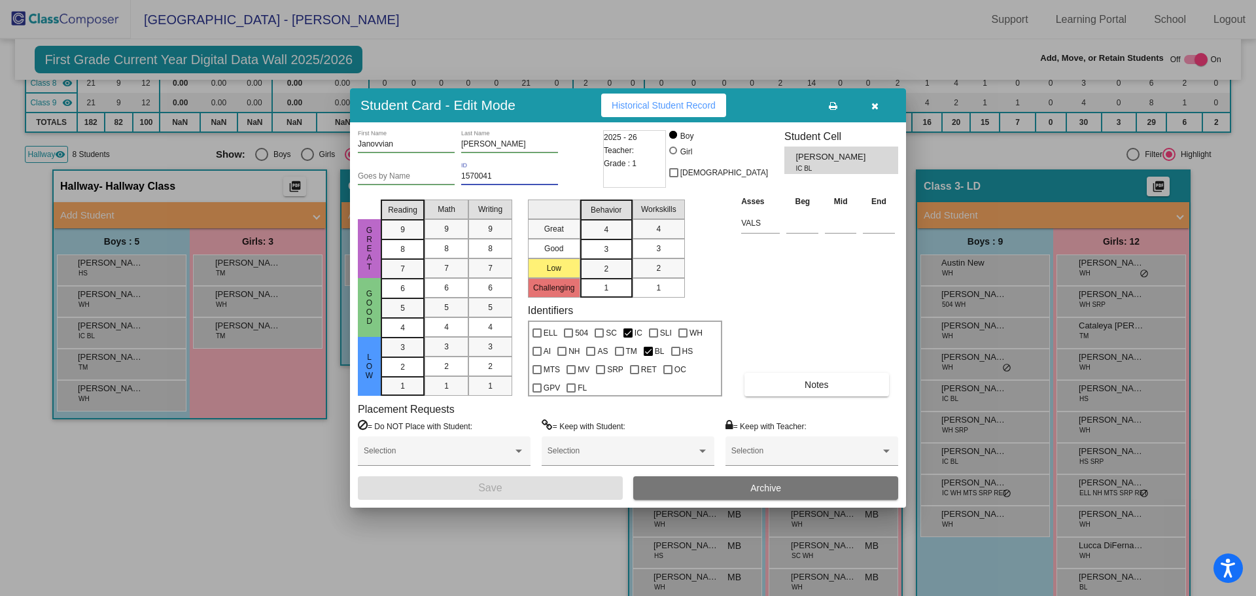
click at [464, 181] on div "1570041 ID" at bounding box center [509, 173] width 97 height 22
drag, startPoint x: 680, startPoint y: 153, endPoint x: 653, endPoint y: 158, distance: 27.8
click at [666, 157] on div "2025 - 26 Teacher: Grade : 1" at bounding box center [634, 159] width 63 height 58
click at [649, 158] on div "2025 - 26 Teacher: Grade : 1" at bounding box center [634, 159] width 63 height 58
click at [636, 164] on div "2025 - 26 Teacher: Grade : 1" at bounding box center [634, 159] width 63 height 58
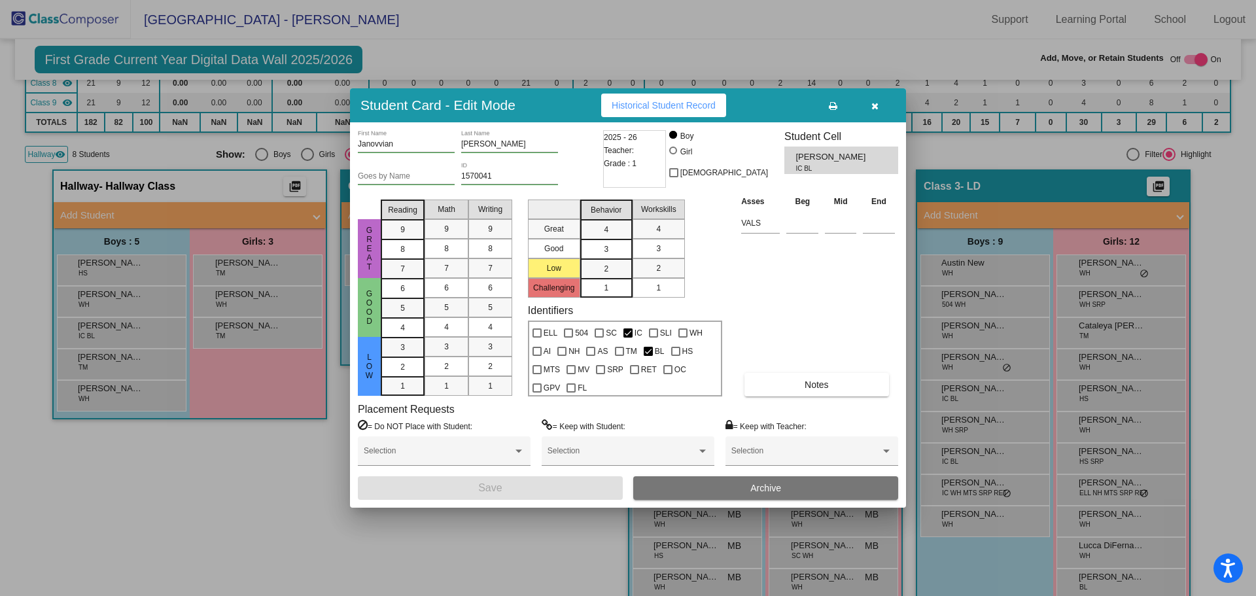
click at [635, 164] on div "2025 - 26 Teacher: Grade : 1" at bounding box center [634, 159] width 63 height 58
click at [812, 168] on span "IC BL" at bounding box center [826, 169] width 63 height 10
click at [754, 491] on span "Archive" at bounding box center [765, 488] width 31 height 10
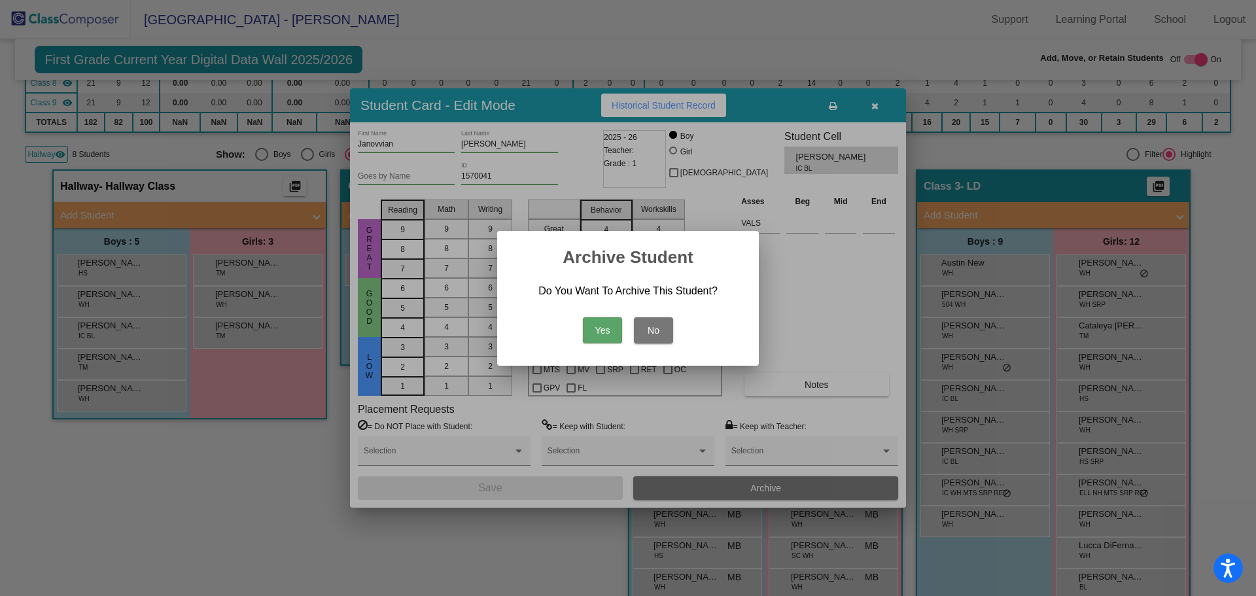
click at [599, 336] on button "Yes" at bounding box center [602, 330] width 39 height 26
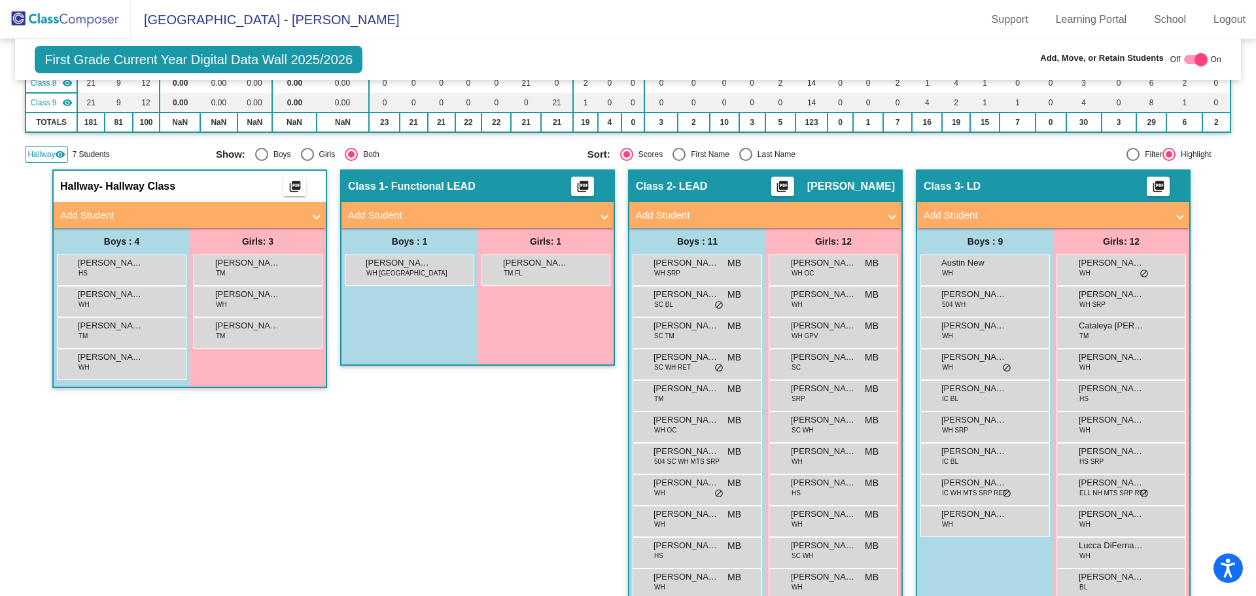
click at [29, 18] on img at bounding box center [65, 19] width 131 height 39
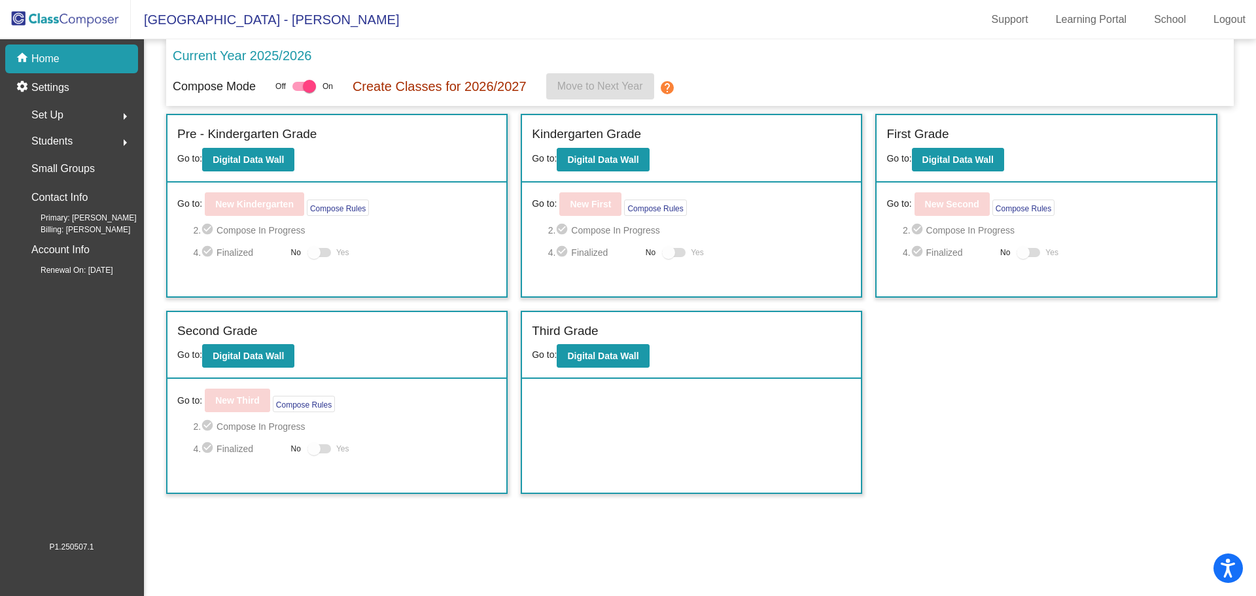
click at [97, 139] on div "Students arrow_right" at bounding box center [75, 141] width 125 height 26
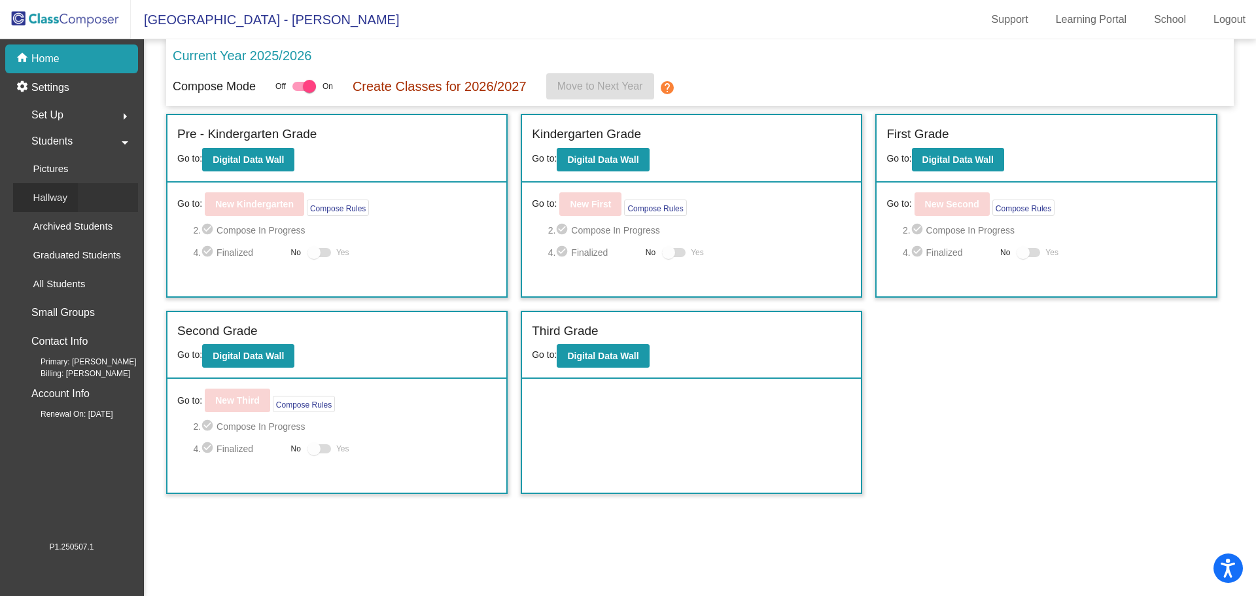
click at [113, 208] on link "Hallway" at bounding box center [75, 197] width 125 height 29
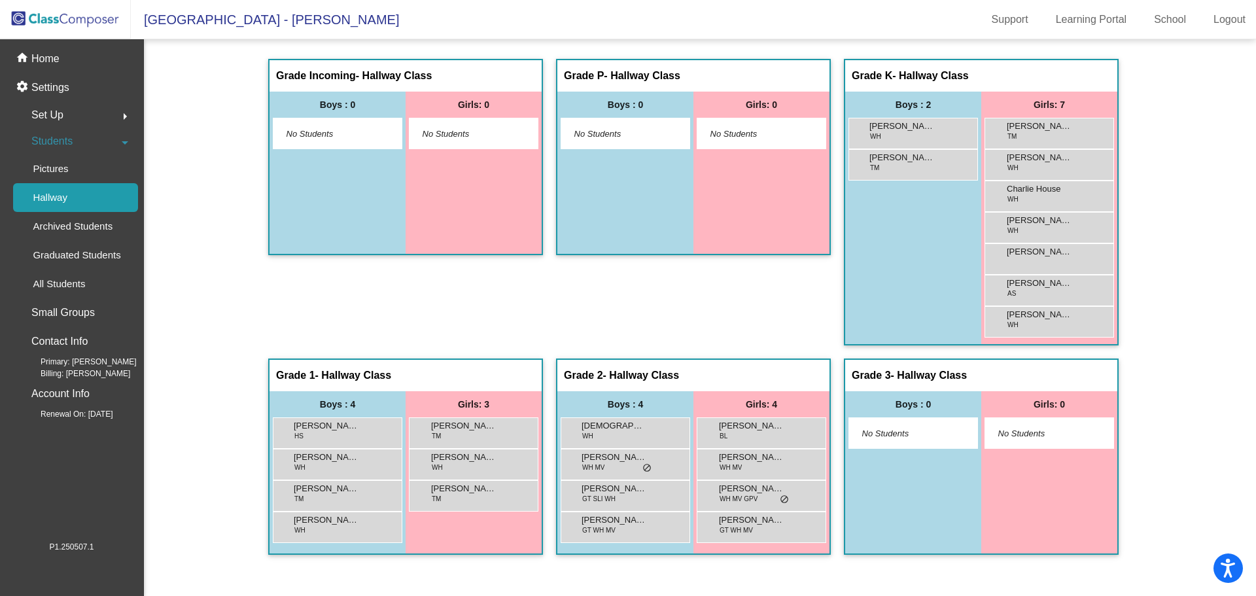
click at [111, 145] on div "Students arrow_drop_down" at bounding box center [75, 141] width 125 height 26
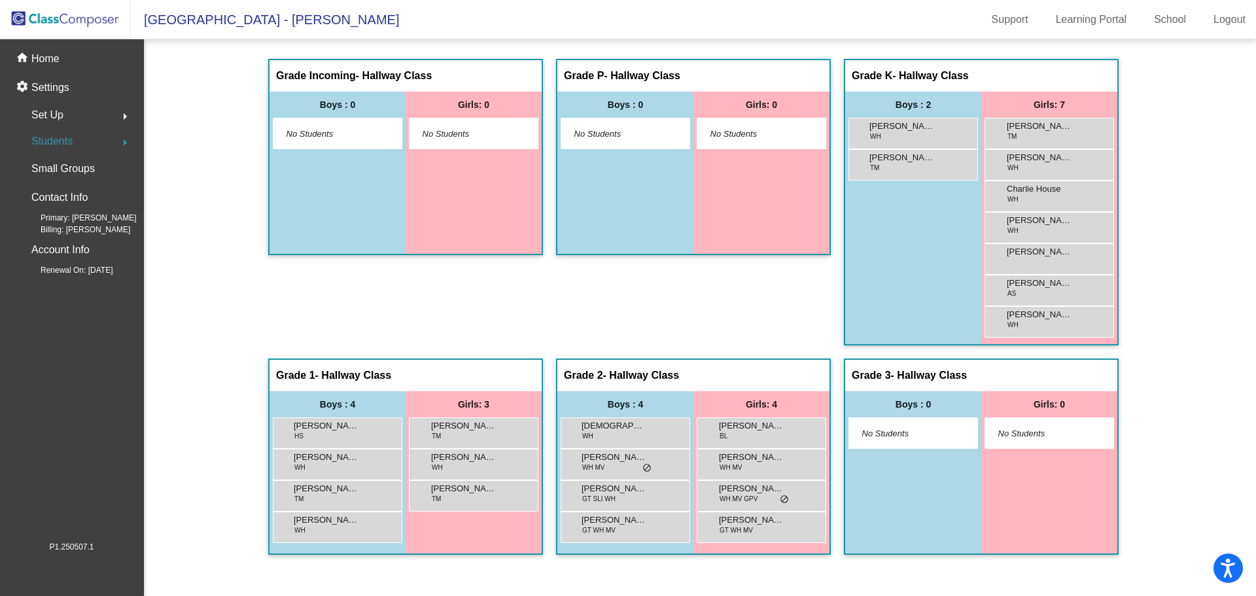
click at [111, 145] on div "Students arrow_right" at bounding box center [75, 141] width 125 height 26
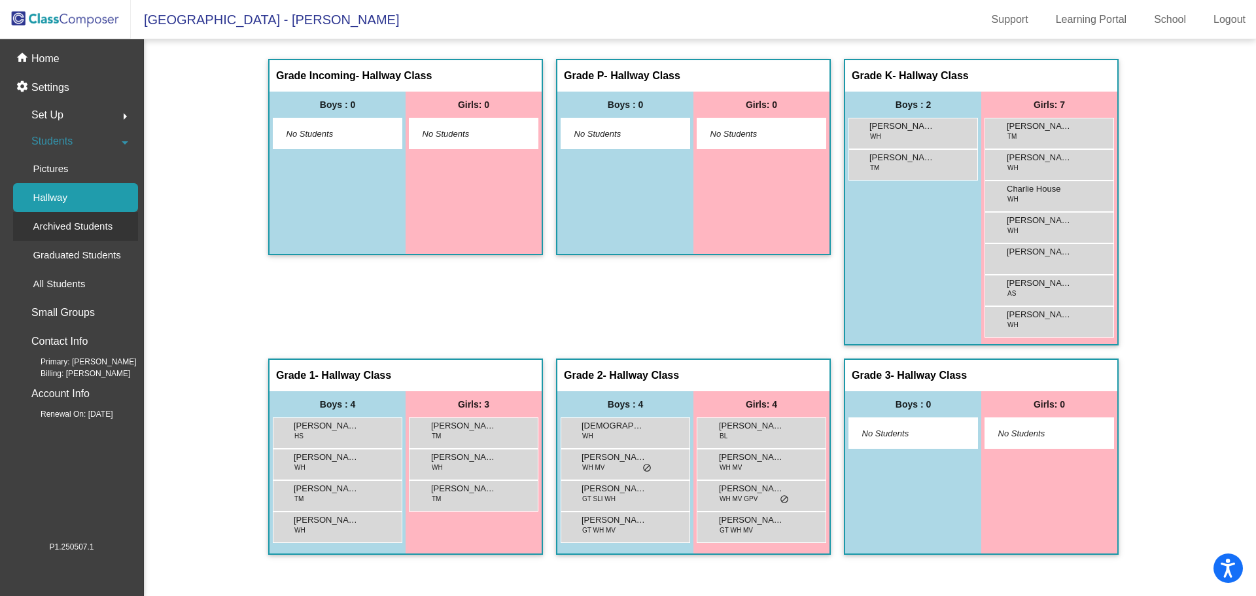
click at [94, 229] on p "Archived Students" at bounding box center [73, 226] width 80 height 16
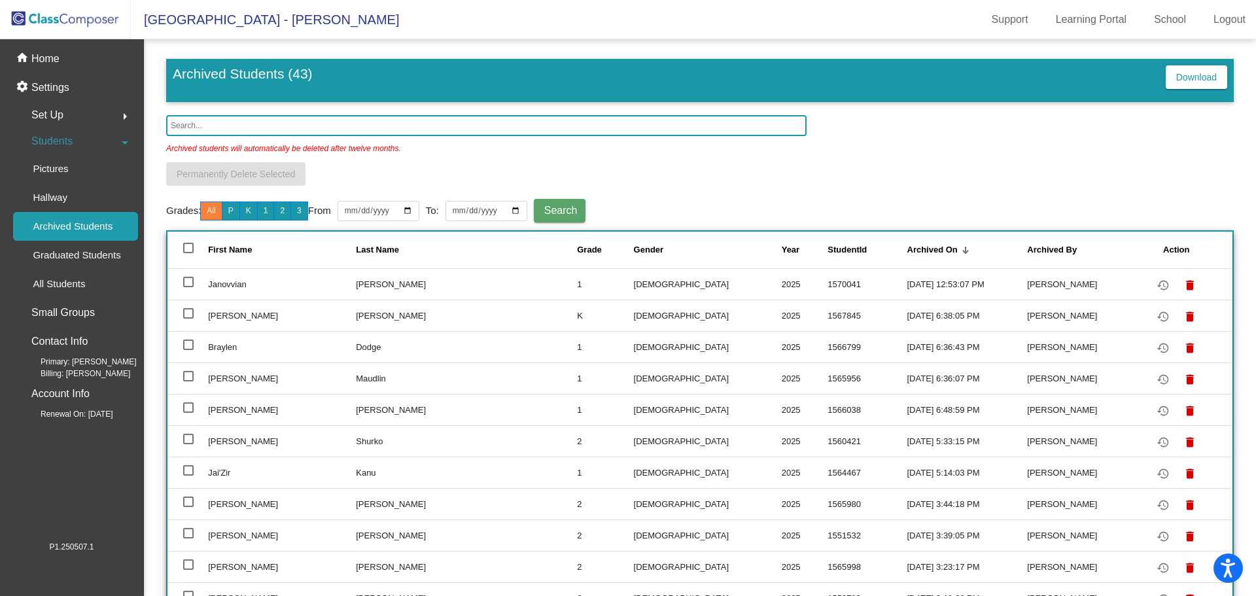
click at [188, 283] on div at bounding box center [188, 282] width 10 height 10
click at [188, 287] on input "select row 2" at bounding box center [188, 287] width 1 height 1
checkbox input "true"
click at [1155, 284] on mat-icon "restore" at bounding box center [1163, 285] width 16 height 16
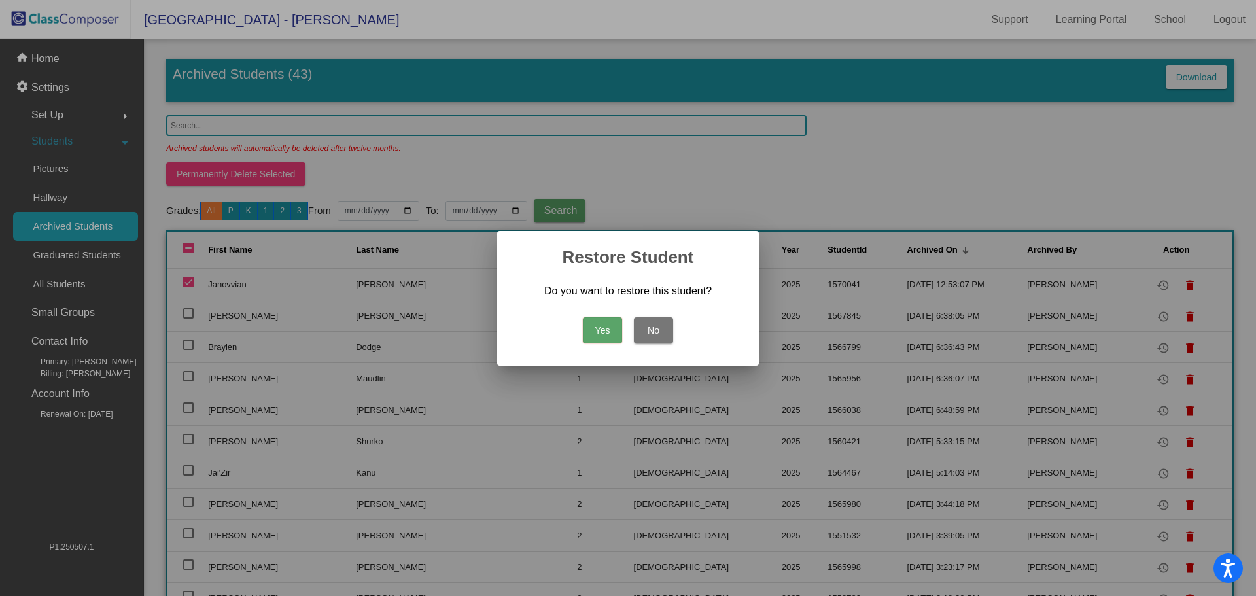
click at [587, 328] on button "Yes" at bounding box center [602, 330] width 39 height 26
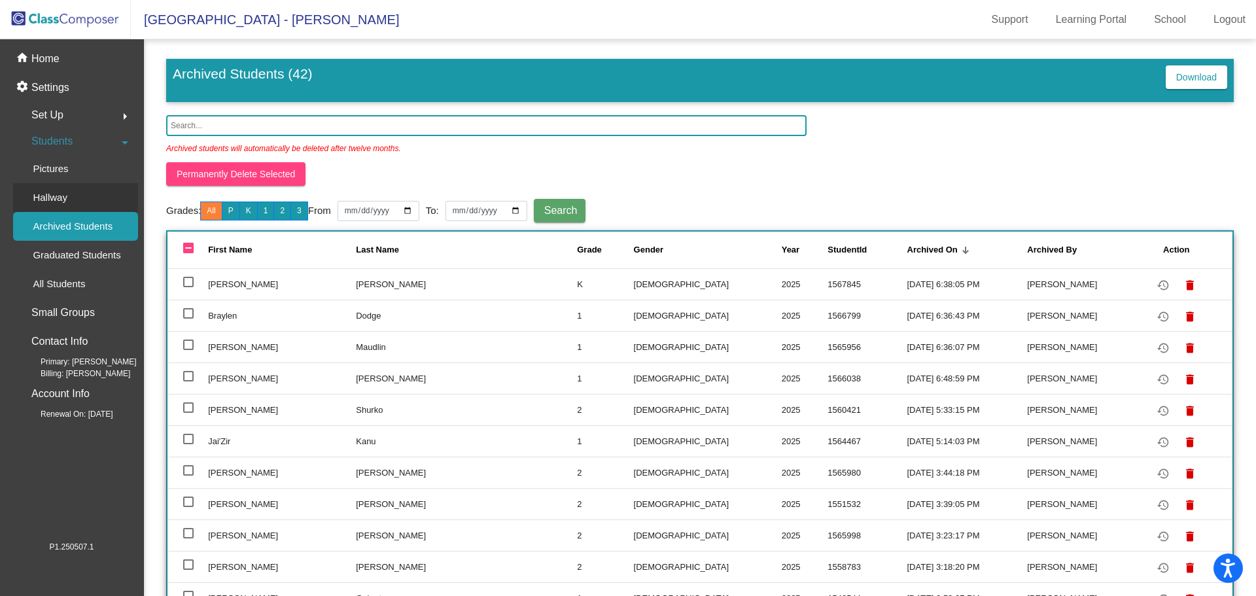
click at [37, 201] on p "Hallway" at bounding box center [50, 198] width 35 height 16
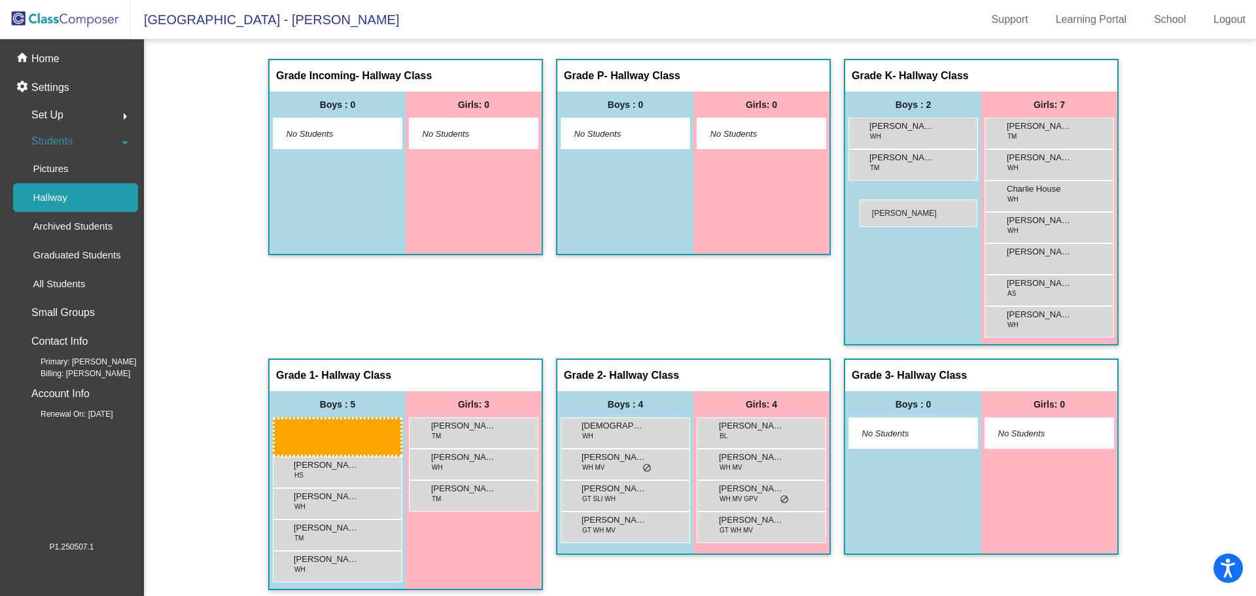
drag, startPoint x: 325, startPoint y: 492, endPoint x: 859, endPoint y: 199, distance: 609.4
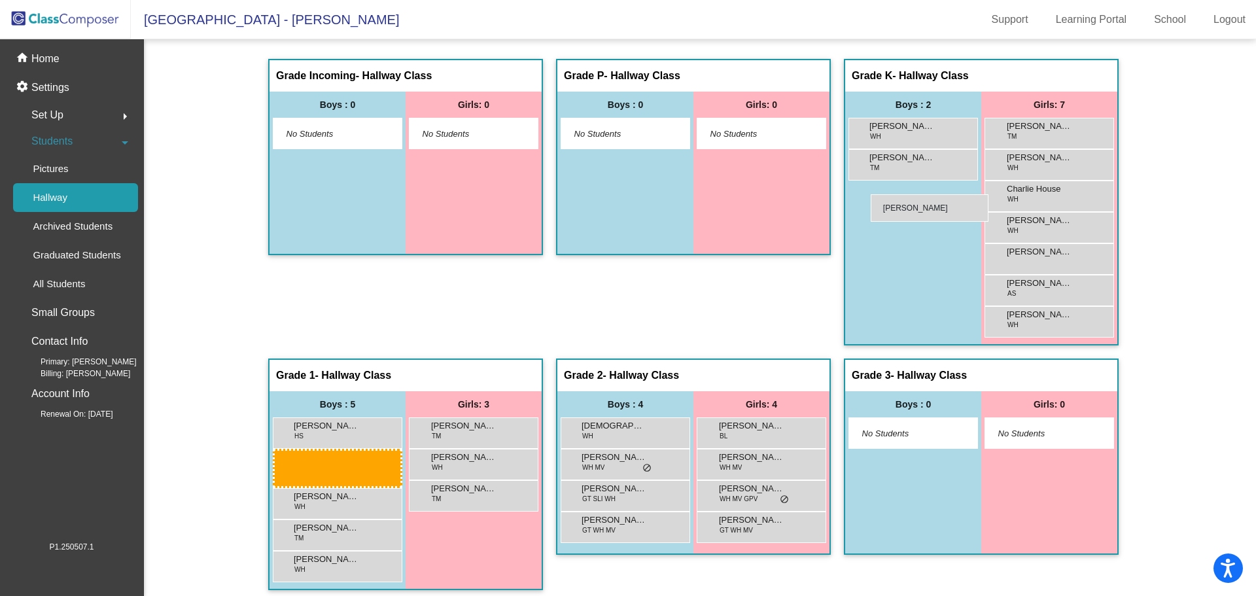
drag, startPoint x: 328, startPoint y: 493, endPoint x: 870, endPoint y: 194, distance: 619.1
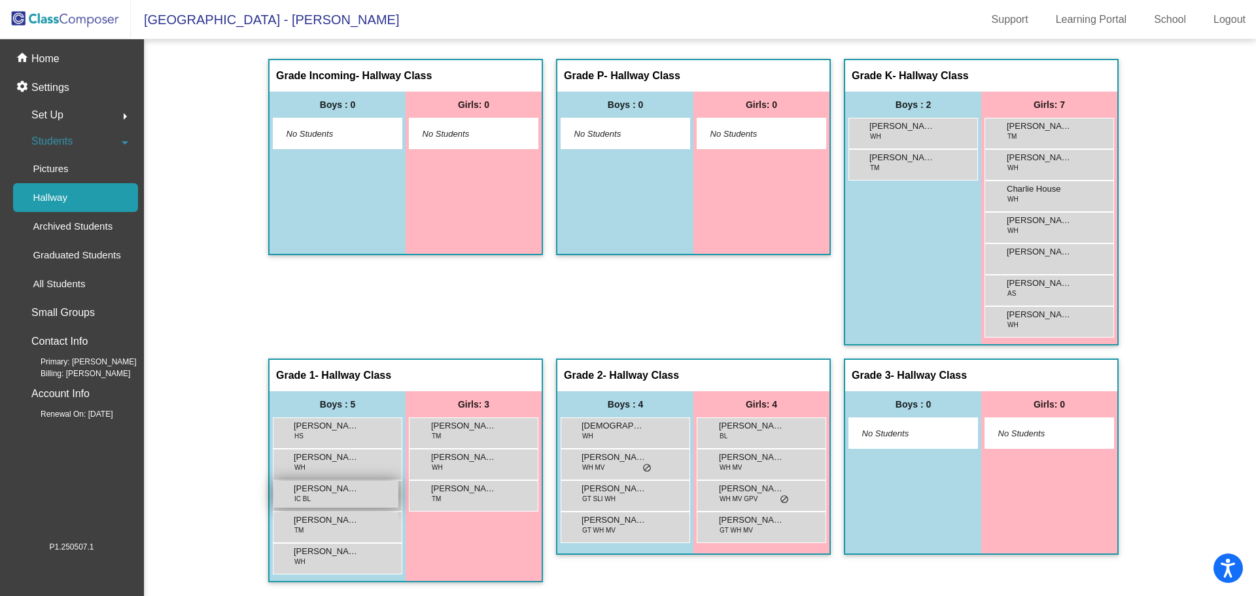
click at [320, 505] on div "Janovvian [PERSON_NAME] IC BL lock do_not_disturb_alt" at bounding box center [335, 494] width 125 height 27
click at [326, 498] on div "Janovvian [PERSON_NAME] IC BL lock do_not_disturb_alt" at bounding box center [335, 494] width 125 height 27
click at [334, 489] on span "[PERSON_NAME]" at bounding box center [326, 488] width 65 height 13
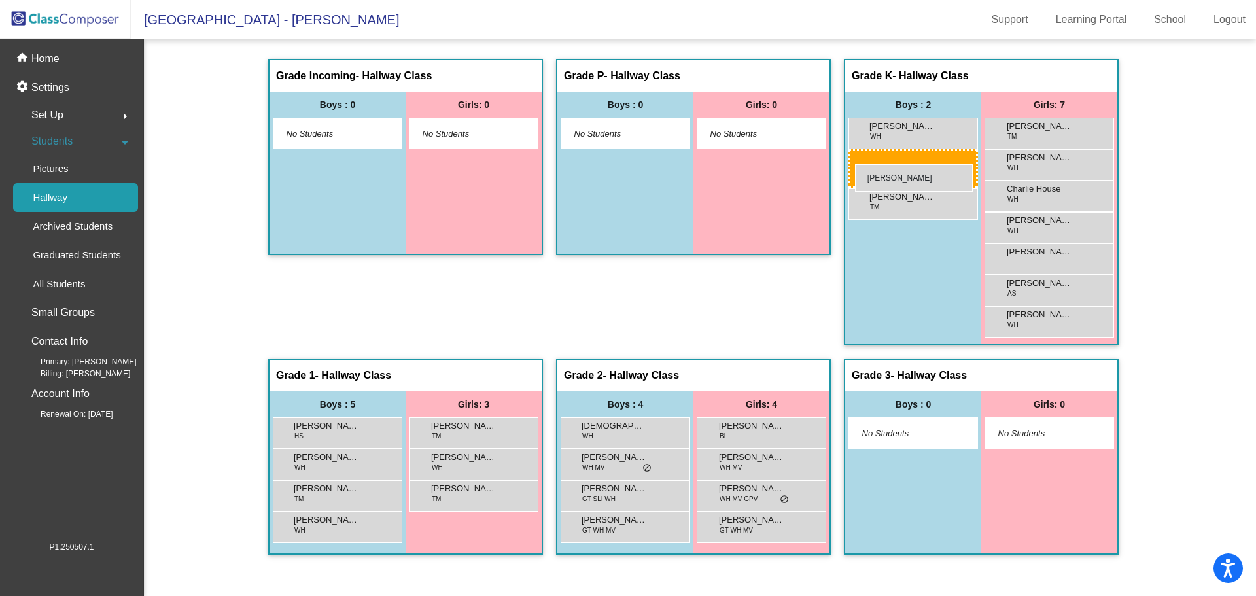
drag, startPoint x: 322, startPoint y: 495, endPoint x: 855, endPoint y: 164, distance: 626.8
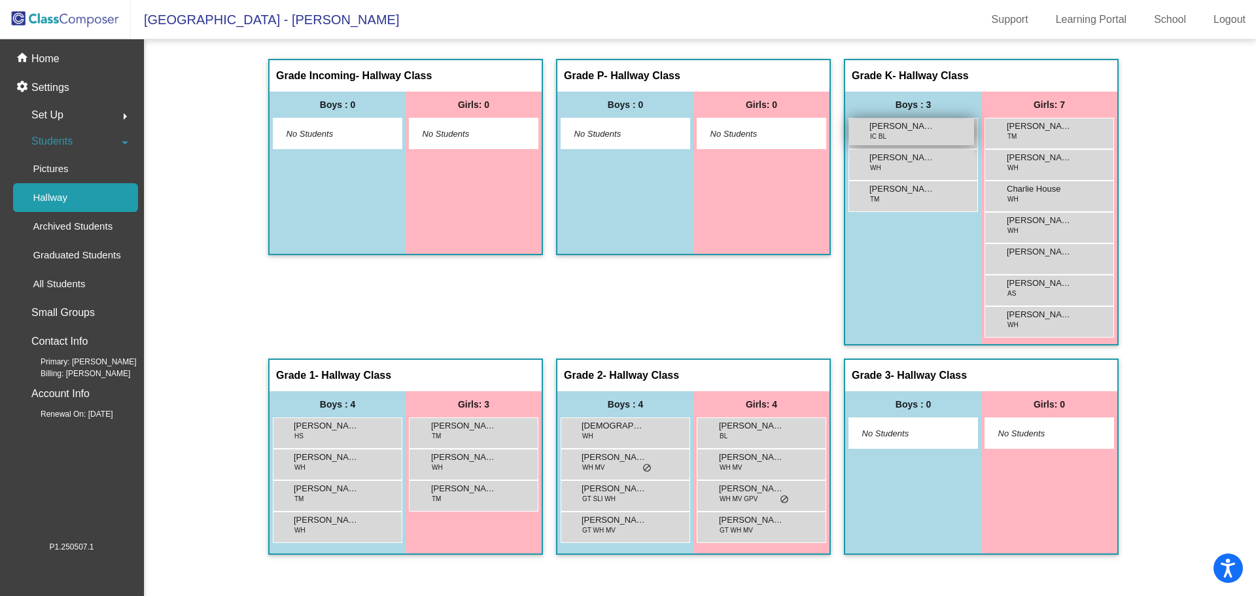
click at [905, 141] on div "Janovvian [PERSON_NAME] IC BL lock do_not_disturb_alt" at bounding box center [911, 131] width 125 height 27
click at [85, 16] on img at bounding box center [65, 19] width 131 height 39
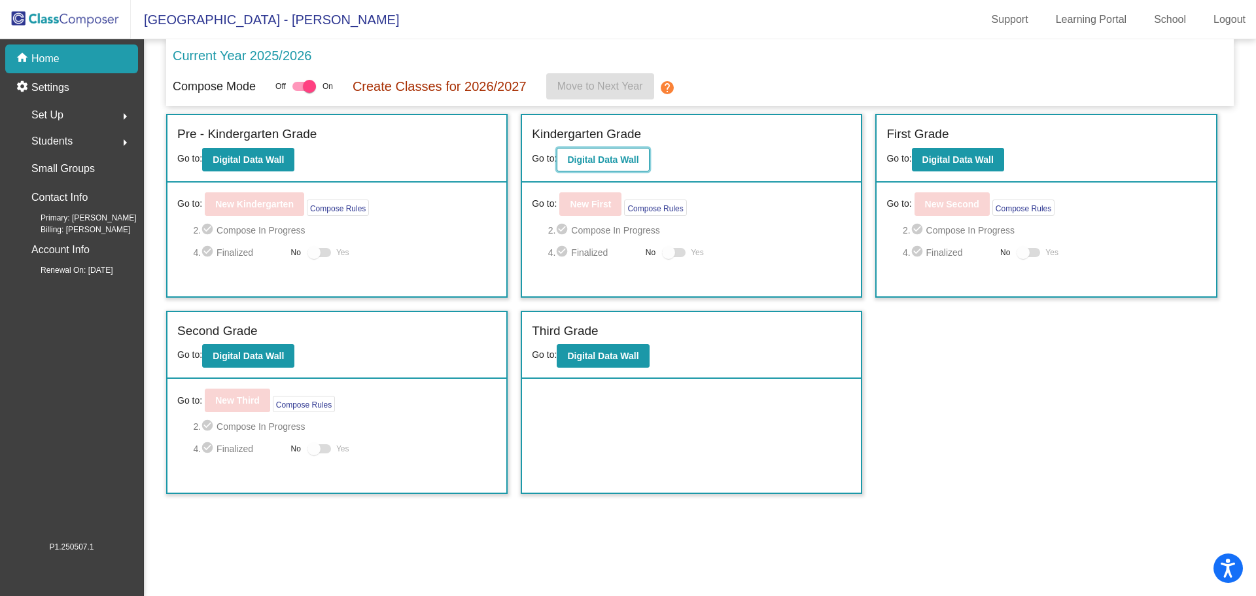
click at [603, 156] on b "Digital Data Wall" at bounding box center [602, 159] width 71 height 10
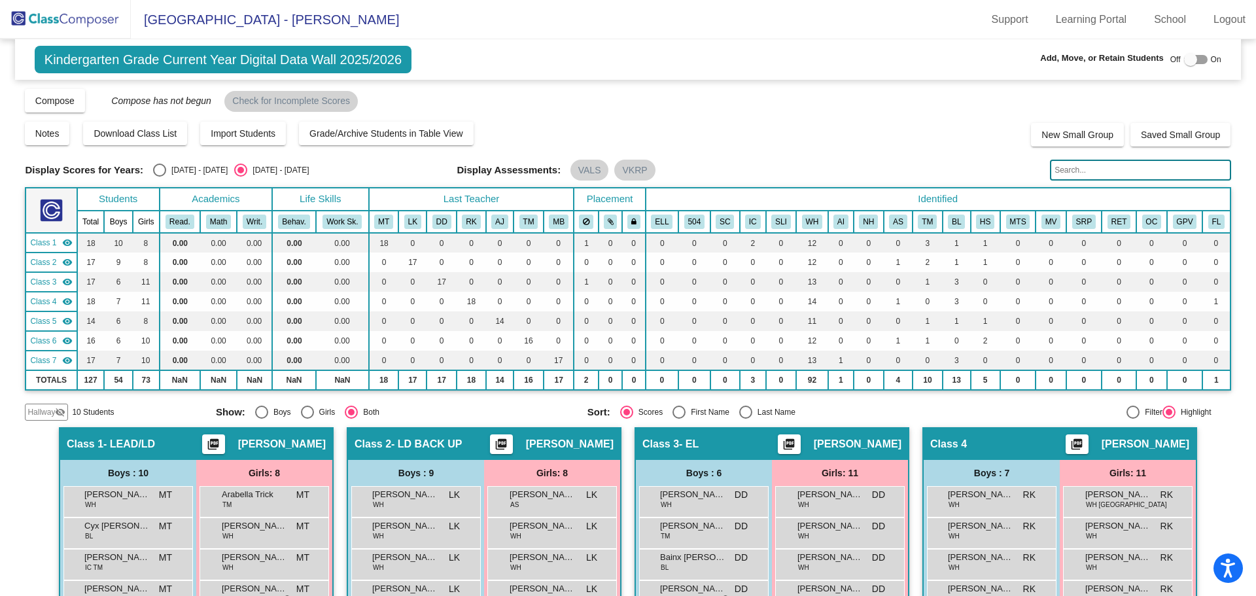
click at [42, 415] on span "Hallway" at bounding box center [40, 412] width 27 height 12
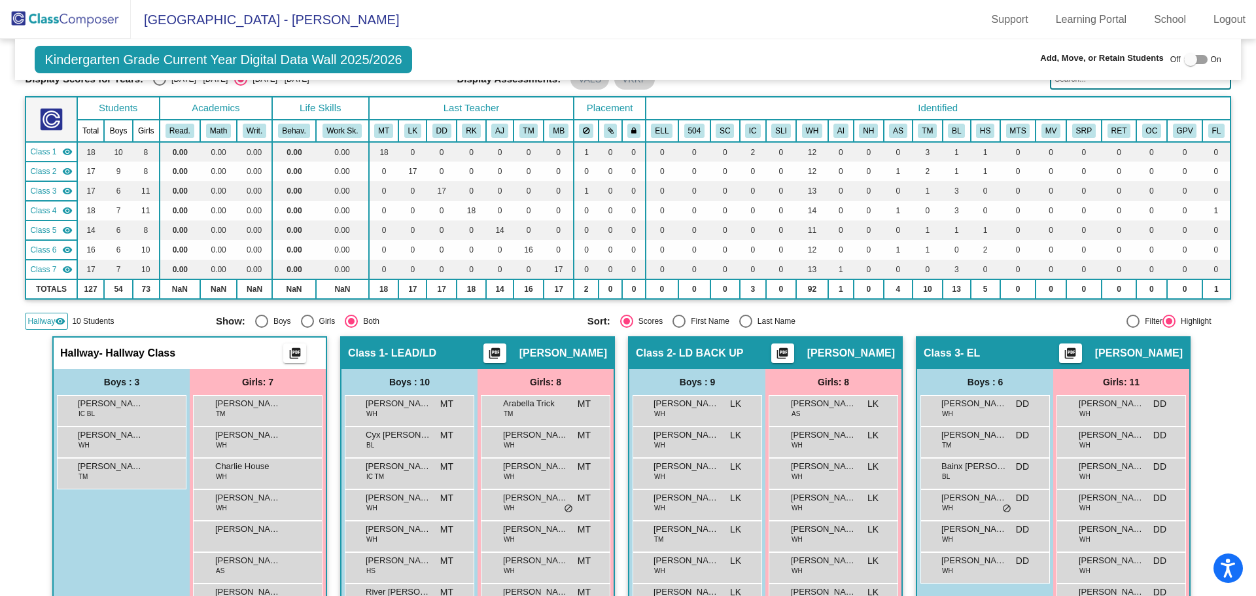
scroll to position [105, 0]
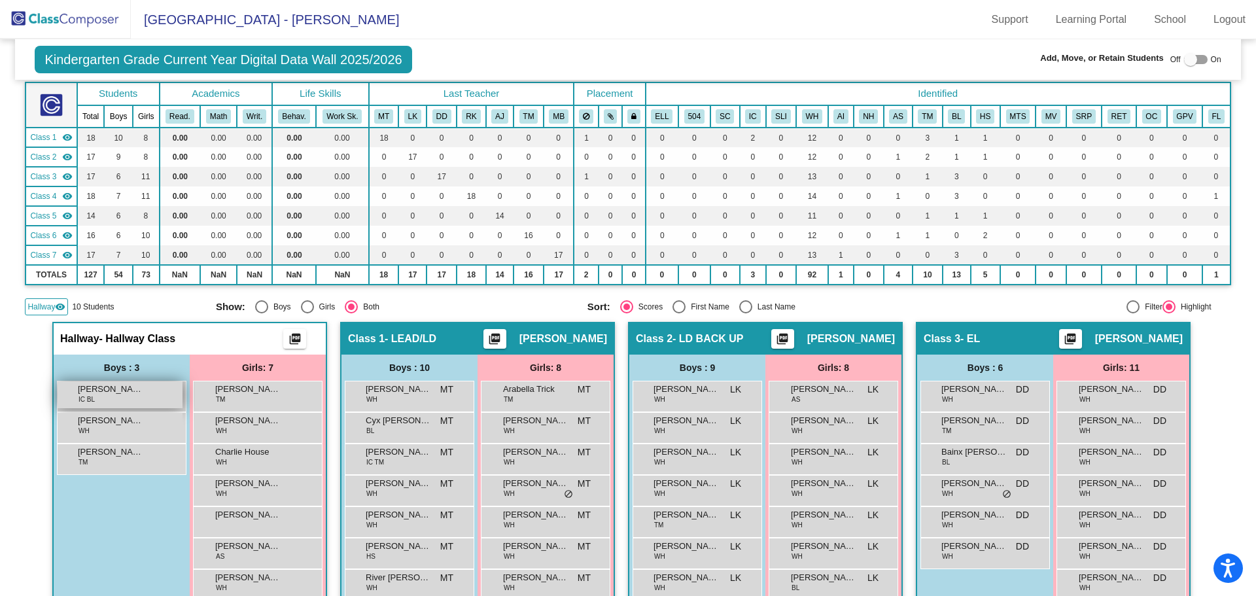
click at [147, 400] on div "Janovvian [PERSON_NAME] IC BL lock do_not_disturb_alt" at bounding box center [120, 394] width 125 height 27
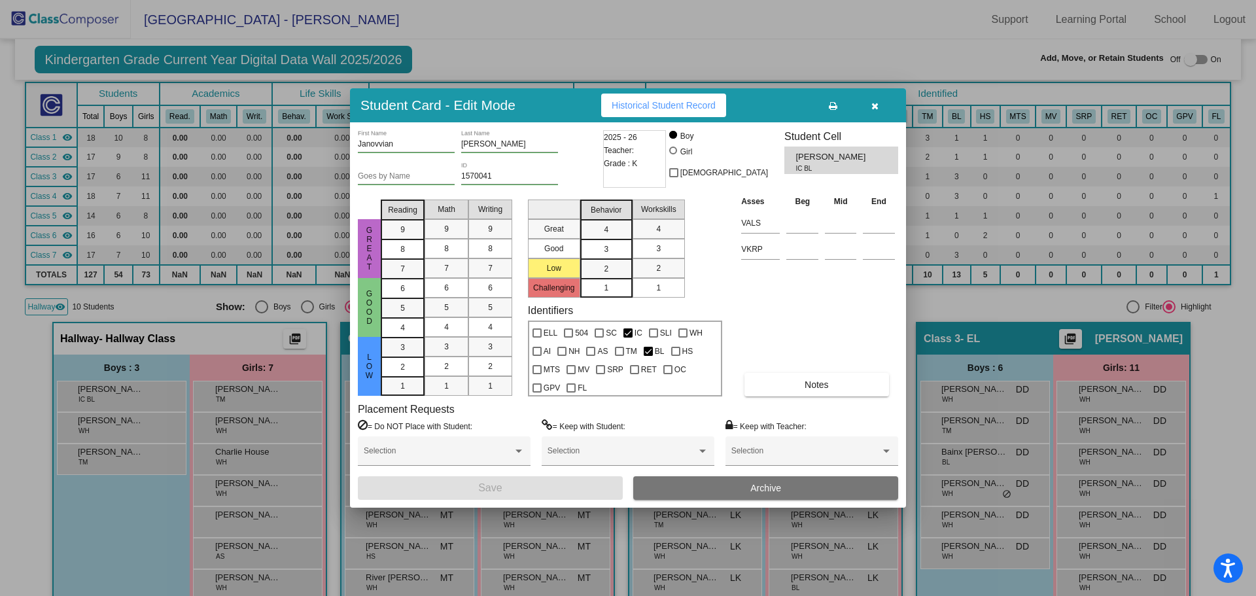
click at [194, 296] on div at bounding box center [628, 298] width 1256 height 596
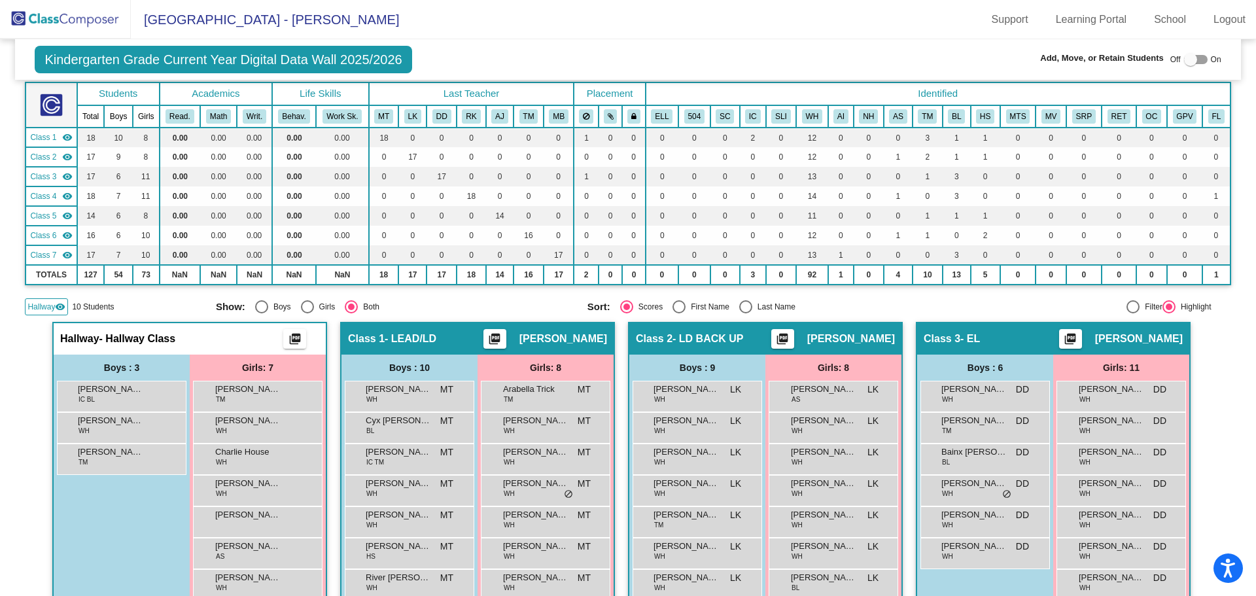
click at [80, 25] on img at bounding box center [65, 19] width 131 height 39
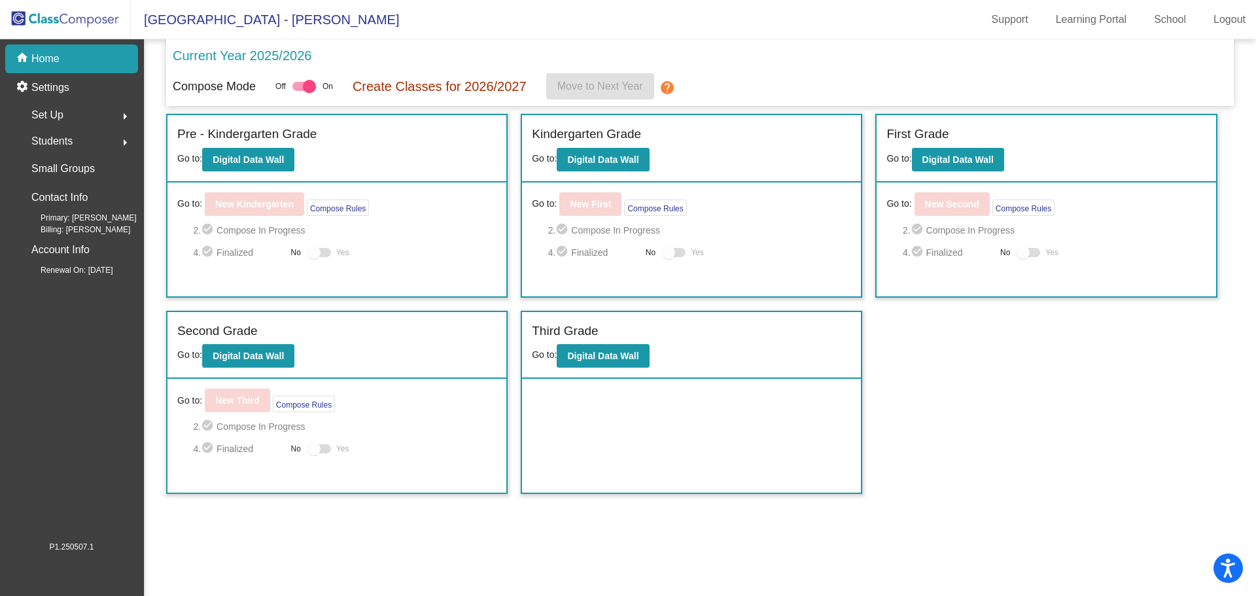
click at [73, 143] on div "Students arrow_right" at bounding box center [75, 141] width 125 height 26
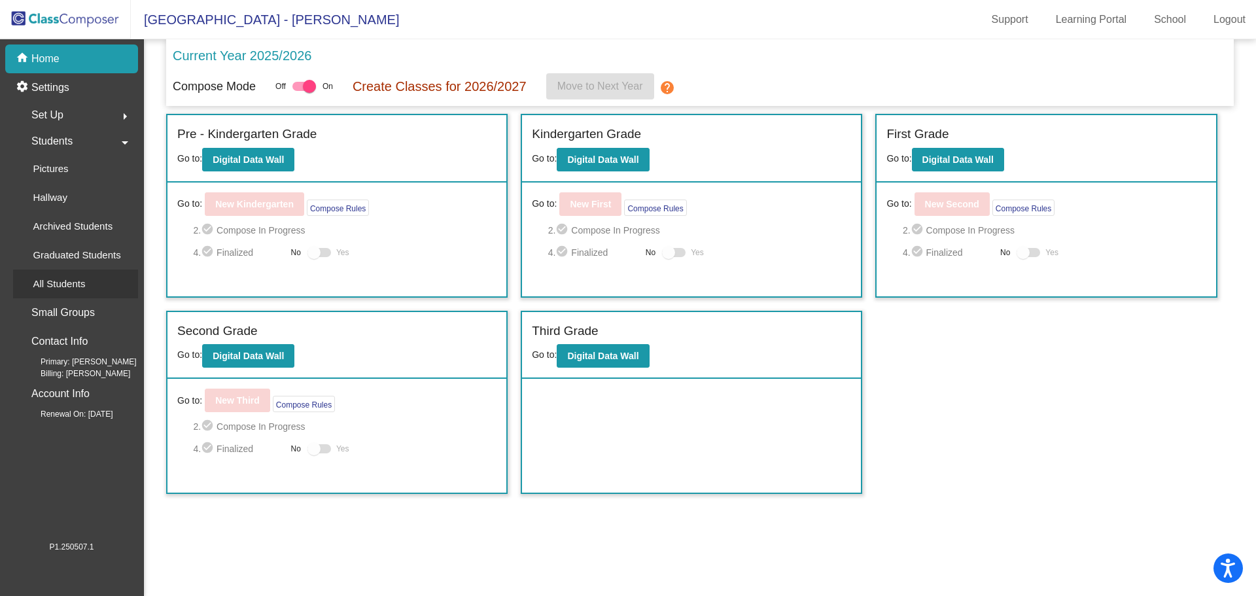
click at [84, 290] on p "All Students" at bounding box center [59, 284] width 52 height 16
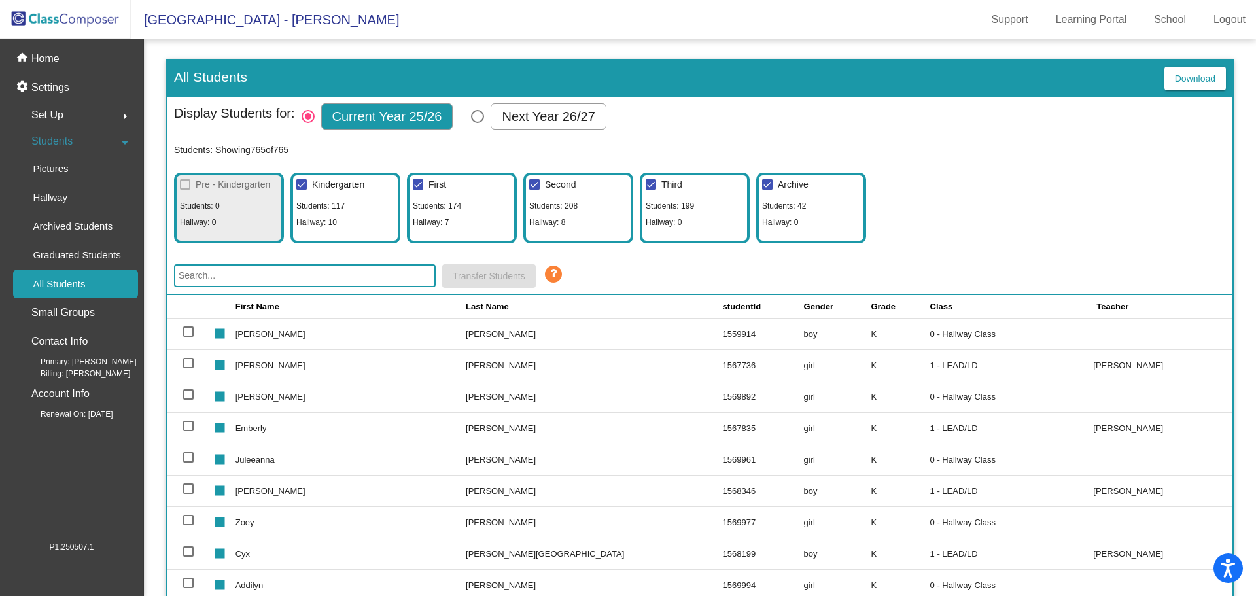
drag, startPoint x: 296, startPoint y: 366, endPoint x: 346, endPoint y: 363, distance: 49.8
click at [343, 363] on td "[PERSON_NAME]" at bounding box center [350, 364] width 230 height 31
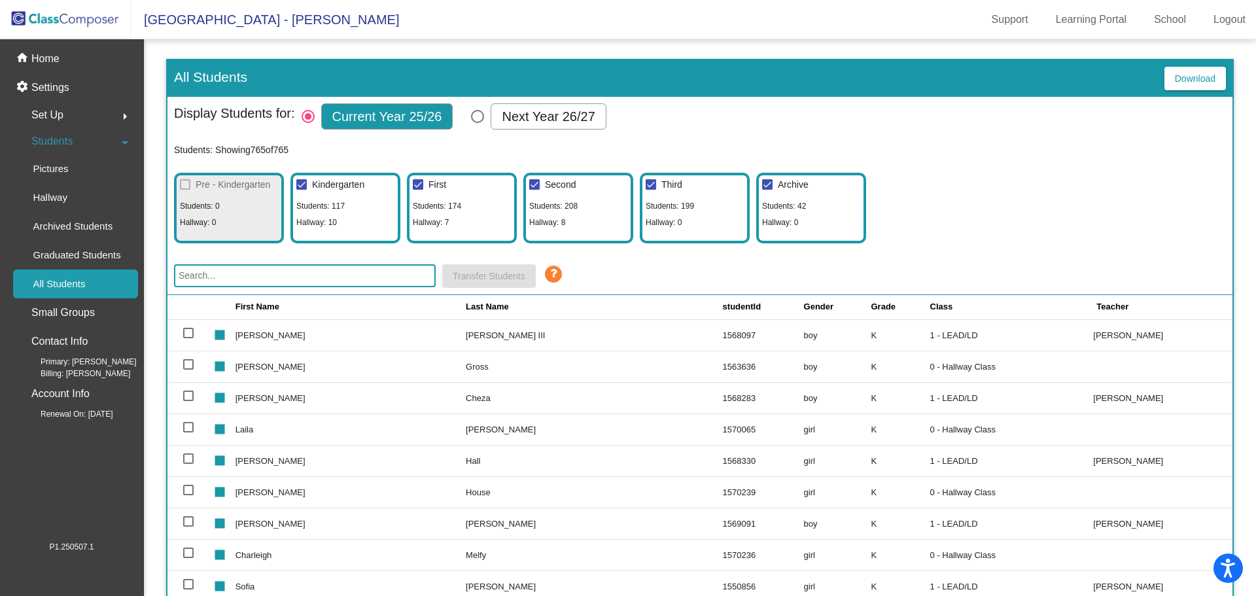
scroll to position [283, 0]
click at [122, 149] on mat-icon "arrow_drop_down" at bounding box center [125, 143] width 16 height 16
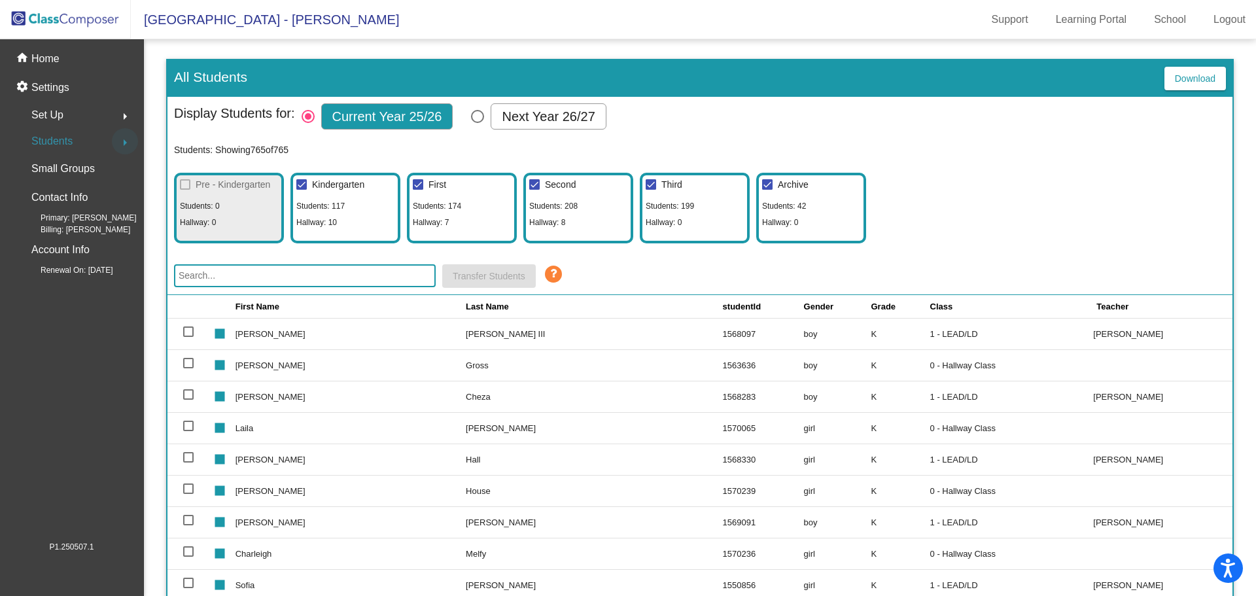
click at [122, 149] on mat-icon "arrow_right" at bounding box center [125, 143] width 16 height 16
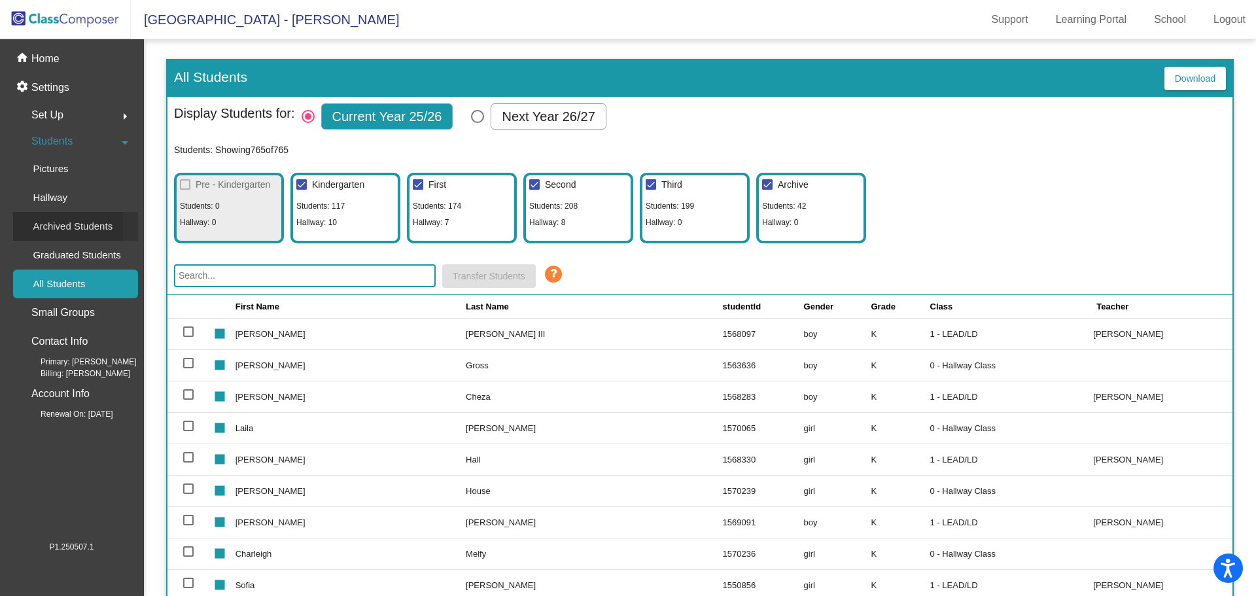
click at [108, 227] on p "Archived Students" at bounding box center [73, 226] width 80 height 16
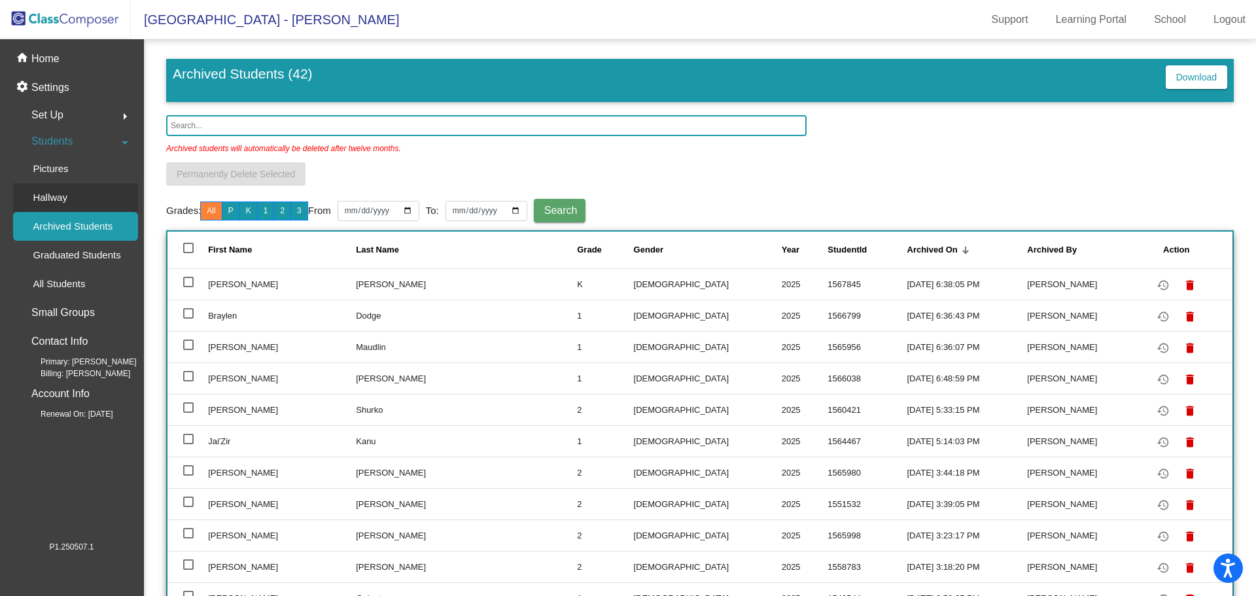
click at [92, 194] on link "Hallway" at bounding box center [75, 197] width 125 height 29
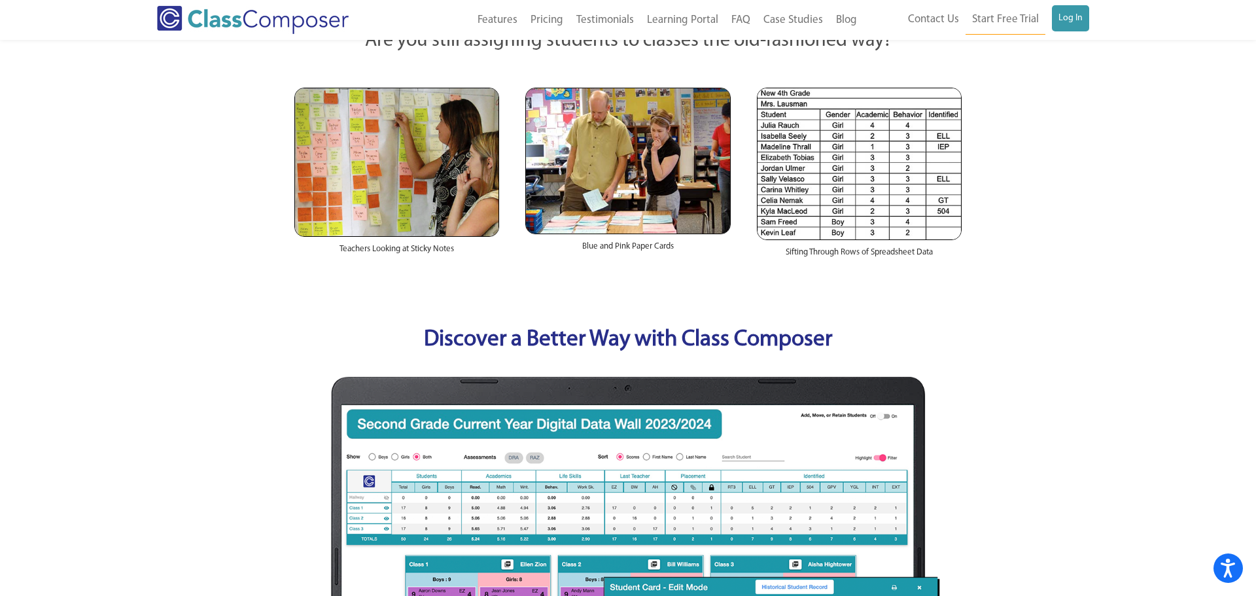
scroll to position [83, 0]
